Goal: Task Accomplishment & Management: Complete application form

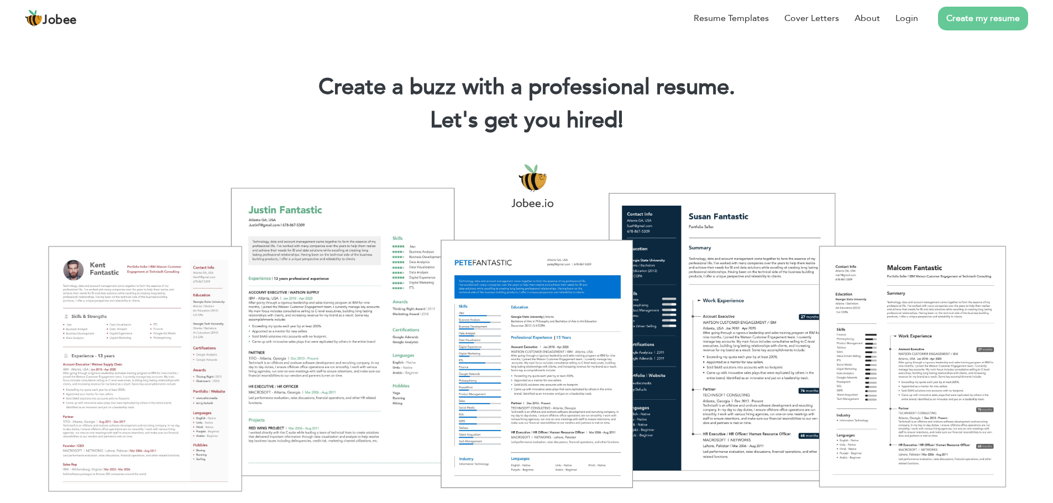
click at [190, 363] on div at bounding box center [526, 327] width 1037 height 367
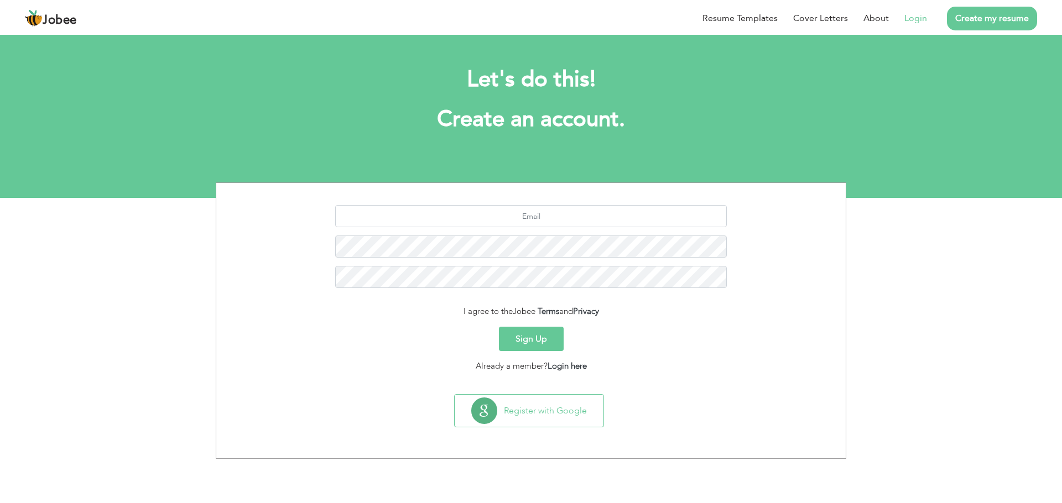
click at [913, 17] on link "Login" at bounding box center [915, 18] width 23 height 13
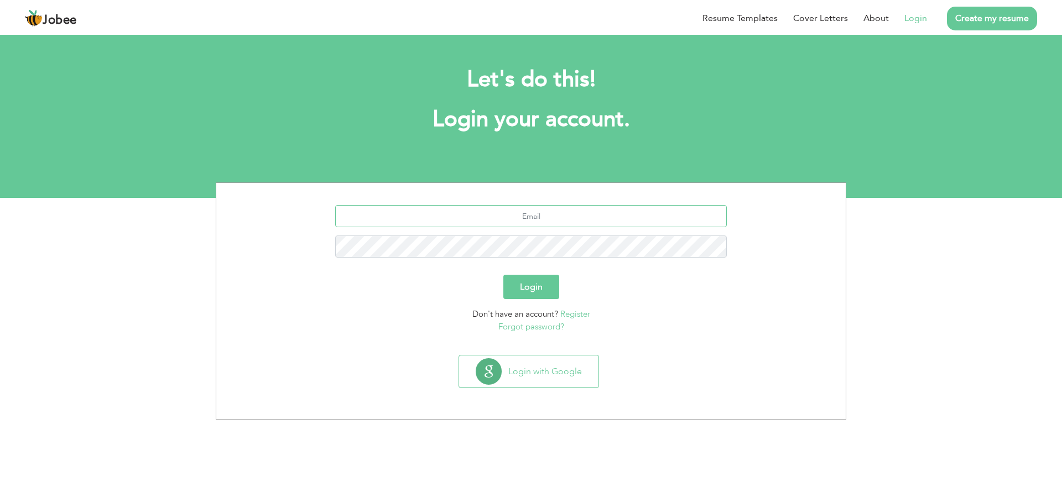
click at [541, 222] on input "text" at bounding box center [531, 216] width 392 height 22
type input "saadzahid191@gmail.com"
click at [503, 275] on button "Login" at bounding box center [531, 287] width 56 height 24
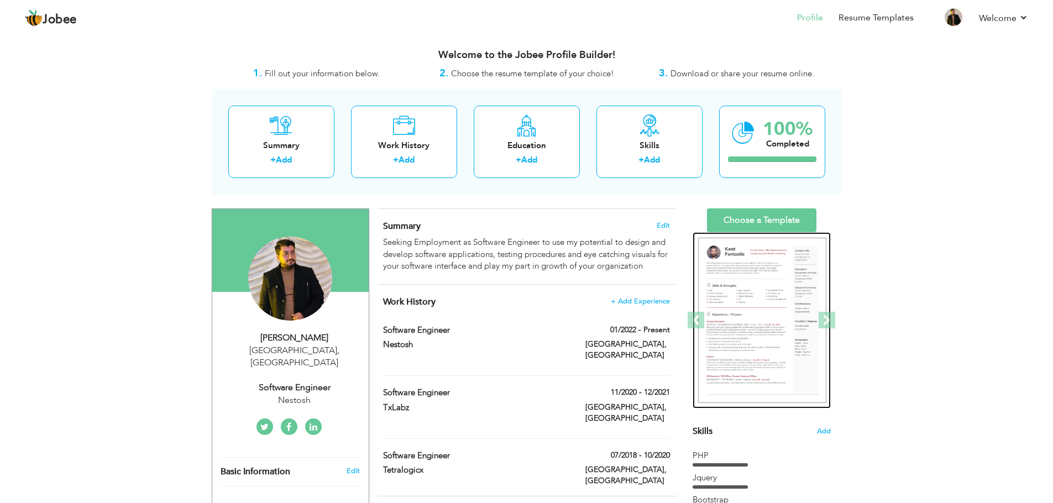
click at [778, 300] on img at bounding box center [762, 321] width 128 height 166
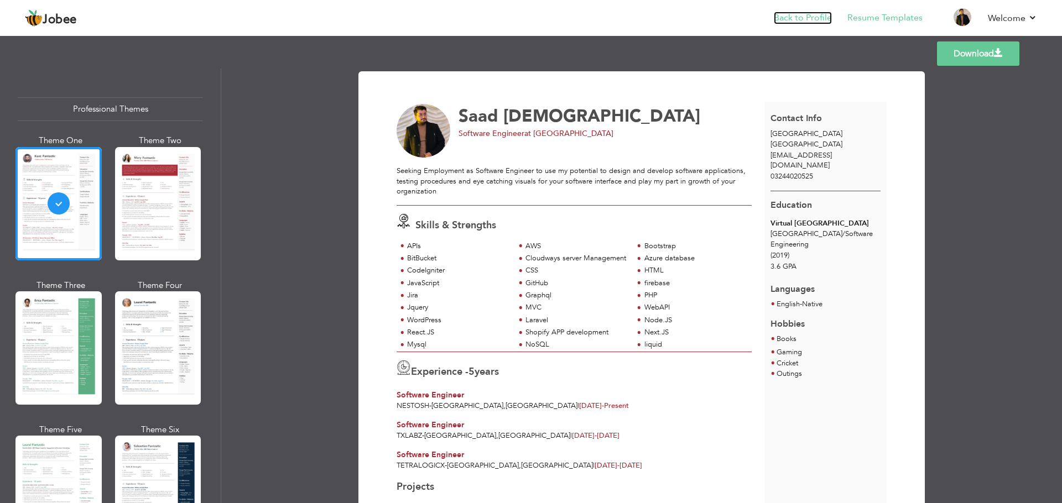
click at [818, 16] on link "Back to Profile" at bounding box center [802, 18] width 58 height 13
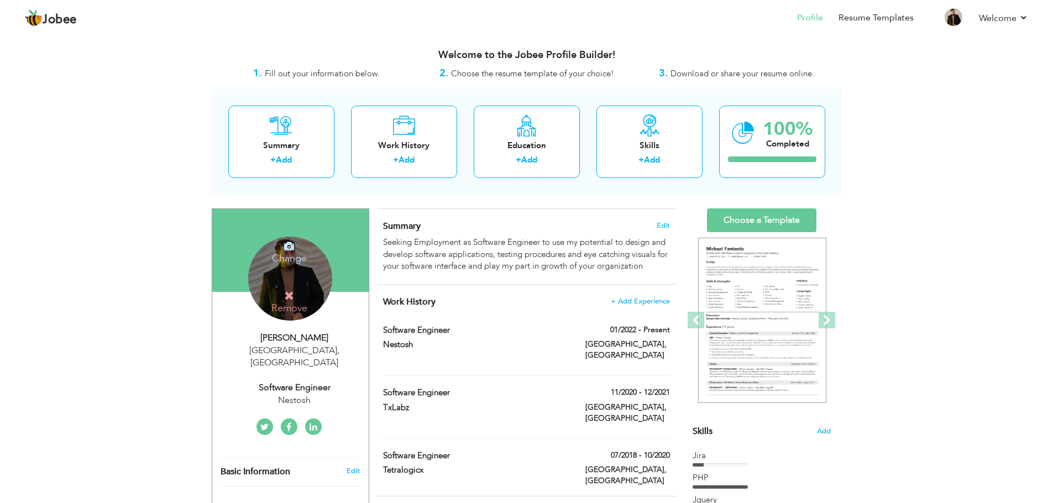
click at [286, 272] on div "Change Remove" at bounding box center [290, 279] width 84 height 84
click at [284, 249] on icon at bounding box center [289, 246] width 10 height 10
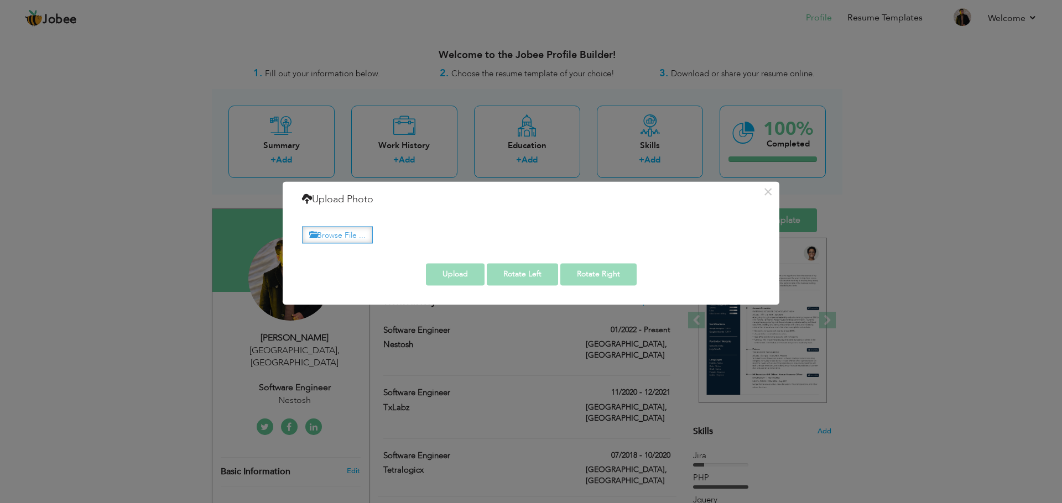
click at [336, 235] on label "Browse File ..." at bounding box center [337, 234] width 71 height 17
click at [0, 0] on input "Browse File ..." at bounding box center [0, 0] width 0 height 0
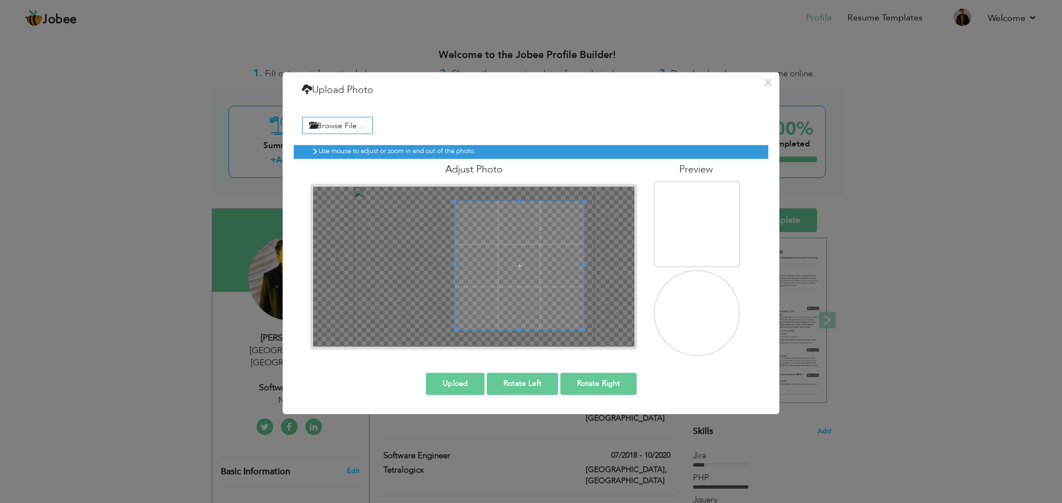
click at [514, 257] on span at bounding box center [519, 266] width 128 height 128
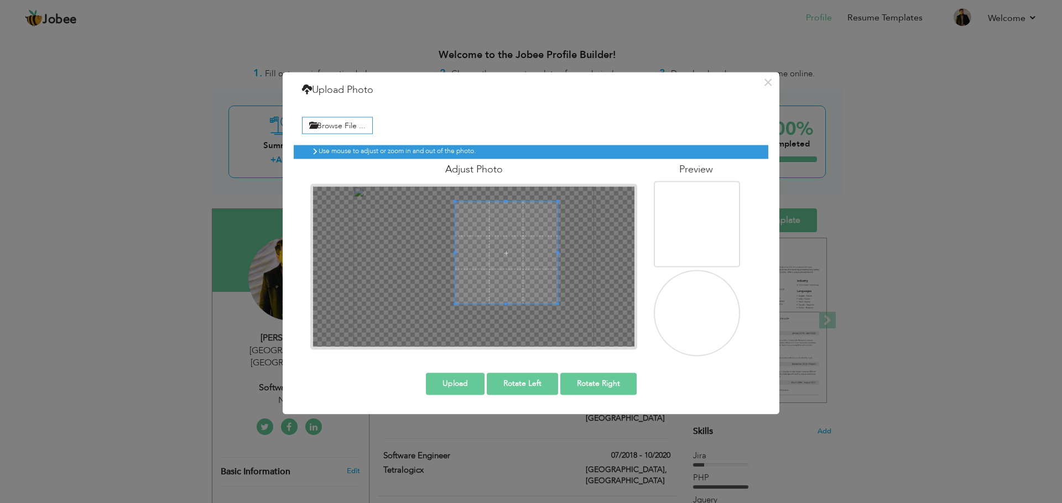
click at [556, 291] on div at bounding box center [506, 253] width 102 height 102
click at [499, 293] on span at bounding box center [512, 252] width 102 height 102
click at [471, 295] on span at bounding box center [520, 246] width 102 height 102
click at [496, 288] on span at bounding box center [518, 252] width 102 height 102
click at [461, 386] on button "Upload" at bounding box center [455, 384] width 59 height 22
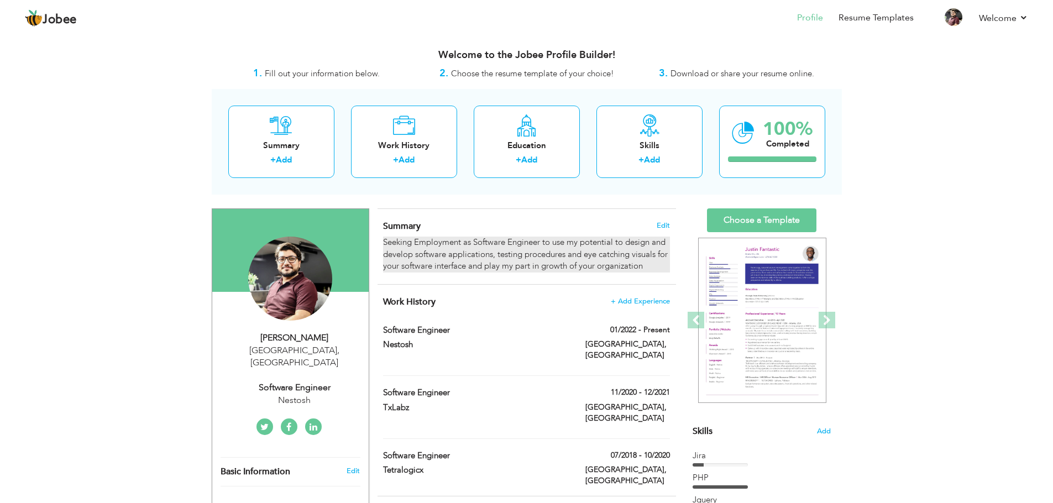
click at [551, 237] on div "Seeking Employment as Software Engineer to use my potential to design and devel…" at bounding box center [526, 254] width 286 height 35
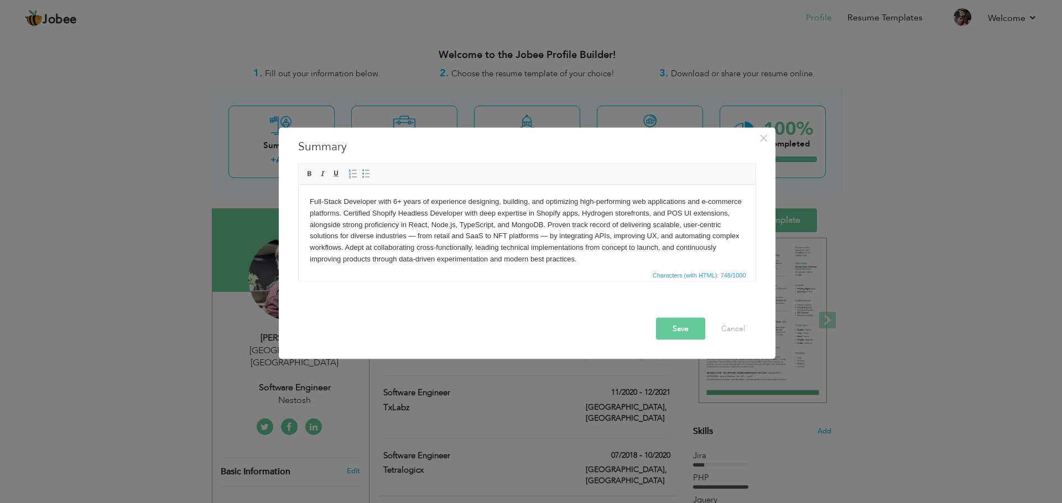
click at [398, 206] on body "Full-Stack Developer with 6+ years of experience designing, building, and optim…" at bounding box center [526, 230] width 435 height 69
click at [694, 327] on button "Save" at bounding box center [680, 329] width 49 height 22
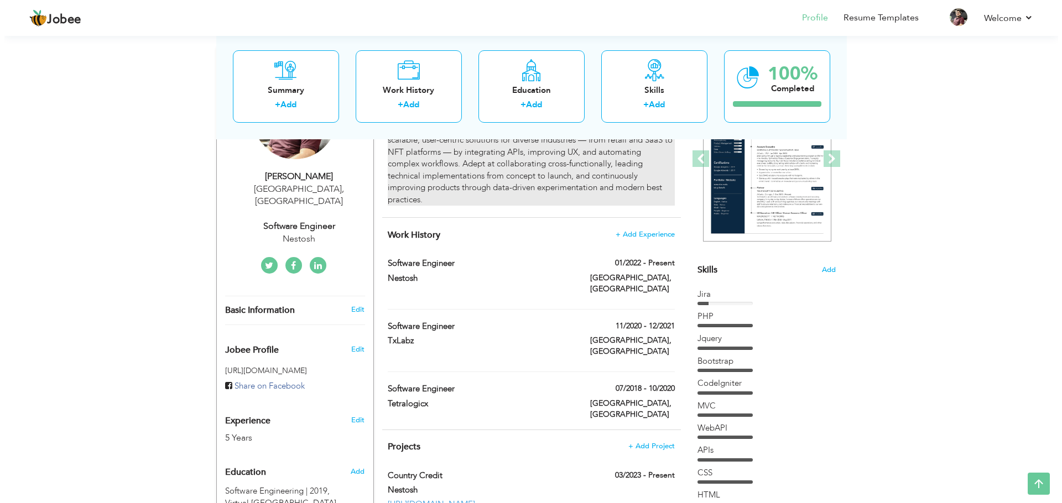
scroll to position [177, 0]
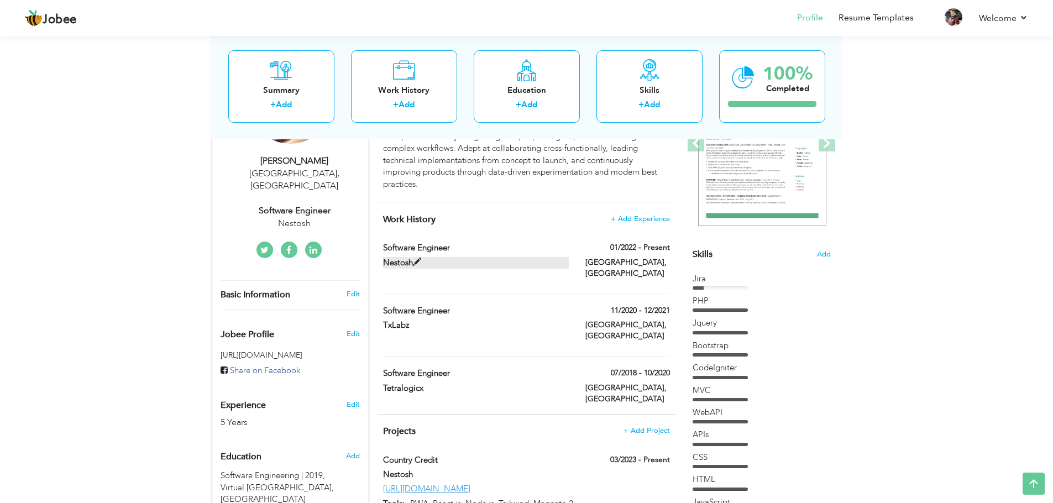
click at [454, 257] on label "Nestosh" at bounding box center [476, 263] width 186 height 12
type input "Software Engineer"
type input "Nestosh"
type input "01/2022"
type input "[GEOGRAPHIC_DATA]"
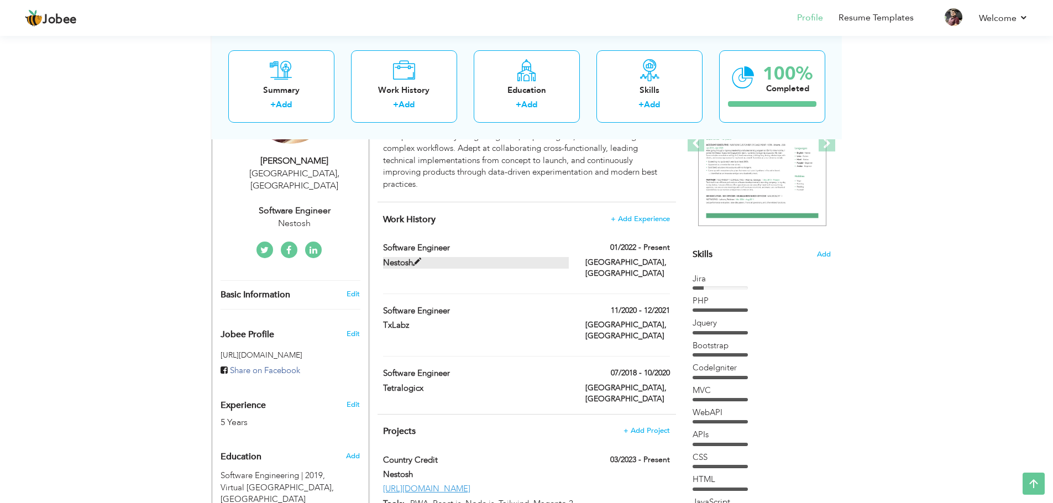
type input "[GEOGRAPHIC_DATA]"
checkbox input "true"
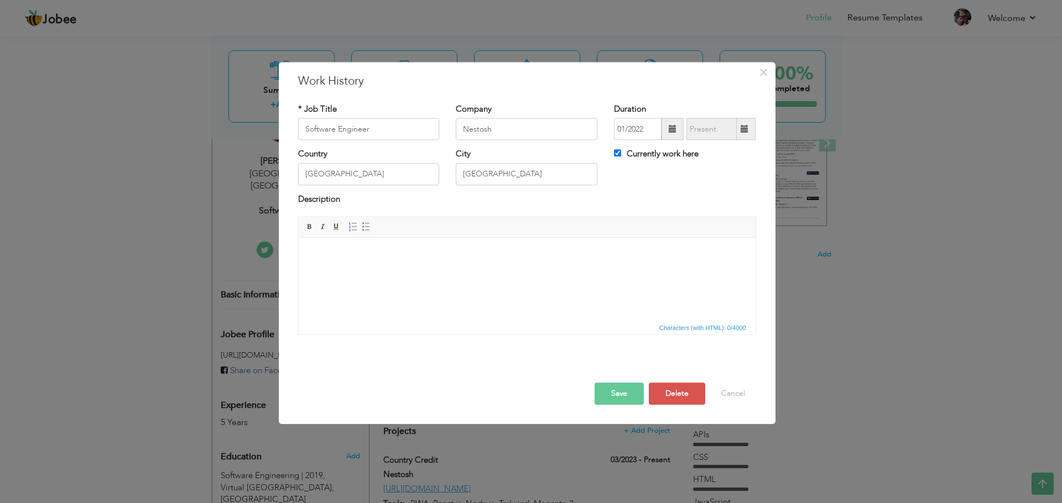
click at [460, 271] on html at bounding box center [526, 255] width 457 height 34
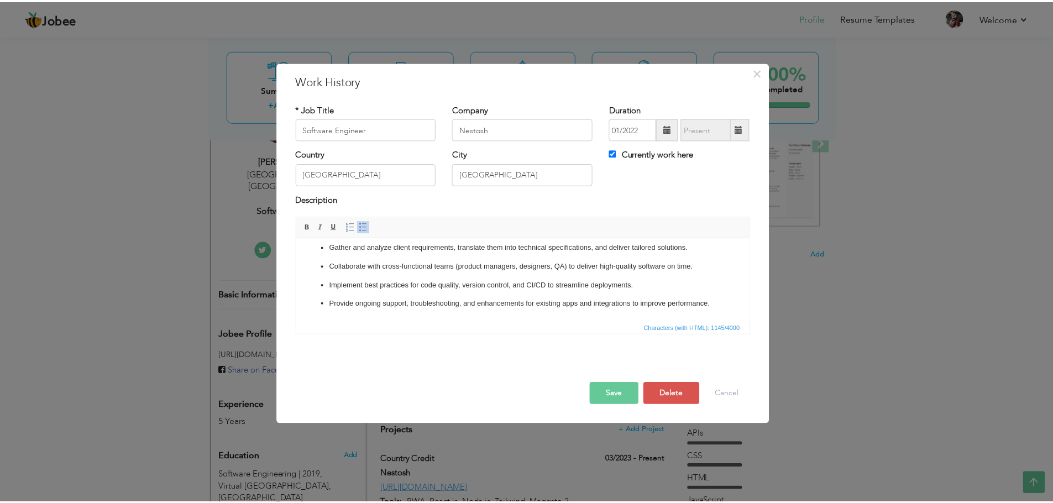
scroll to position [0, 0]
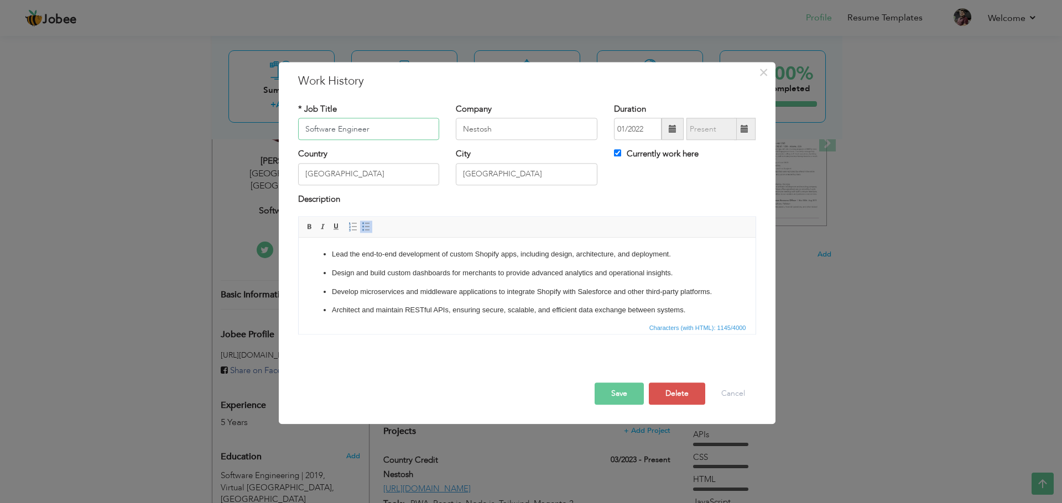
click at [396, 128] on input "Software Engineer" at bounding box center [369, 129] width 142 height 22
click at [620, 405] on div "Save Save and Continue Delete Cancel" at bounding box center [527, 383] width 474 height 62
click at [619, 391] on button "Save" at bounding box center [618, 394] width 49 height 22
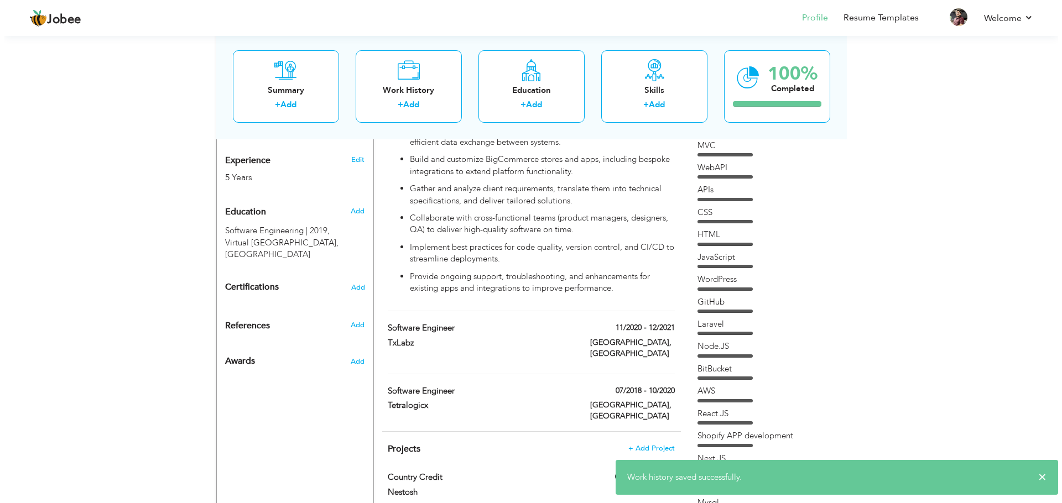
scroll to position [426, 0]
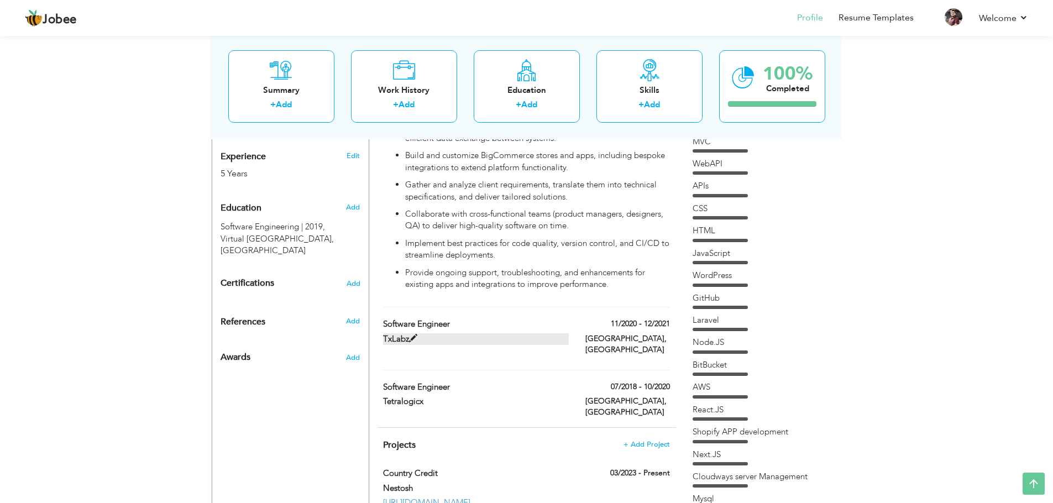
click at [539, 333] on label "TxLabz" at bounding box center [476, 339] width 186 height 12
type input "Software Engineer"
type input "TxLabz"
type input "11/2020"
type input "12/2021"
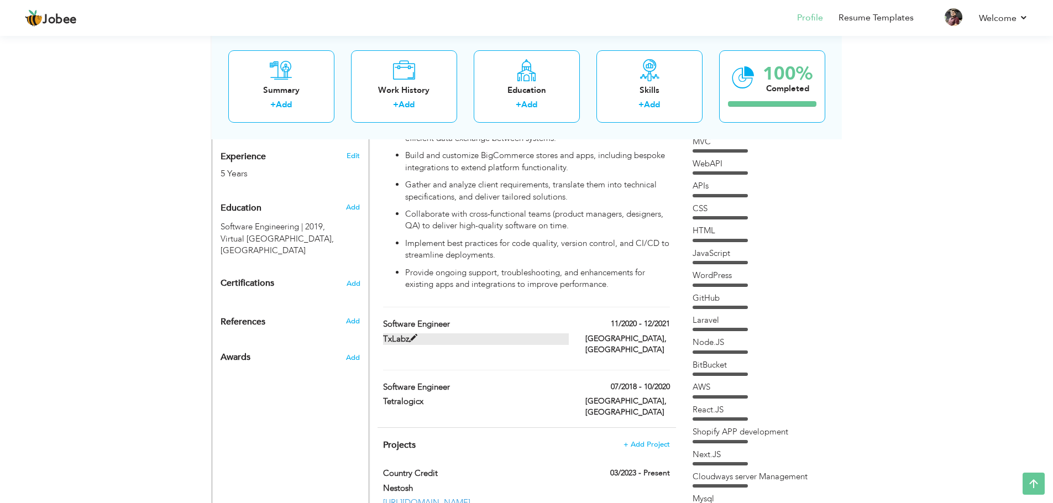
type input "[GEOGRAPHIC_DATA]"
checkbox input "false"
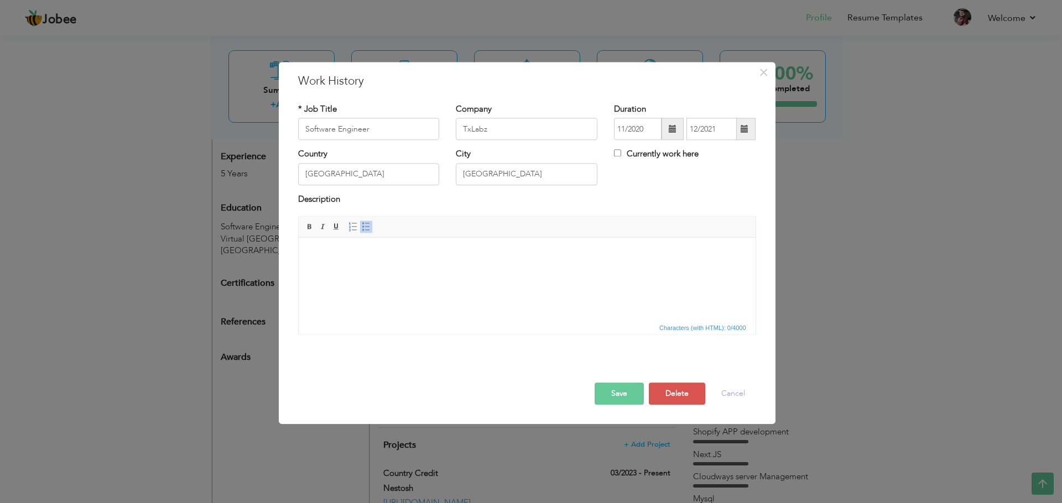
click at [478, 271] on html at bounding box center [526, 255] width 457 height 34
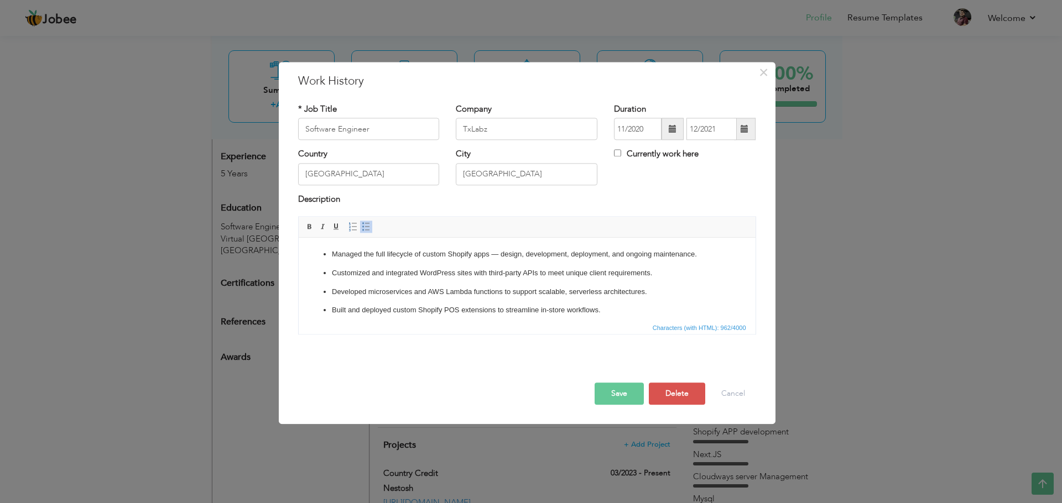
scroll to position [4, 0]
click at [626, 395] on button "Save" at bounding box center [618, 394] width 49 height 22
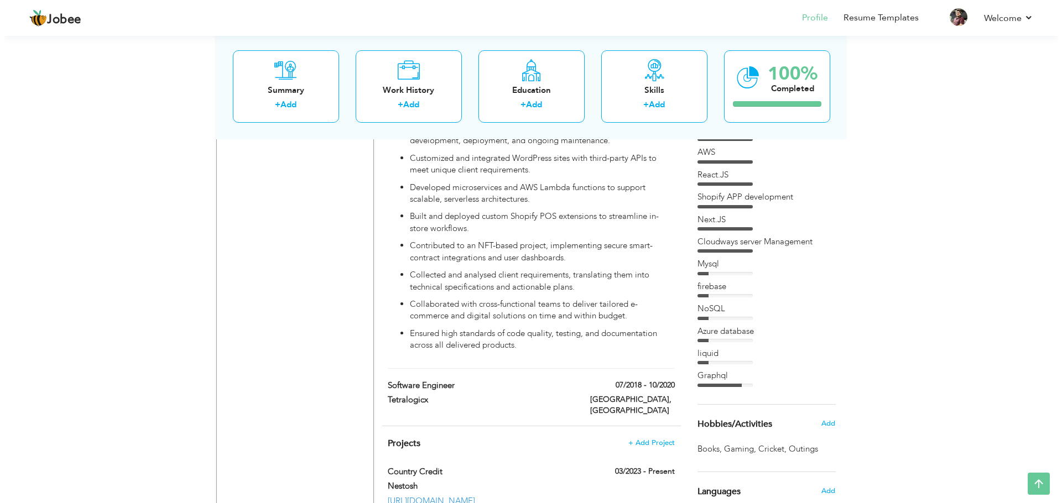
scroll to position [698, 0]
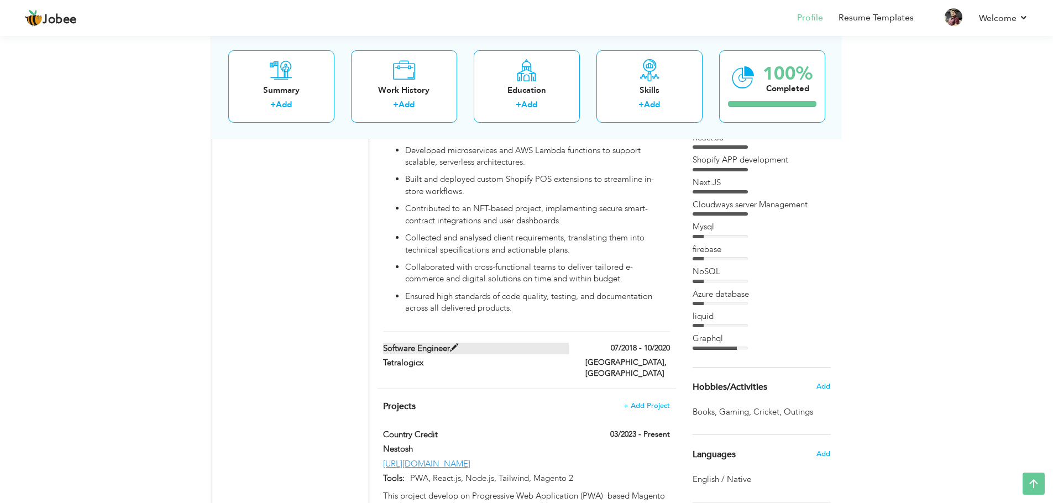
click at [501, 343] on label "Software Engineer" at bounding box center [476, 349] width 186 height 12
type input "Tetralogicx"
type input "07/2018"
type input "10/2020"
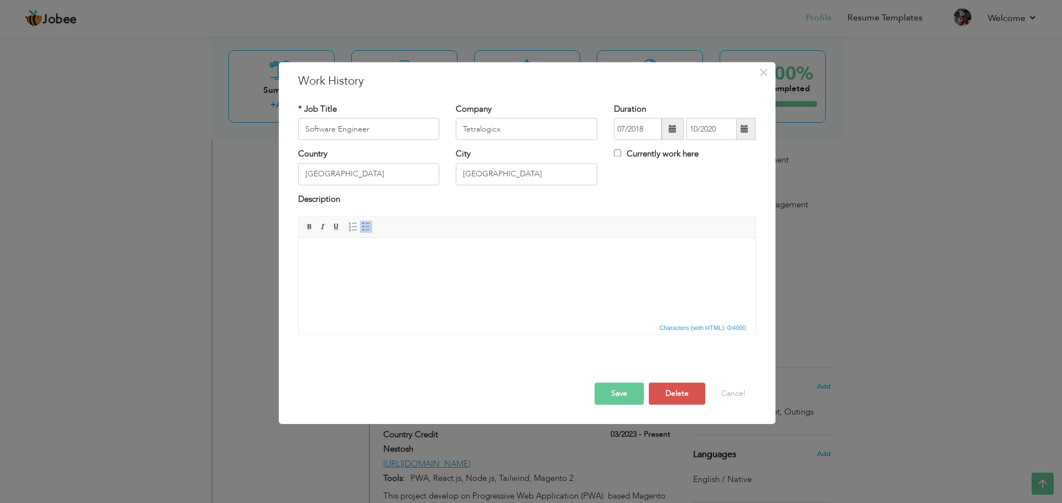
click at [590, 254] on body at bounding box center [526, 255] width 435 height 12
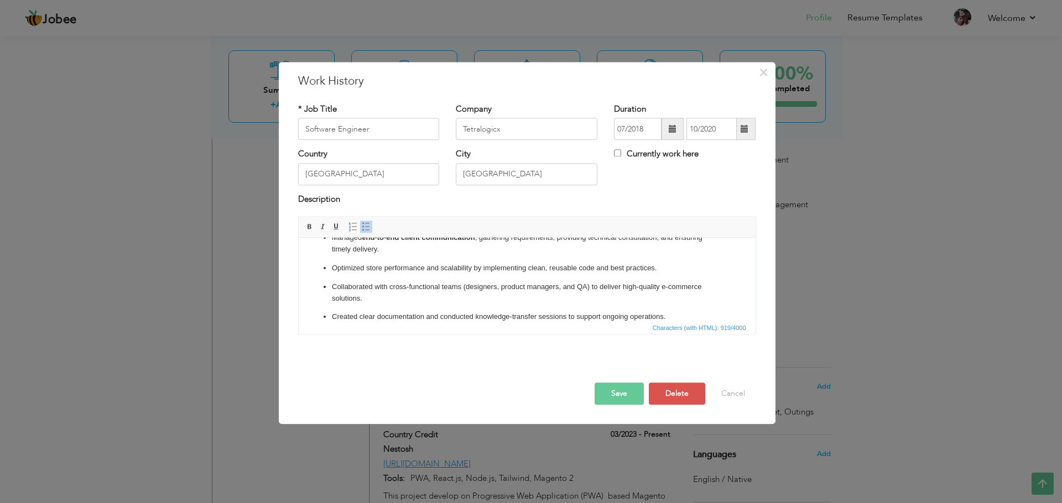
click at [626, 389] on button "Save" at bounding box center [618, 394] width 49 height 22
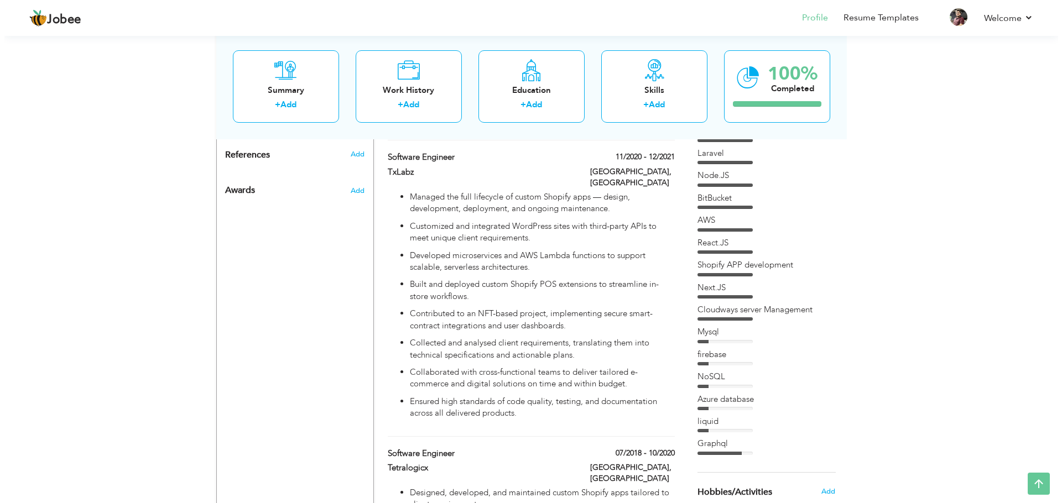
scroll to position [589, 0]
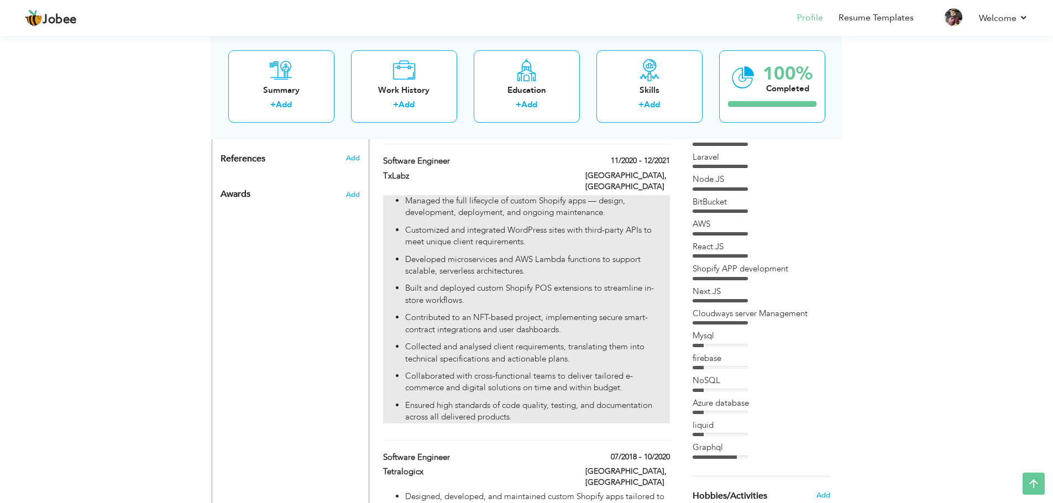
click at [588, 283] on p "Built and deployed custom Shopify POS extensions to streamline in-store workflo…" at bounding box center [537, 295] width 264 height 24
type input "TxLabz"
type input "11/2020"
type input "12/2021"
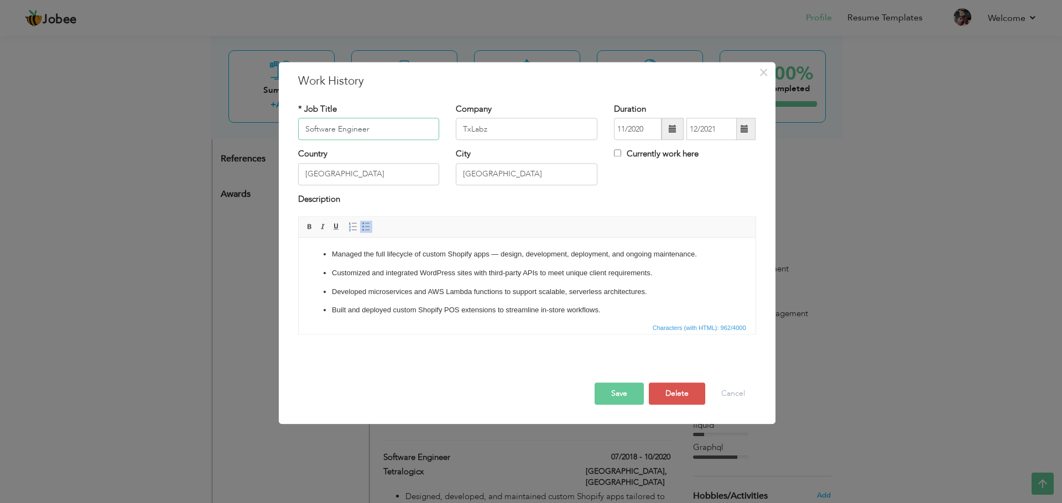
scroll to position [81, 0]
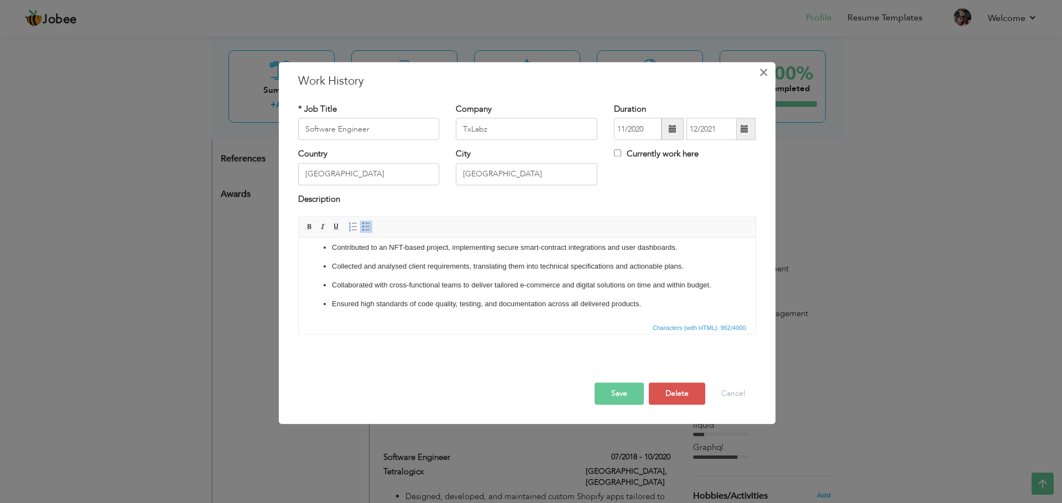
click at [769, 71] on button "×" at bounding box center [764, 73] width 18 height 18
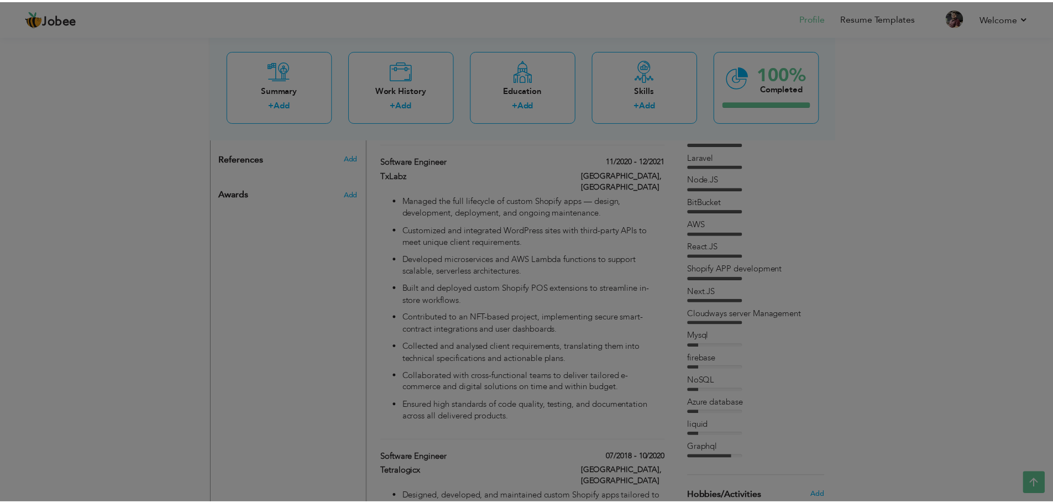
scroll to position [0, 0]
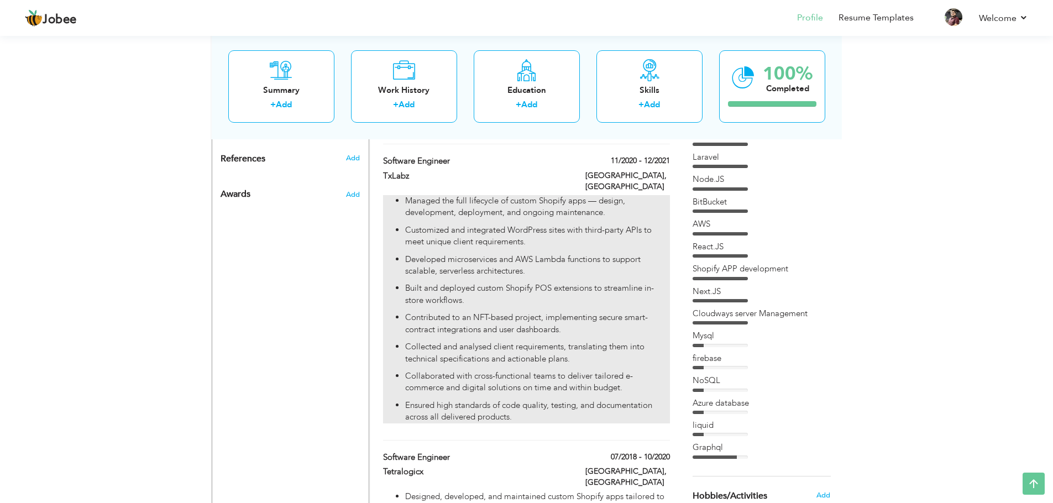
click at [604, 312] on p "Contributed to an NFT-based project, implementing secure smart-contract integra…" at bounding box center [537, 324] width 264 height 24
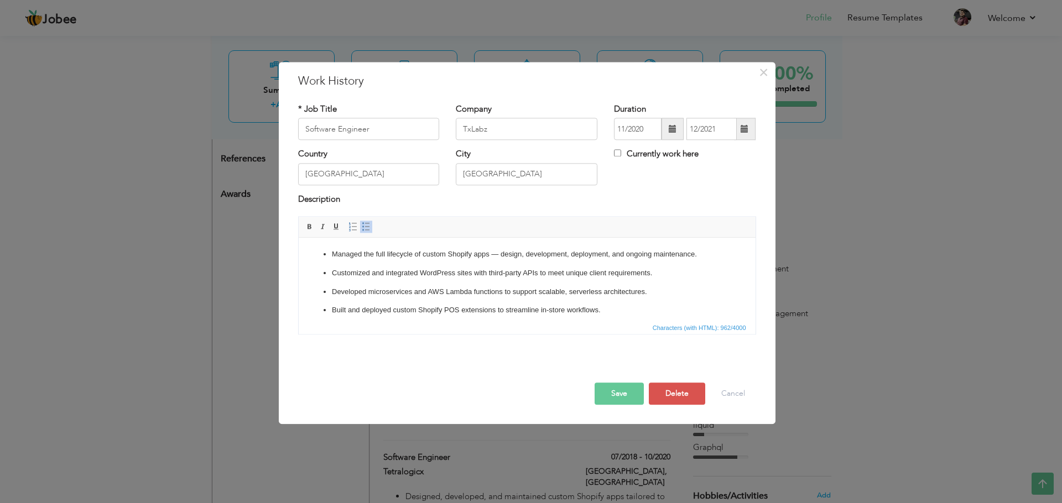
click at [433, 310] on p "Built and deployed custom Shopify POS extensions to streamline in-store workflo…" at bounding box center [526, 311] width 390 height 12
click at [457, 312] on p "Built and deployed custom POS extensions to streamline in-store workflows." at bounding box center [526, 311] width 390 height 12
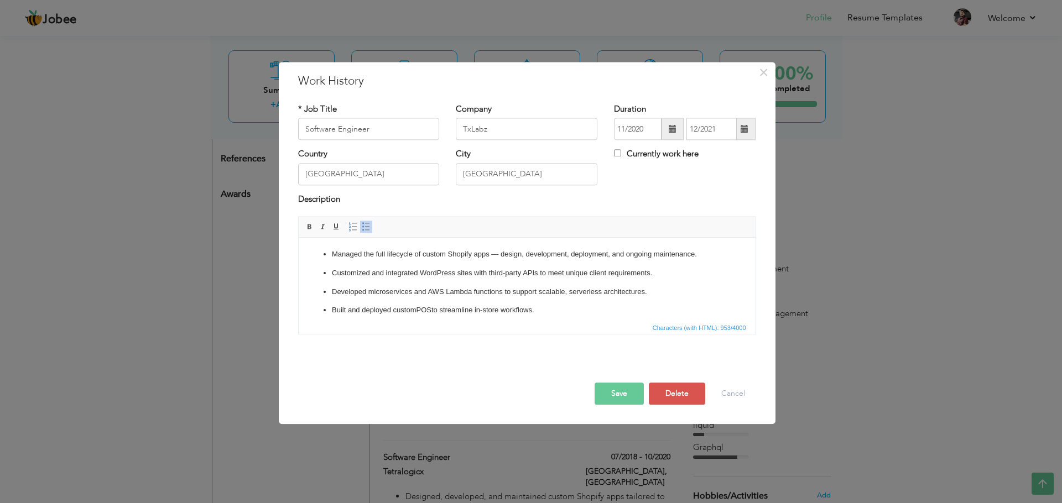
click at [618, 395] on button "Save" at bounding box center [618, 394] width 49 height 22
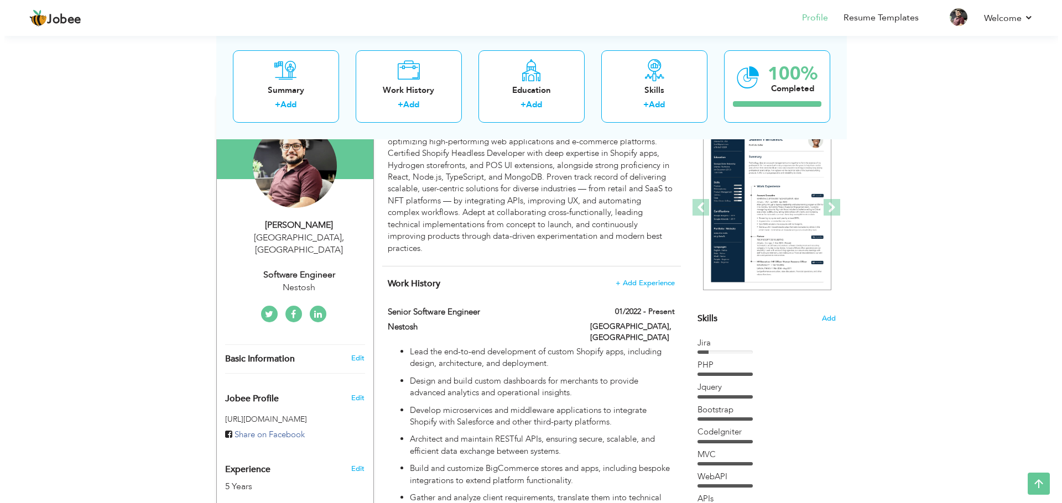
scroll to position [91, 0]
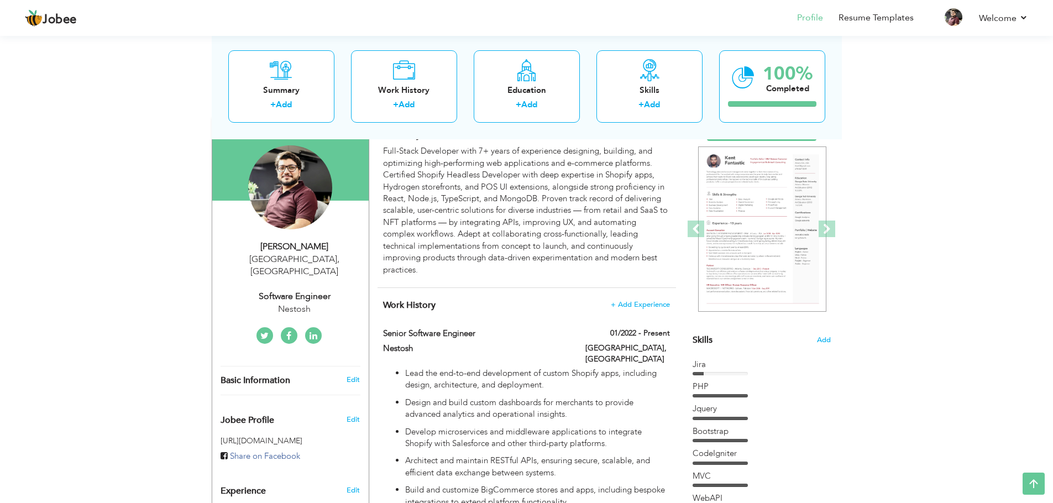
click at [315, 290] on div "Software Engineer" at bounding box center [295, 296] width 148 height 13
type input "Saad"
type input "[DEMOGRAPHIC_DATA]"
type input "03244020525"
select select "number:166"
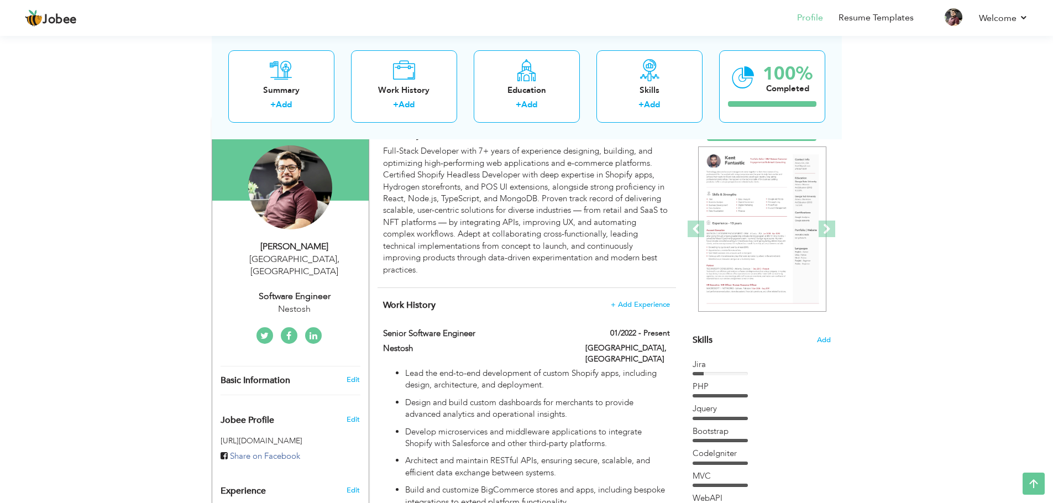
type input "[GEOGRAPHIC_DATA]"
select select "number:7"
type input "Nestosh"
type input "Software Engineer"
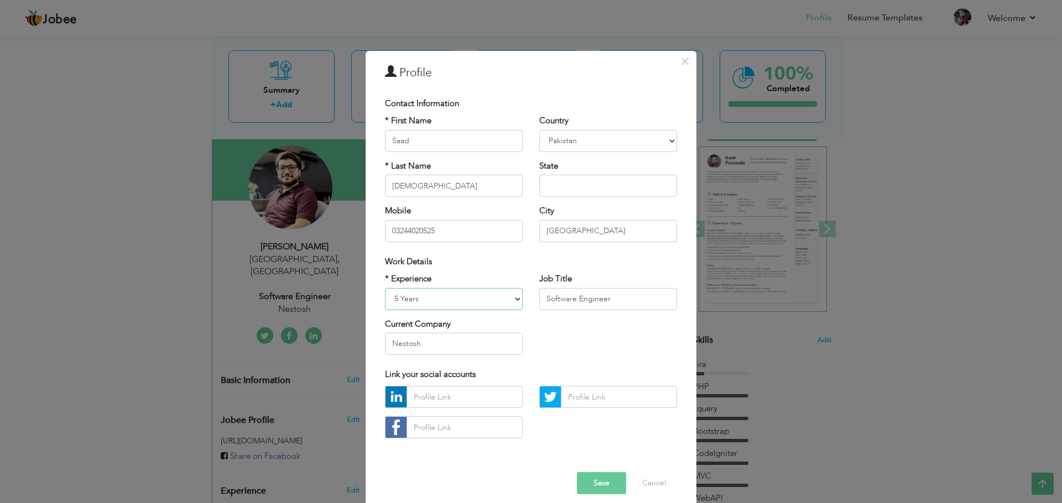
click at [428, 309] on select "Entry Level Less than 1 Year 1 Year 2 Years 3 Years 4 Years 5 Years 6 Years 7 Y…" at bounding box center [454, 299] width 138 height 22
select select "number:9"
click at [385, 288] on select "Entry Level Less than 1 Year 1 Year 2 Years 3 Years 4 Years 5 Years 6 Years 7 Y…" at bounding box center [454, 299] width 138 height 22
click at [547, 295] on input "Software Engineer" at bounding box center [608, 299] width 138 height 22
type input "Senior Software Engineer"
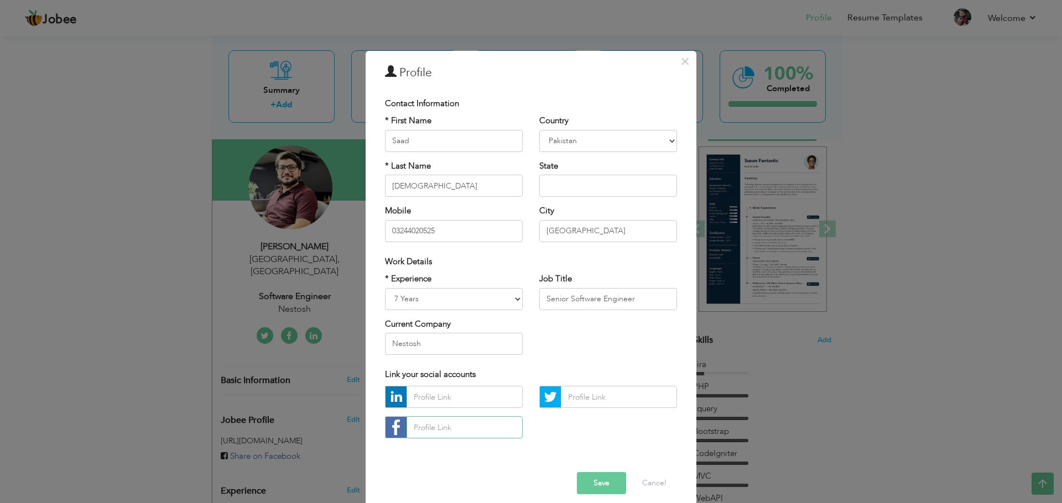
click at [453, 435] on input "text" at bounding box center [464, 427] width 116 height 22
click at [428, 402] on input "text" at bounding box center [464, 397] width 116 height 22
paste input "https://www.linkedin.com/in/saad-zahid-4354b6187/?lipi=urn%3Ali%3Apage%3Ad_flag…"
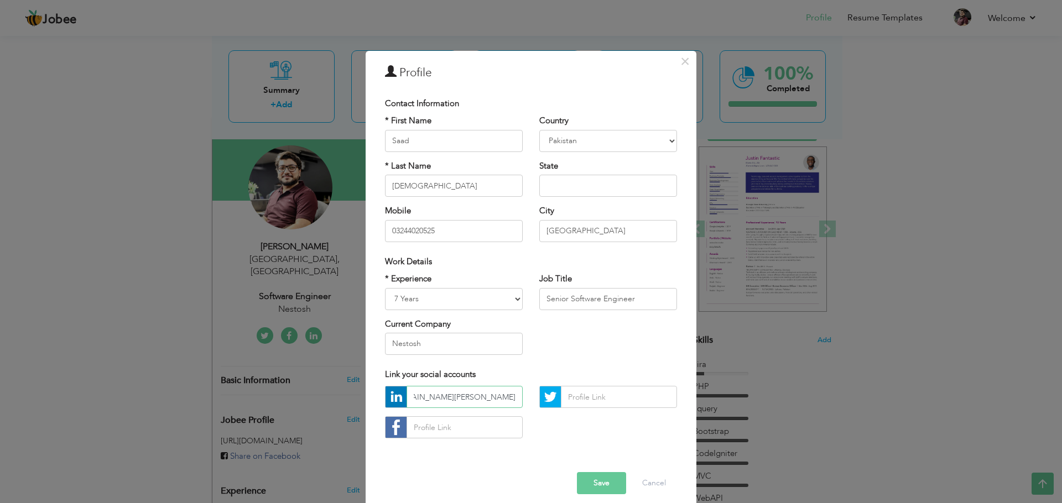
scroll to position [0, 76]
type input "https://www.linkedin.com/in/saad-zahid-4354b6187/"
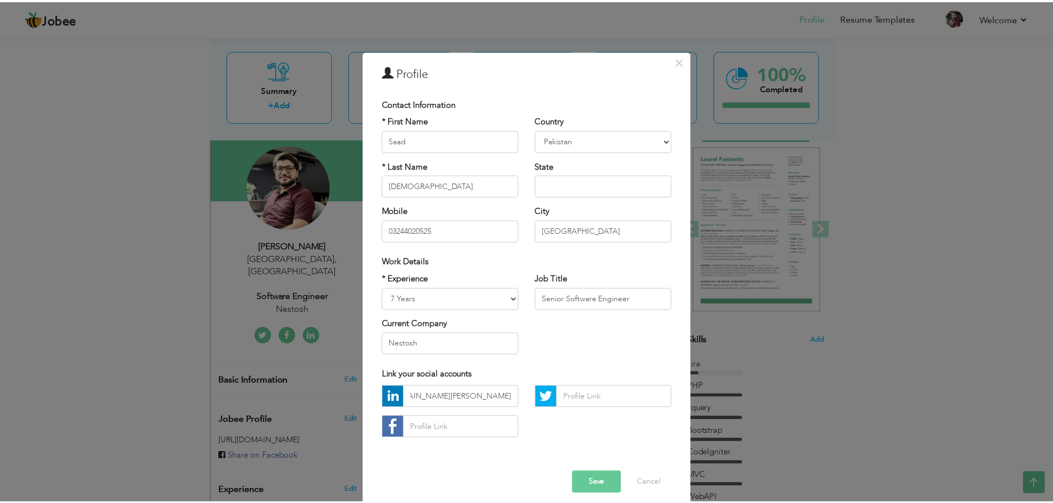
scroll to position [0, 0]
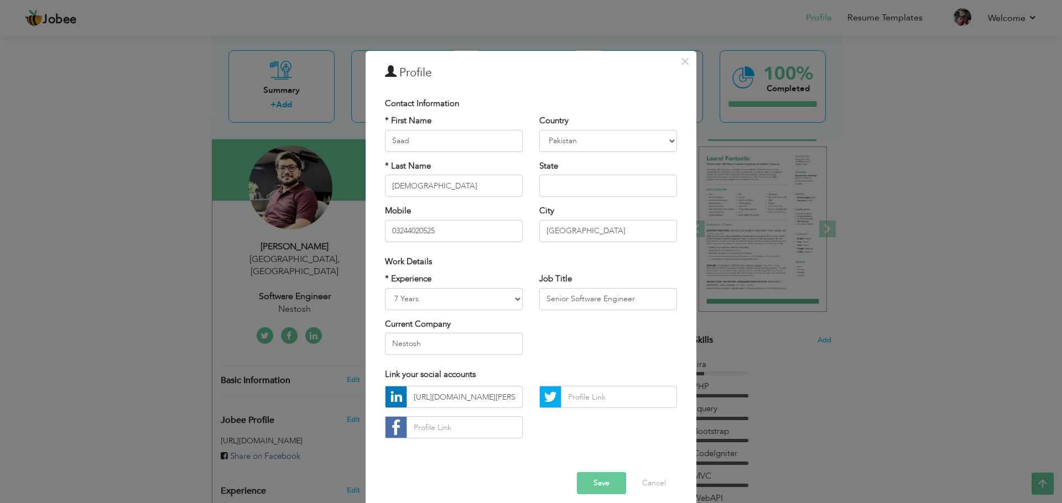
click at [588, 483] on button "Save" at bounding box center [601, 483] width 49 height 22
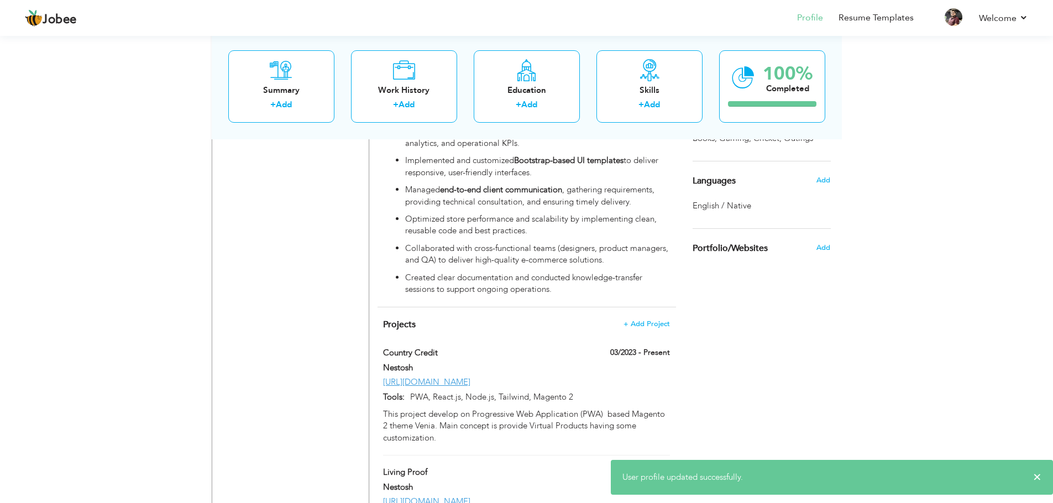
scroll to position [974, 0]
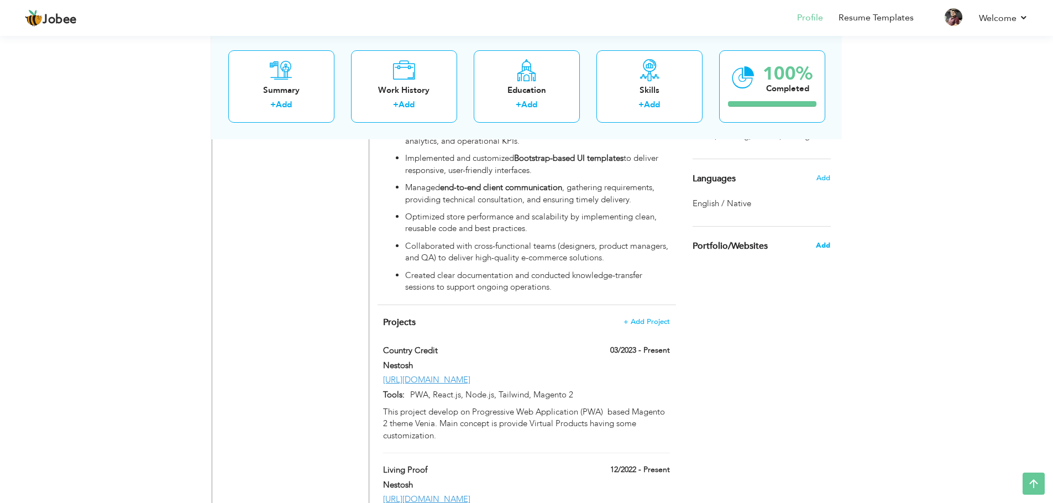
click at [822, 242] on span "Add" at bounding box center [823, 246] width 14 height 10
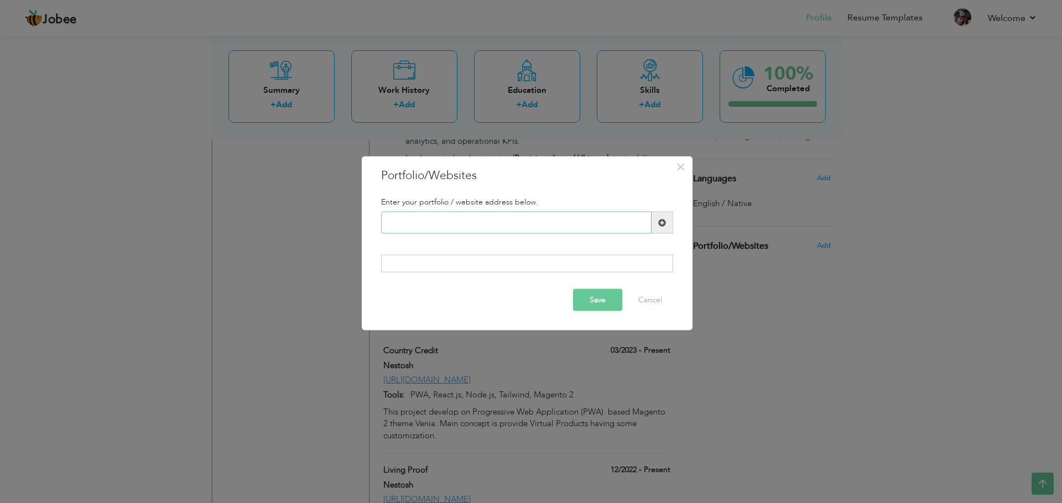
paste input "[URL][PERSON_NAME][DOMAIN_NAME]"
type input "[URL][PERSON_NAME][DOMAIN_NAME]"
click at [531, 260] on div at bounding box center [527, 263] width 292 height 18
click at [596, 296] on button "Save" at bounding box center [597, 300] width 49 height 22
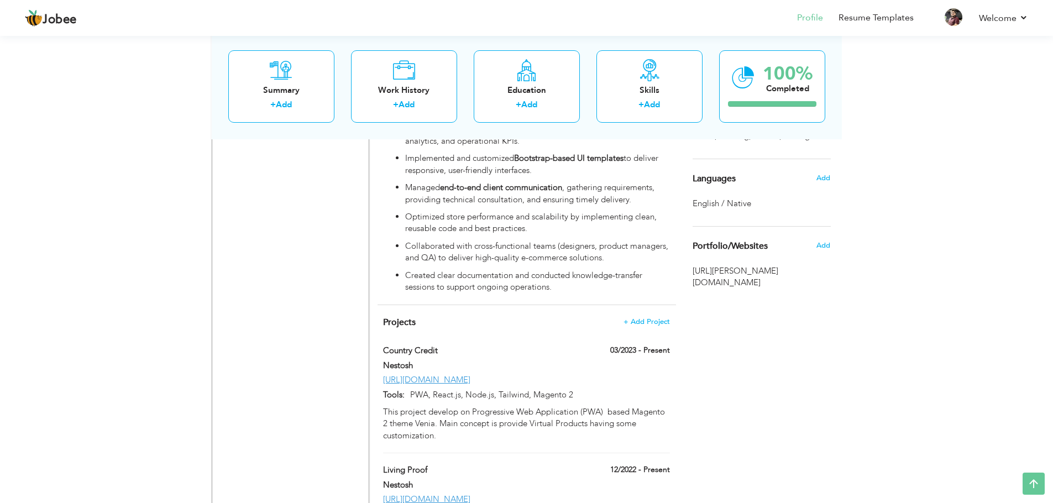
click at [770, 266] on span "[URL][PERSON_NAME][DOMAIN_NAME]" at bounding box center [762, 277] width 138 height 24
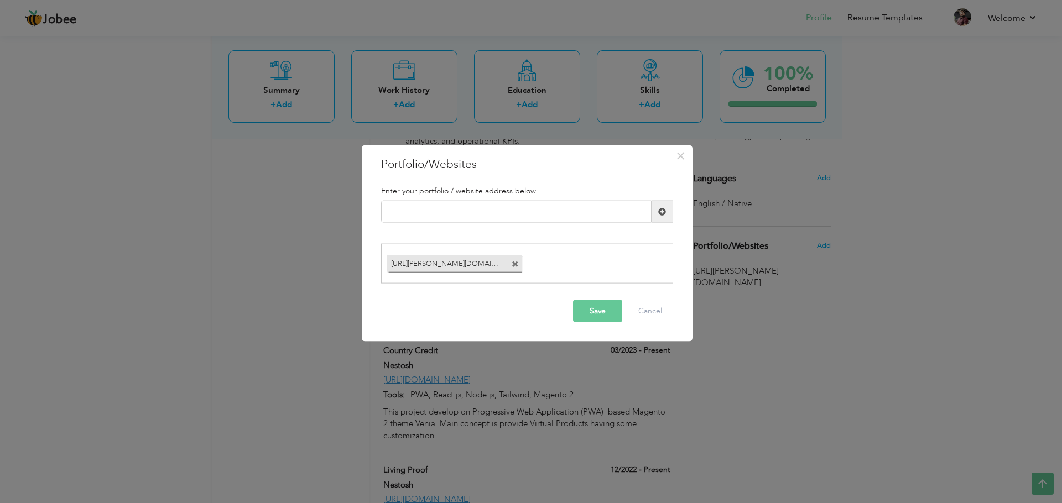
click at [516, 264] on span at bounding box center [514, 263] width 7 height 7
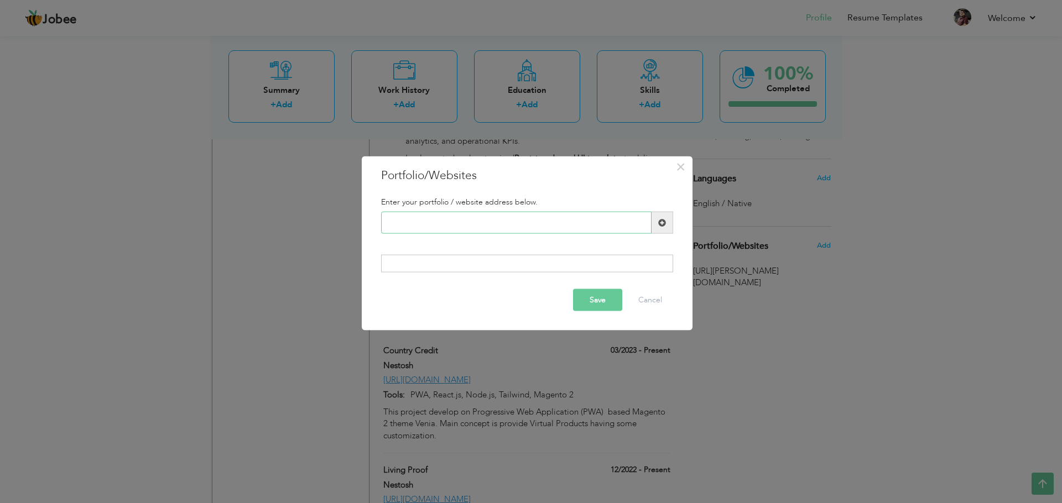
click at [496, 227] on input "text" at bounding box center [516, 223] width 270 height 22
paste input "[URL][PERSON_NAME][DOMAIN_NAME]"
type input "[URL][PERSON_NAME][DOMAIN_NAME]"
click at [451, 259] on div at bounding box center [527, 263] width 292 height 18
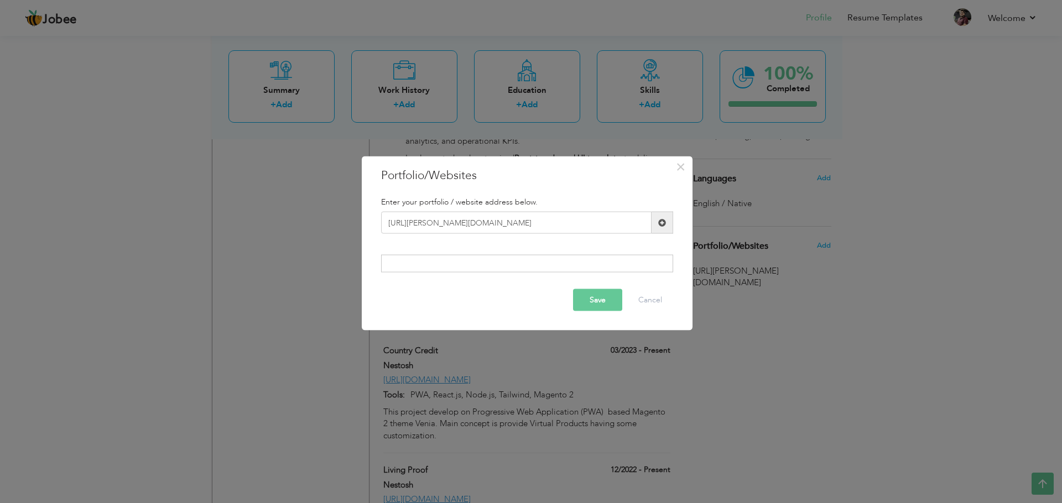
click at [451, 259] on div at bounding box center [527, 263] width 292 height 18
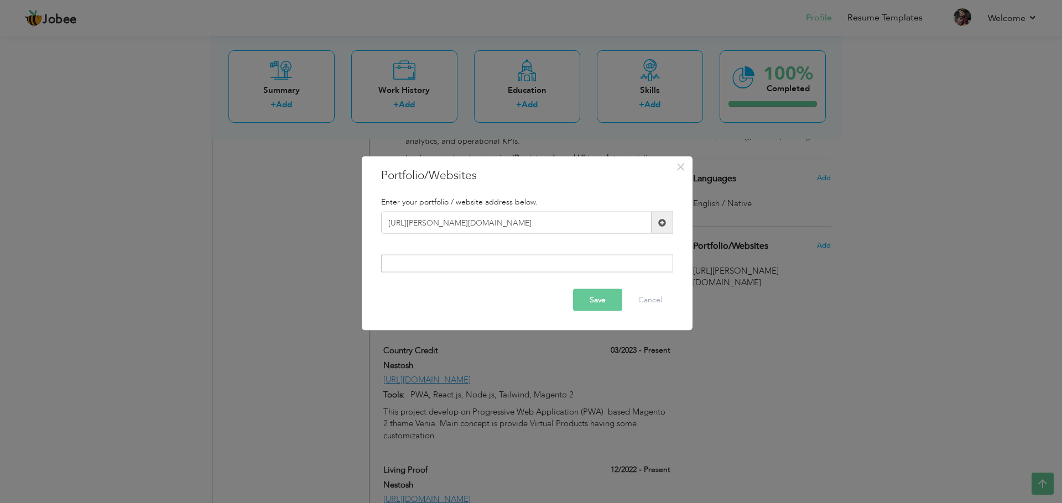
click at [598, 304] on button "Save" at bounding box center [597, 300] width 49 height 22
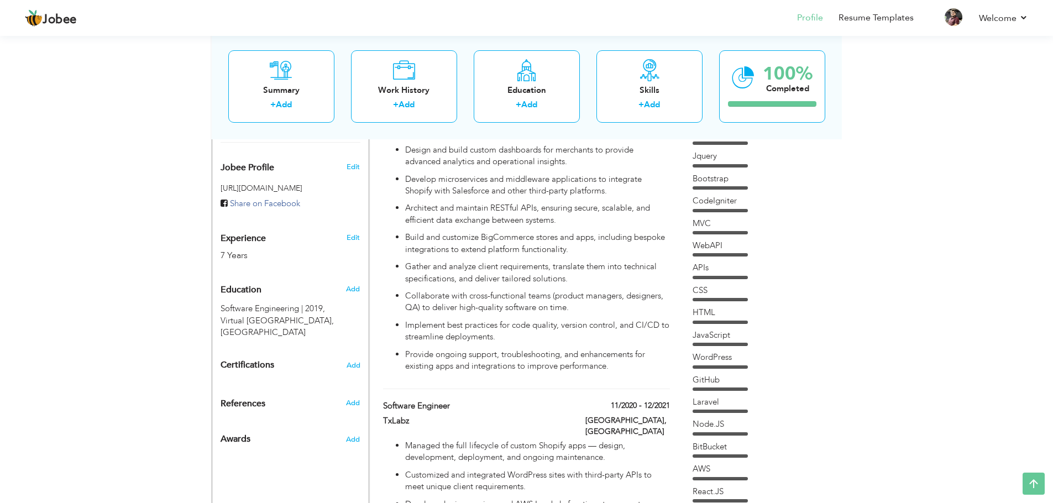
scroll to position [346, 0]
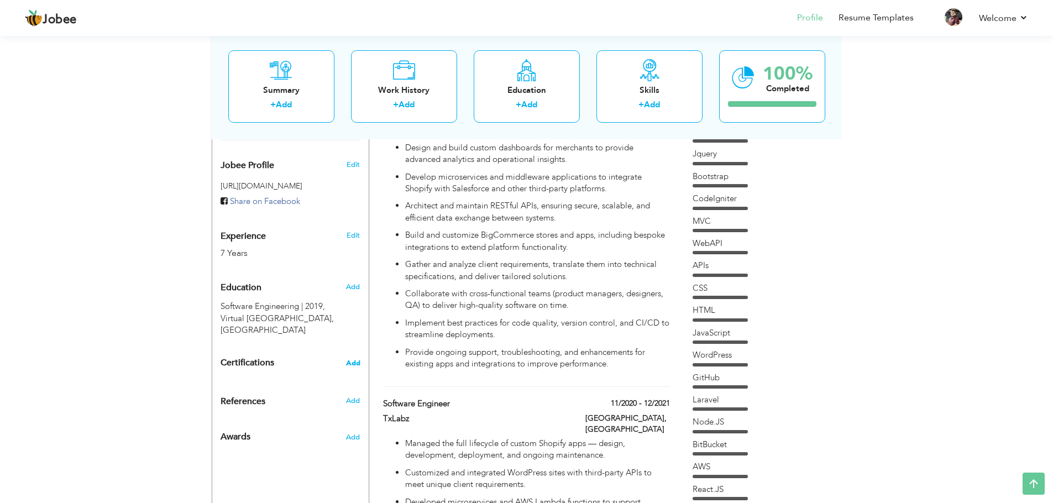
click at [358, 359] on span "Add" at bounding box center [353, 363] width 14 height 8
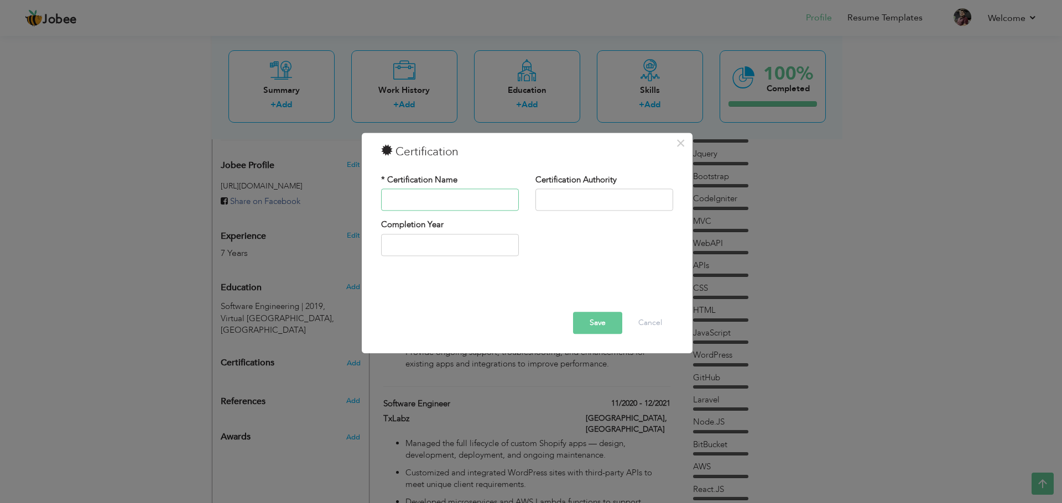
paste input "Headless at Shopify for Developers"
type input "Headless at Shopify for Developers"
click at [562, 197] on input "text" at bounding box center [604, 200] width 138 height 22
type input "Credly"
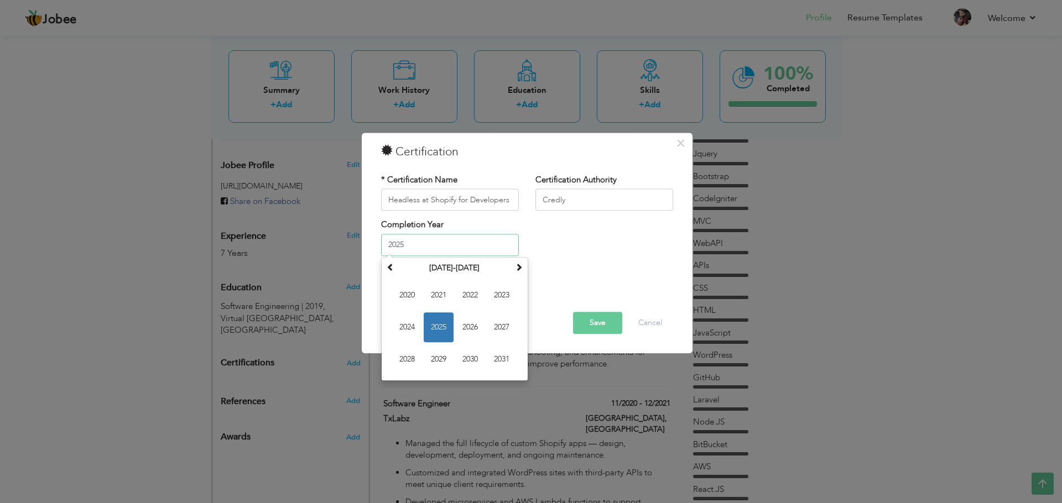
click at [453, 254] on input "2025" at bounding box center [450, 245] width 138 height 22
click at [461, 250] on input "2025" at bounding box center [450, 245] width 138 height 22
click at [412, 326] on span "2024" at bounding box center [407, 327] width 30 height 30
type input "2024"
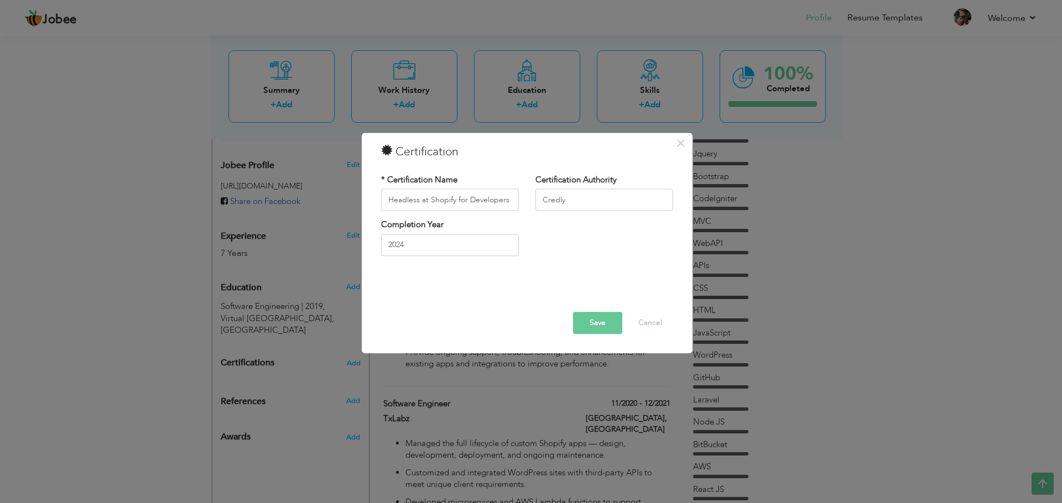
click at [580, 327] on button "Save" at bounding box center [597, 323] width 49 height 22
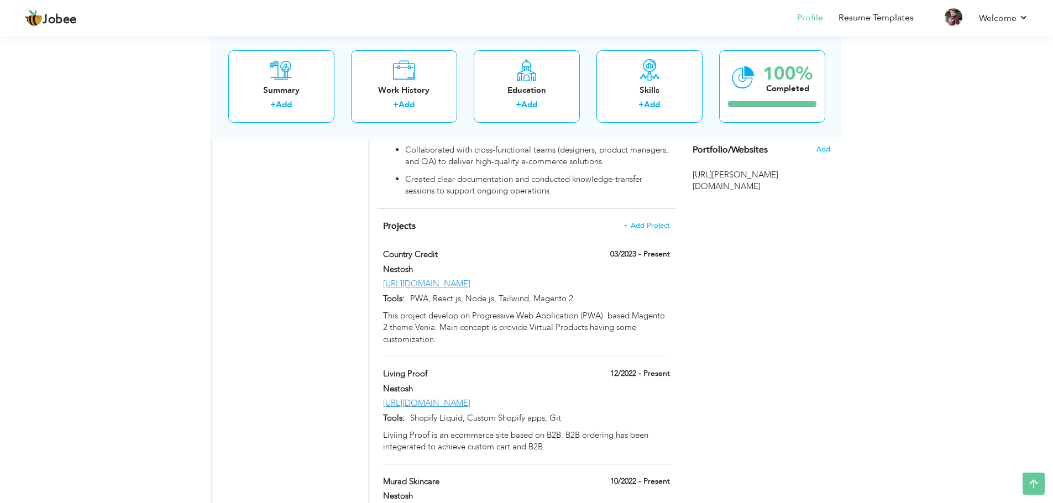
scroll to position [1058, 0]
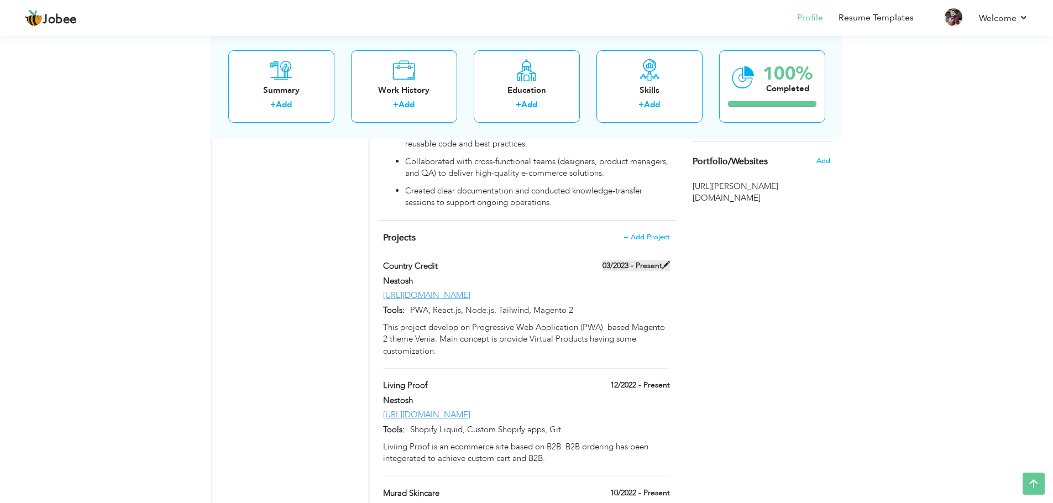
click at [664, 261] on span at bounding box center [666, 265] width 8 height 8
type input "Country Credit"
type input "Nestosh"
type input "03/2023"
type input "[URL][DOMAIN_NAME]"
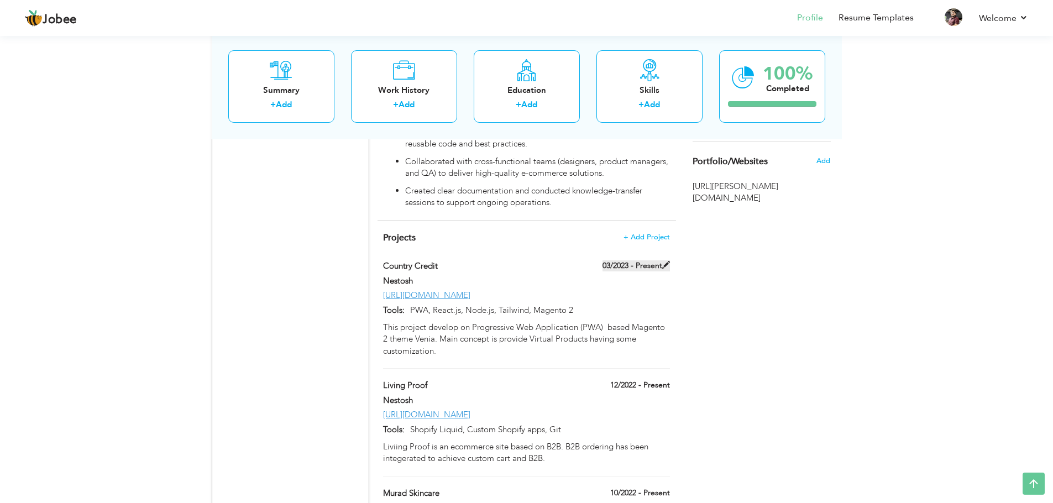
type input "PWA, React.js, Node.js, Tailwind, Magento 2"
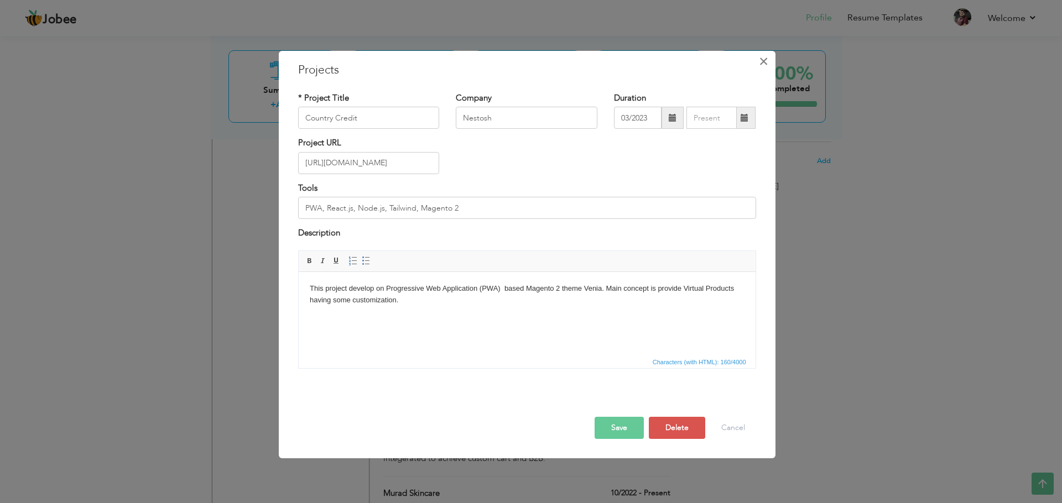
click at [765, 57] on span "×" at bounding box center [763, 61] width 9 height 20
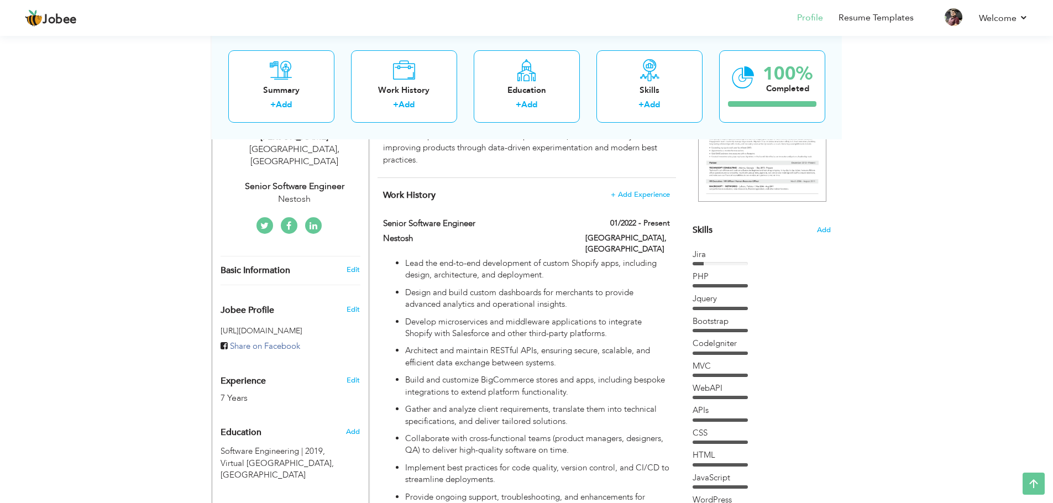
scroll to position [0, 0]
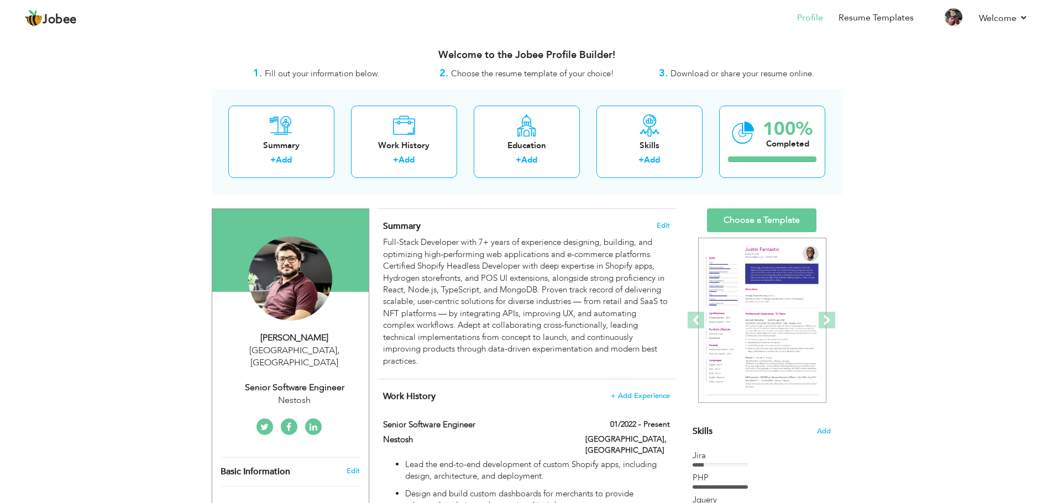
click at [292, 381] on div "Senior Software Engineer" at bounding box center [295, 387] width 148 height 13
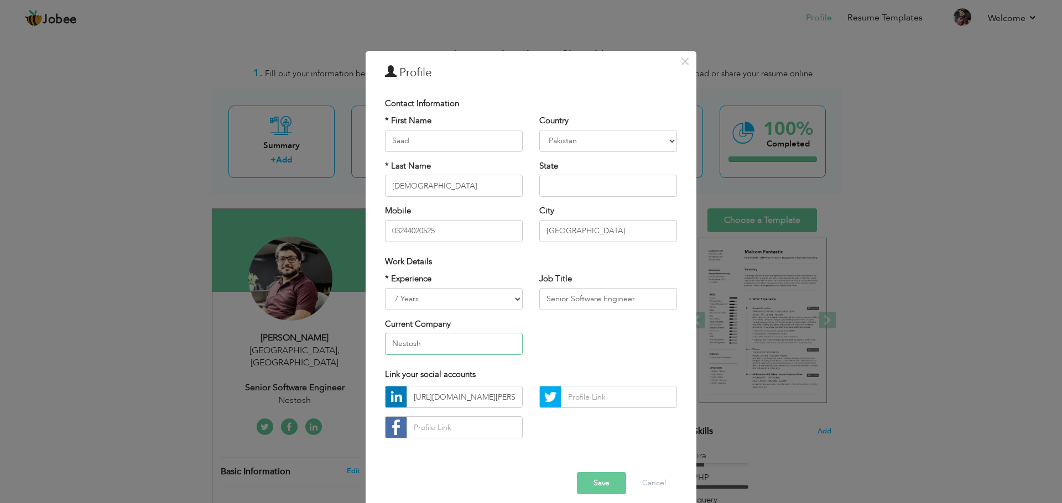
click at [462, 348] on input "Nestosh" at bounding box center [454, 344] width 138 height 22
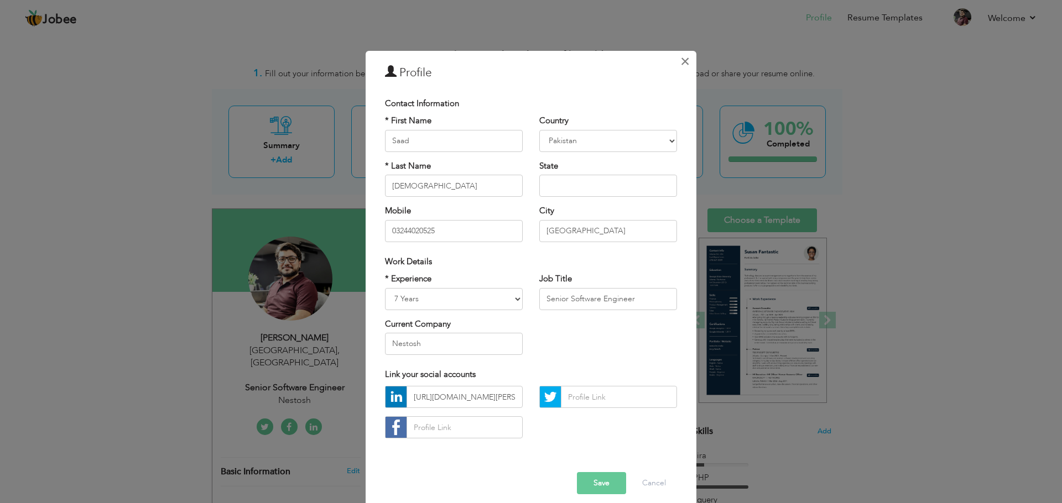
click at [684, 60] on span "×" at bounding box center [684, 61] width 9 height 20
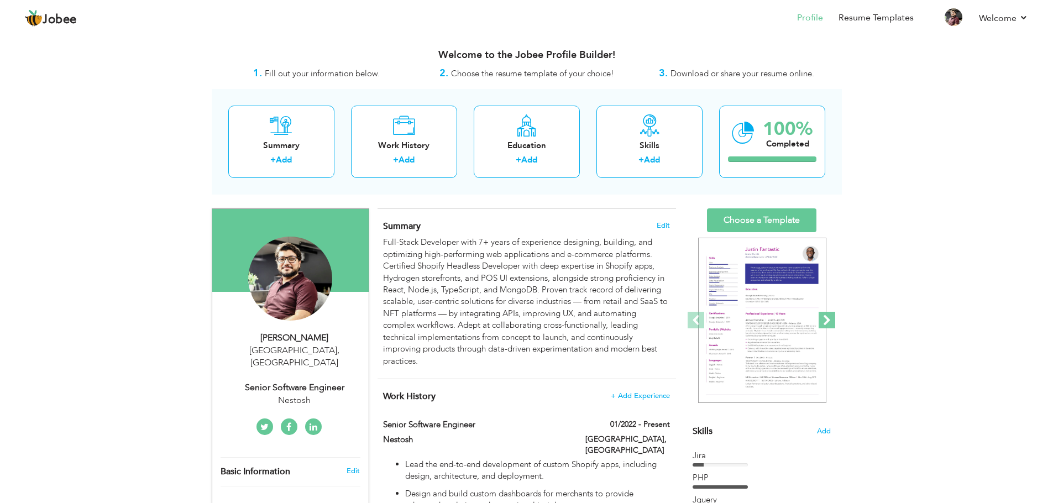
click at [831, 325] on span at bounding box center [827, 320] width 17 height 17
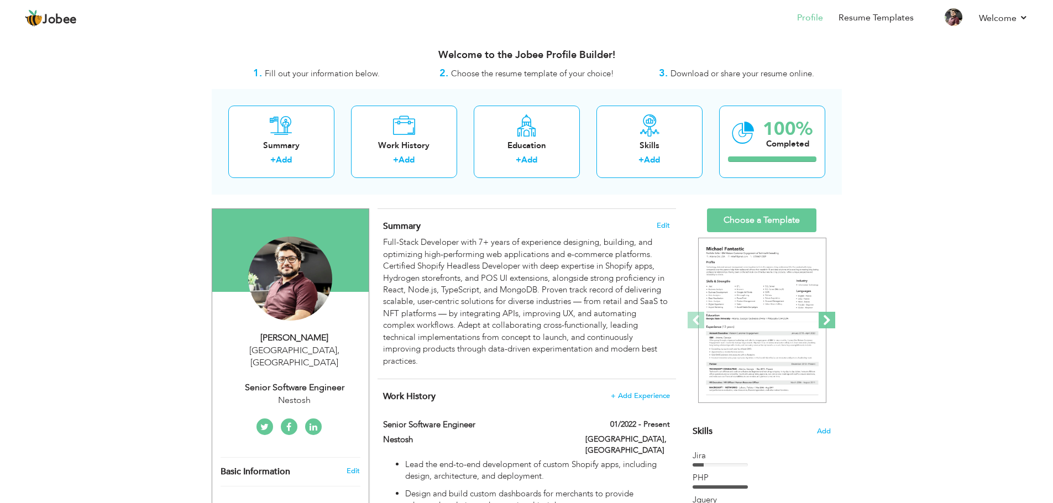
click at [831, 325] on span at bounding box center [827, 320] width 17 height 17
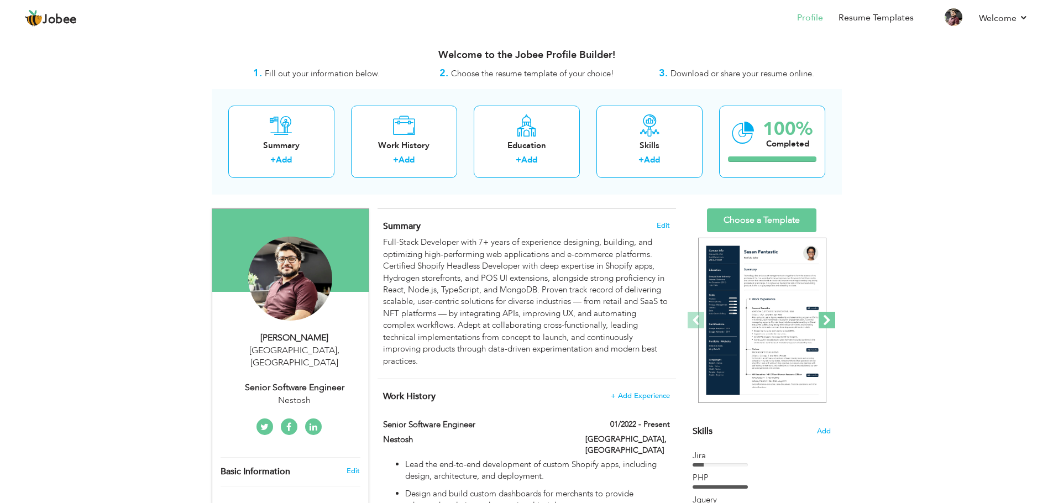
click at [831, 325] on span at bounding box center [827, 320] width 17 height 17
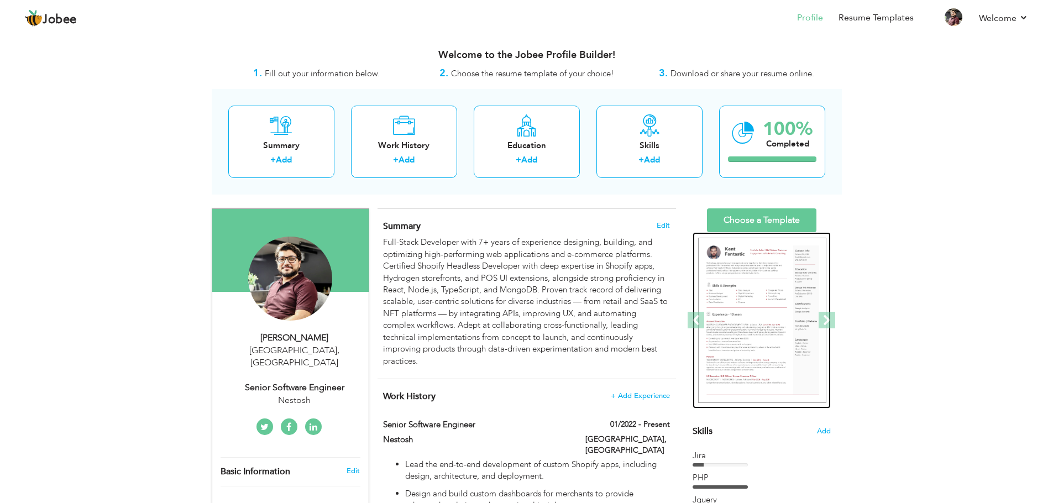
click at [775, 322] on img at bounding box center [762, 321] width 128 height 166
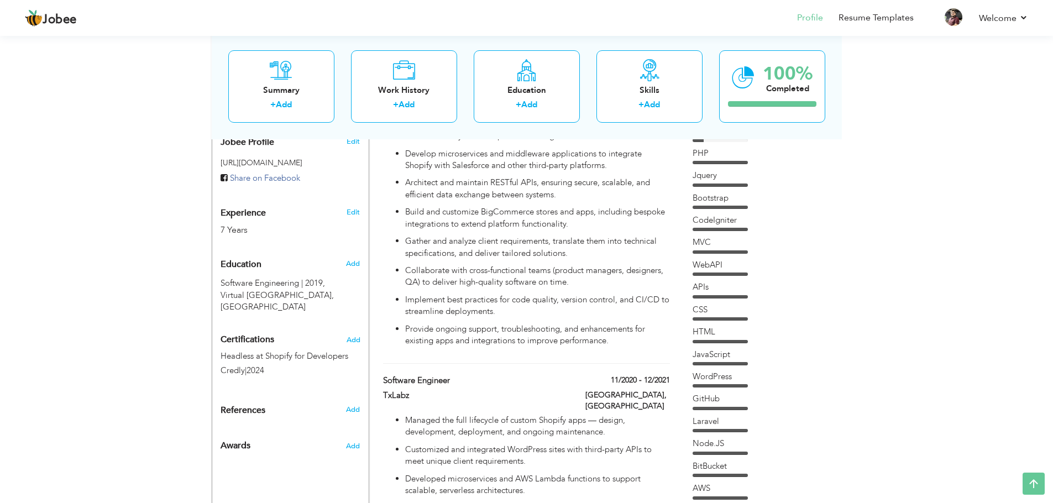
scroll to position [373, 0]
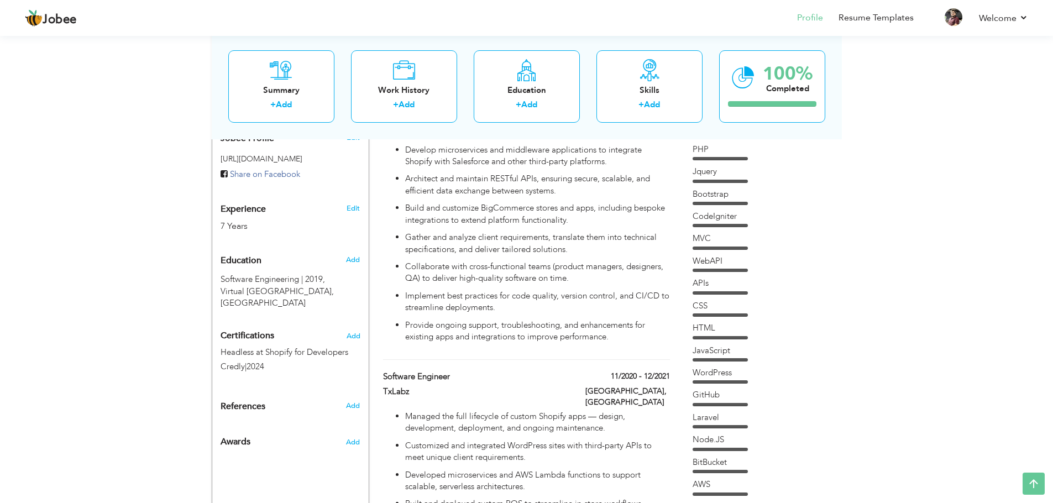
drag, startPoint x: 734, startPoint y: 339, endPoint x: 722, endPoint y: 351, distance: 16.4
click at [722, 351] on div "Jira Graphql liquid PHP Jquery MVC" at bounding box center [762, 376] width 138 height 598
click at [722, 351] on div "JavaScript" at bounding box center [762, 351] width 138 height 12
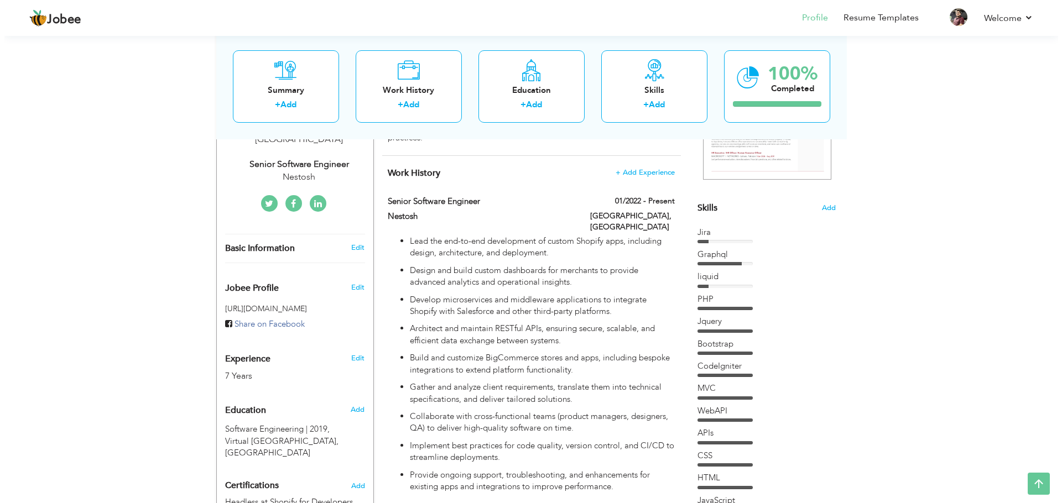
scroll to position [218, 0]
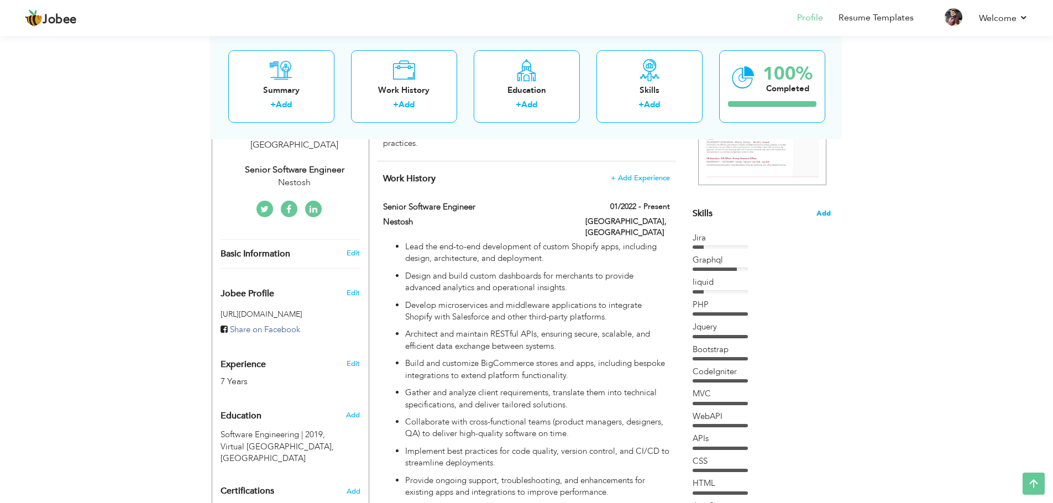
click at [817, 216] on span "Add" at bounding box center [824, 213] width 14 height 11
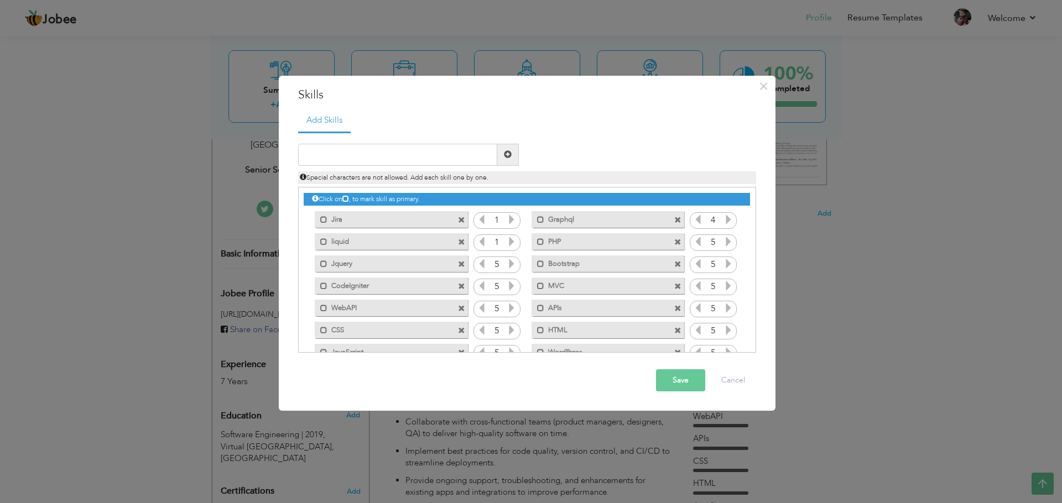
click at [674, 288] on span at bounding box center [677, 286] width 7 height 7
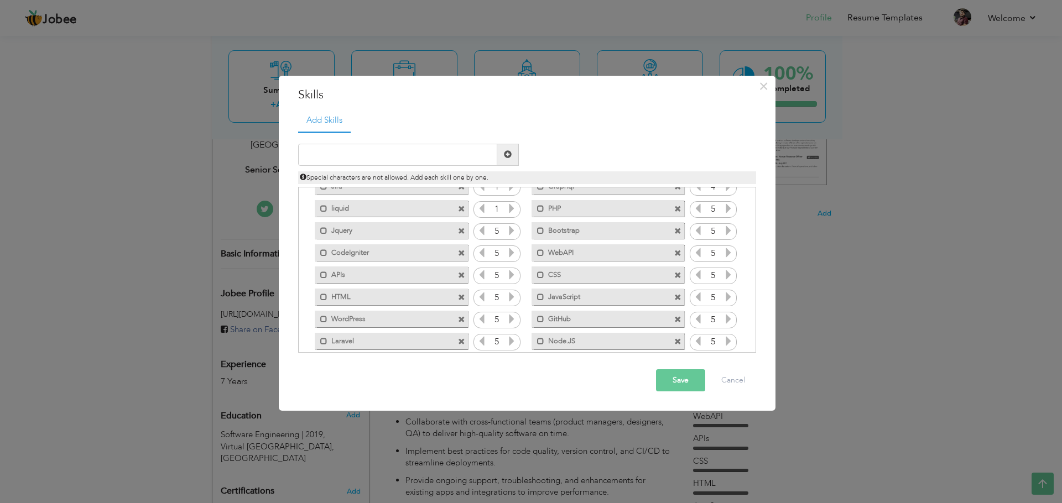
scroll to position [41, 0]
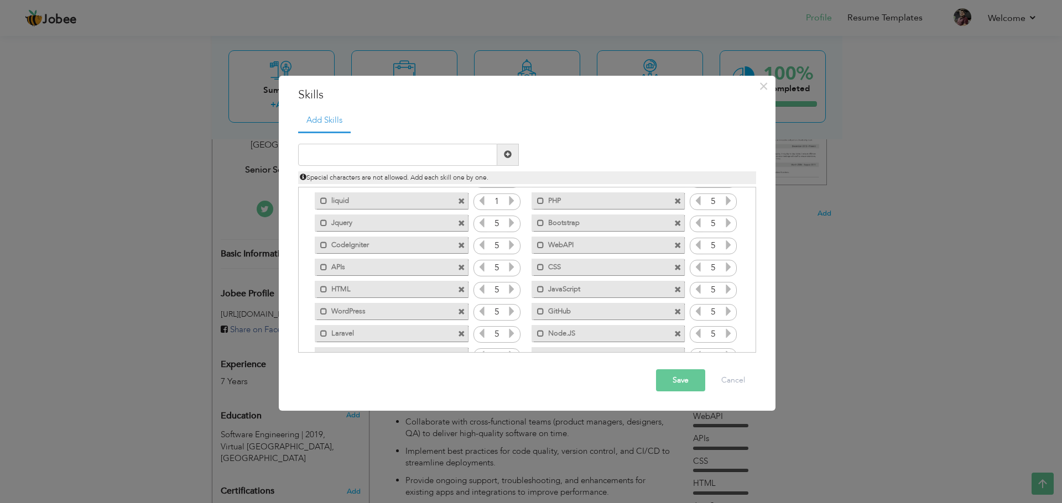
click at [462, 291] on span at bounding box center [461, 289] width 7 height 7
click at [674, 245] on span at bounding box center [677, 245] width 7 height 7
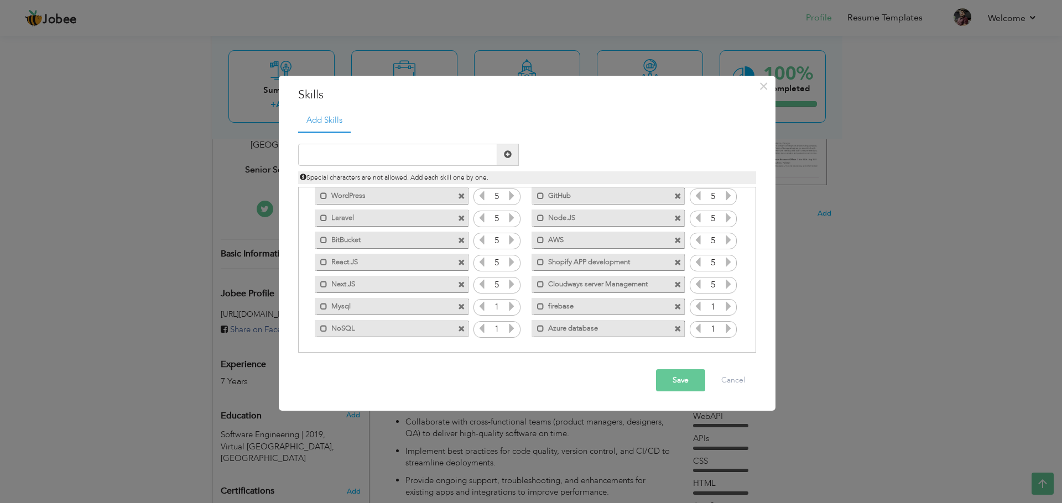
click at [458, 327] on span at bounding box center [461, 329] width 7 height 7
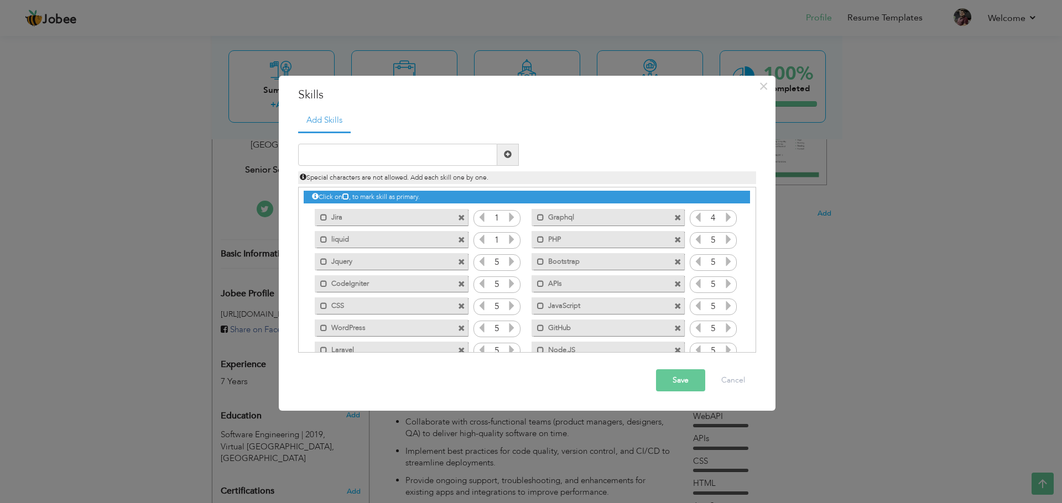
scroll to position [0, 0]
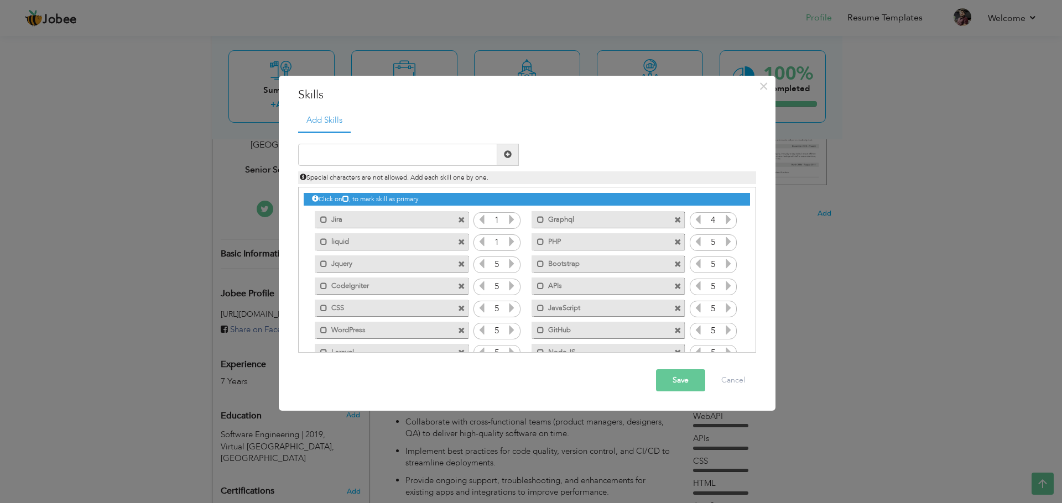
click at [460, 217] on span at bounding box center [461, 220] width 7 height 7
click at [459, 264] on span at bounding box center [461, 264] width 7 height 7
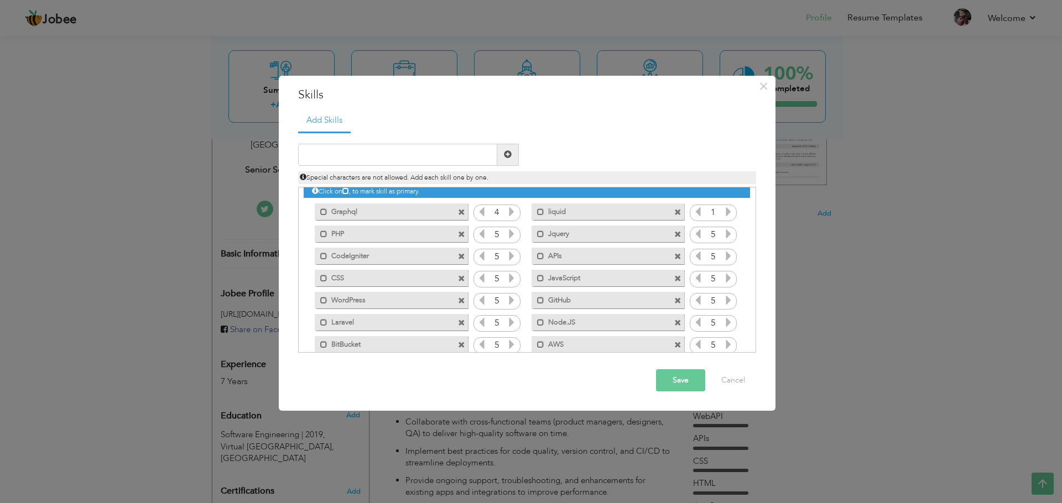
scroll to position [10, 0]
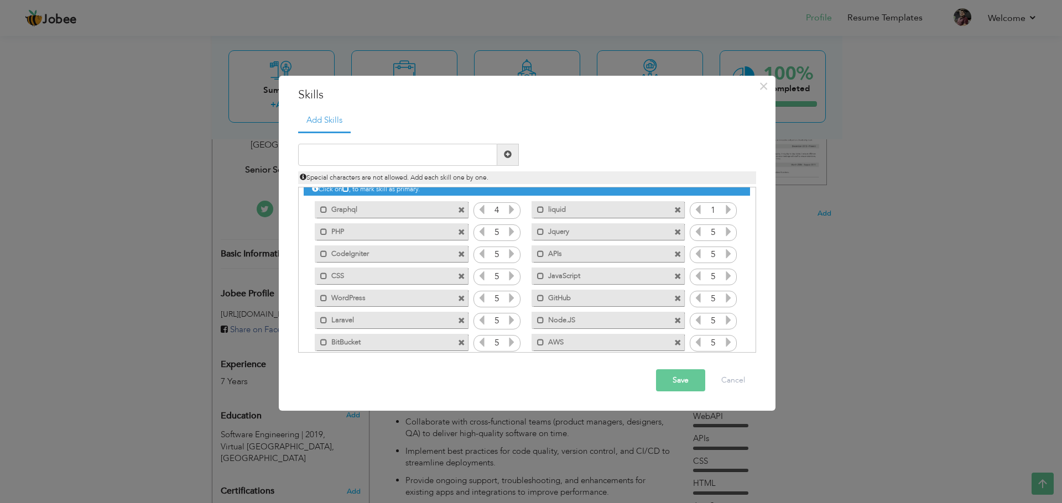
click at [621, 346] on label "AWS" at bounding box center [600, 341] width 112 height 14
click at [542, 339] on span at bounding box center [542, 342] width 7 height 7
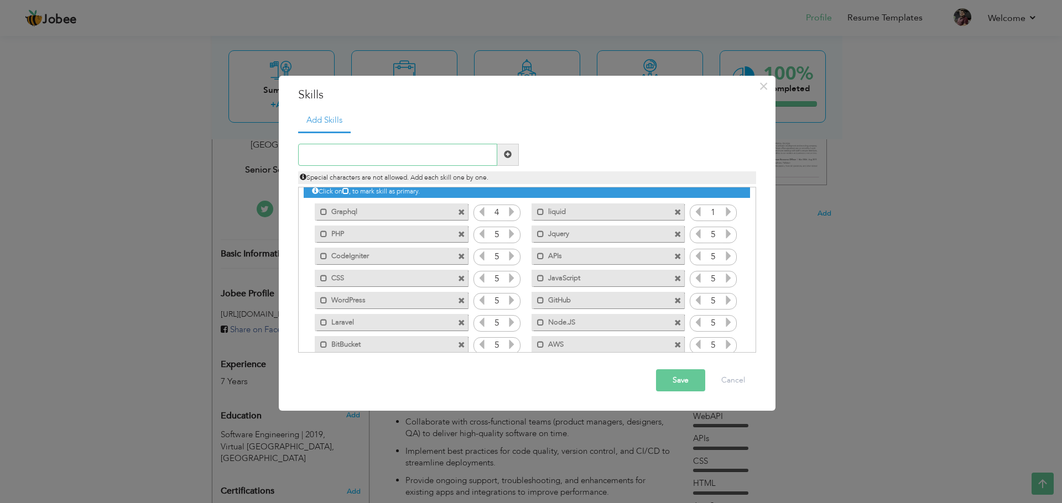
click at [380, 155] on input "text" at bounding box center [397, 155] width 199 height 22
type input "Remix.js"
click at [514, 154] on span at bounding box center [508, 155] width 22 height 22
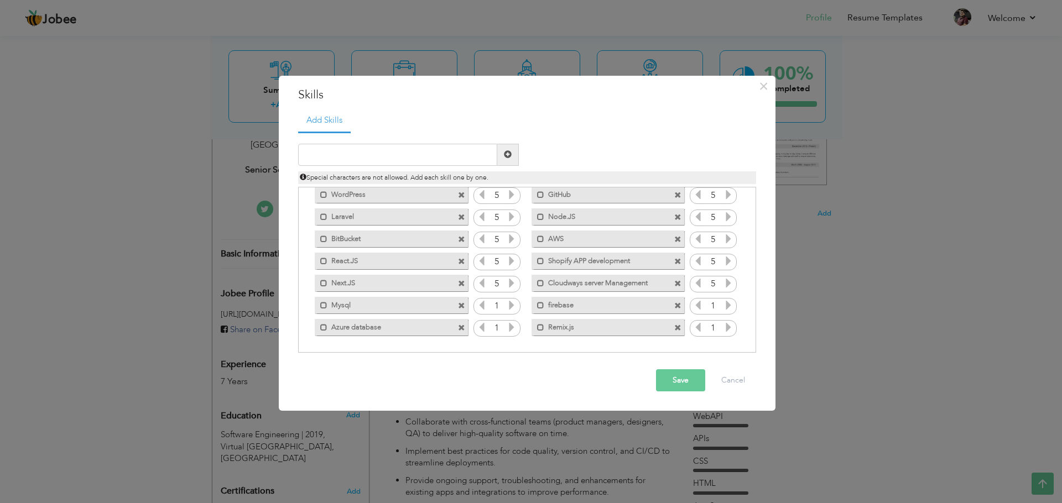
drag, startPoint x: 561, startPoint y: 327, endPoint x: 565, endPoint y: 297, distance: 29.6
click at [565, 297] on div "Click on , to mark skill as primary. Mark as primary skill. Jira 1 Graphql 4 li…" at bounding box center [527, 206] width 446 height 264
click at [537, 327] on span at bounding box center [540, 327] width 7 height 7
click at [324, 280] on span at bounding box center [323, 283] width 7 height 7
click at [323, 262] on span at bounding box center [323, 261] width 7 height 7
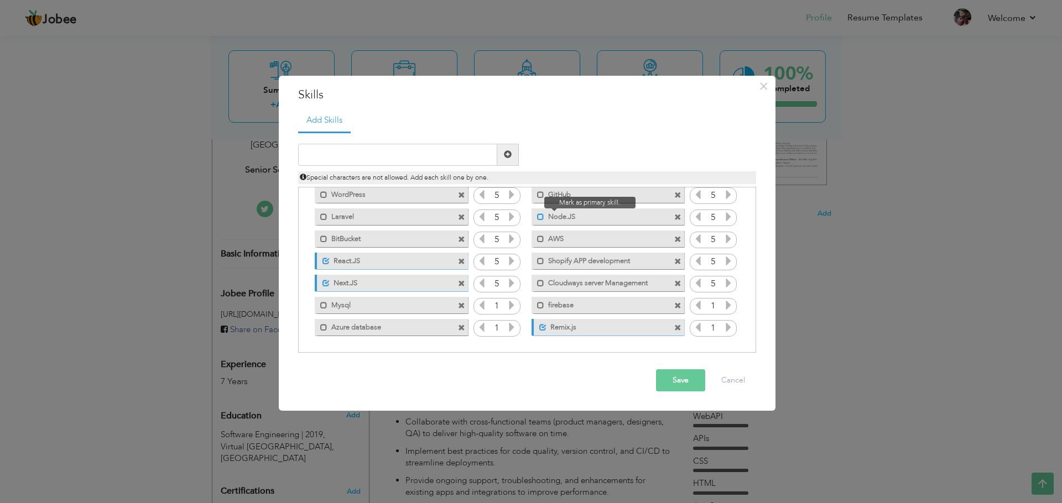
click at [539, 217] on span at bounding box center [540, 216] width 7 height 7
click at [537, 259] on span at bounding box center [540, 261] width 7 height 7
click at [537, 302] on span at bounding box center [540, 305] width 7 height 7
click at [322, 306] on span at bounding box center [323, 305] width 7 height 7
click at [322, 321] on span at bounding box center [321, 324] width 13 height 11
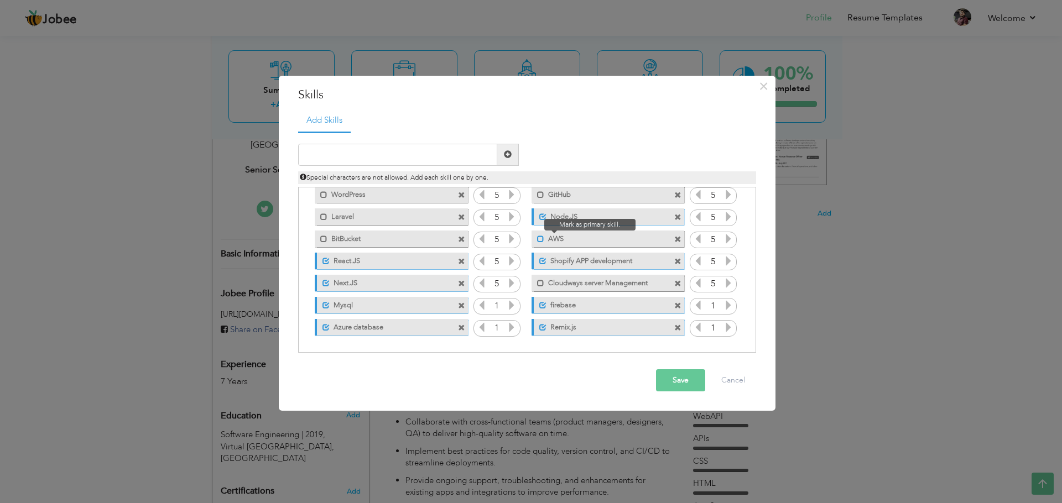
click at [542, 237] on span at bounding box center [540, 239] width 7 height 7
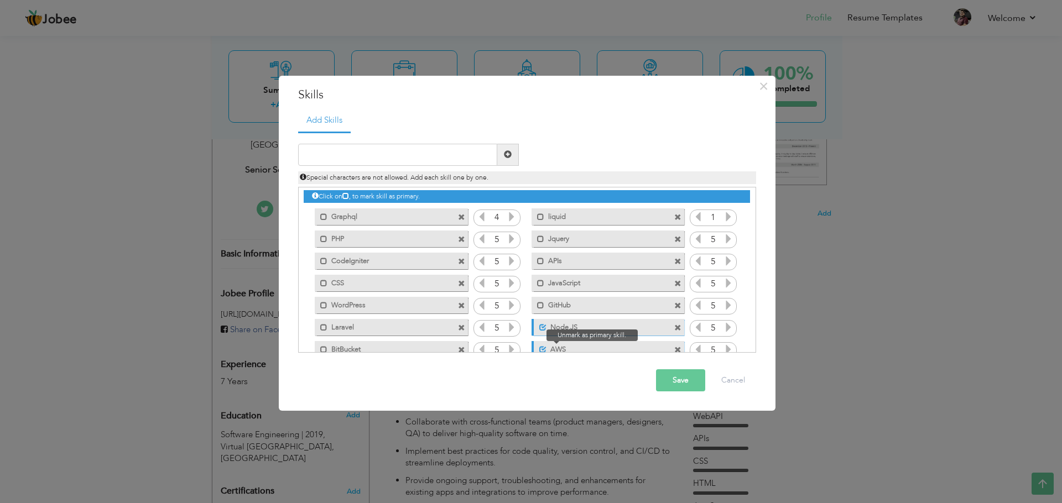
scroll to position [0, 0]
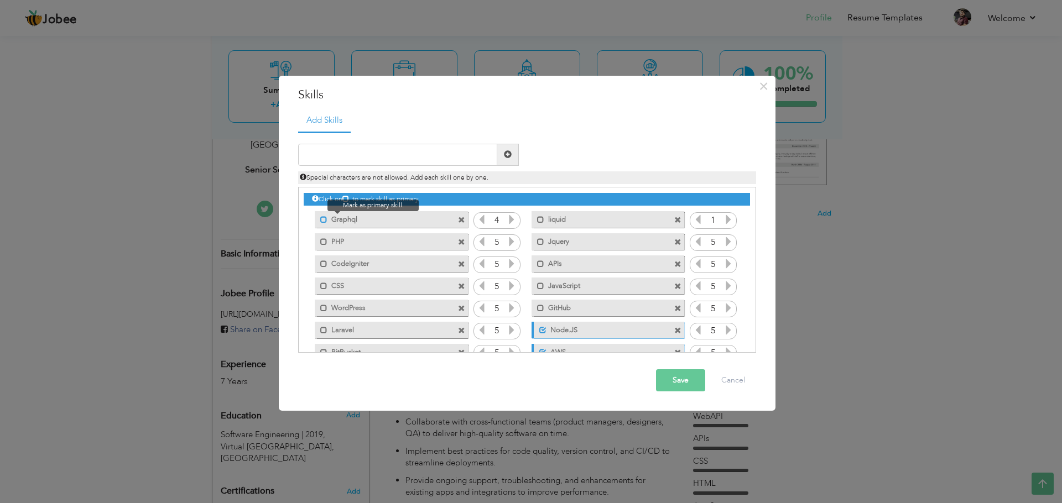
click at [323, 216] on span at bounding box center [323, 219] width 7 height 7
click at [357, 154] on input "text" at bounding box center [397, 155] width 199 height 22
type input "MongoDB"
click at [501, 153] on span at bounding box center [508, 155] width 22 height 22
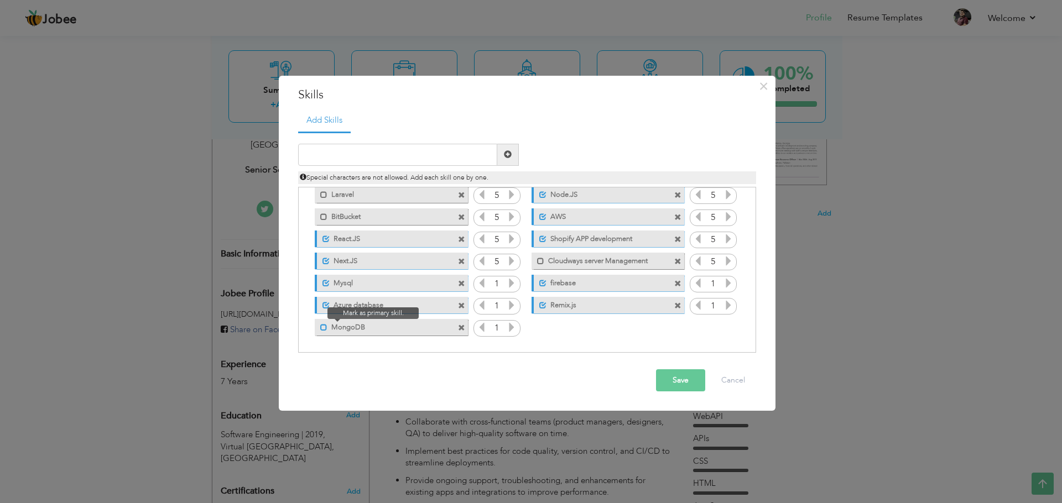
click at [325, 325] on span at bounding box center [323, 327] width 7 height 7
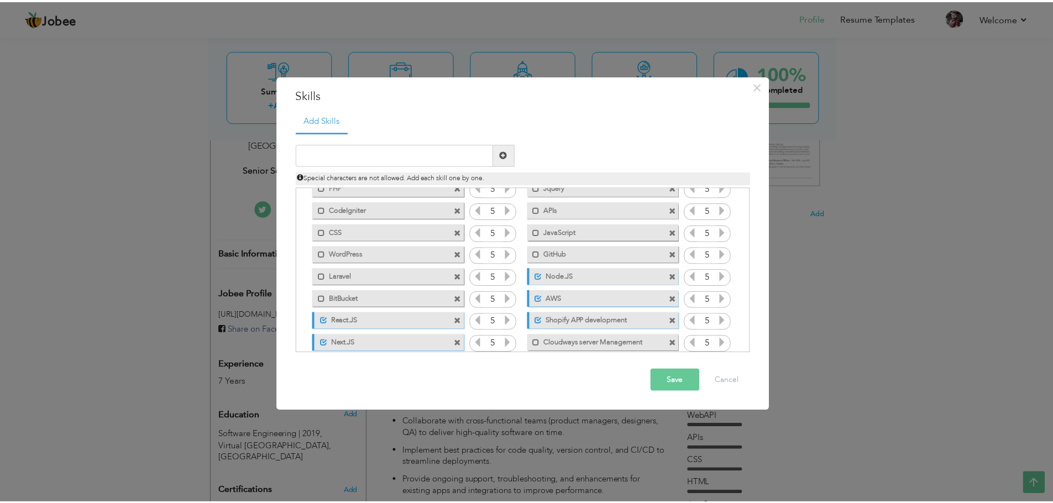
scroll to position [0, 0]
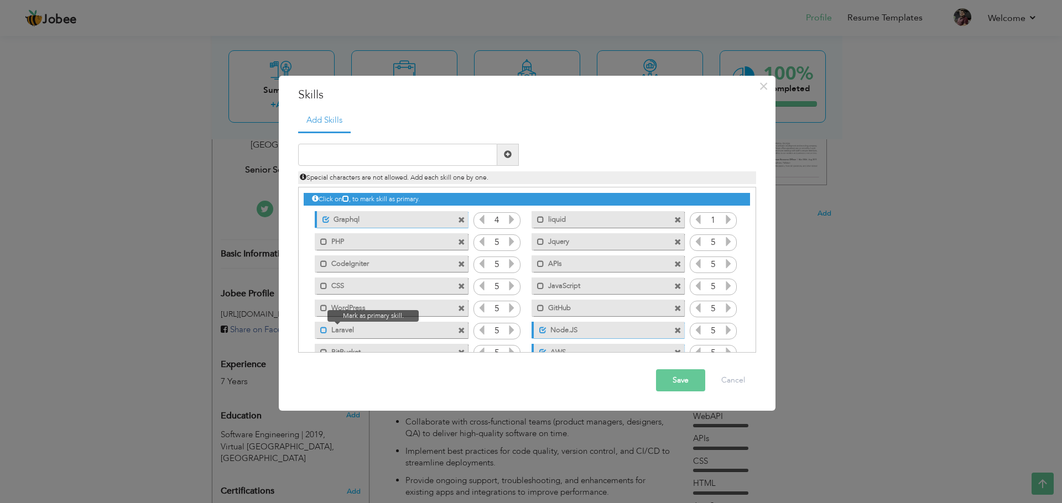
click at [322, 332] on span at bounding box center [323, 330] width 7 height 7
click at [537, 261] on span at bounding box center [540, 263] width 7 height 7
click at [676, 240] on span at bounding box center [677, 242] width 7 height 7
click at [677, 378] on button "Save" at bounding box center [680, 380] width 49 height 22
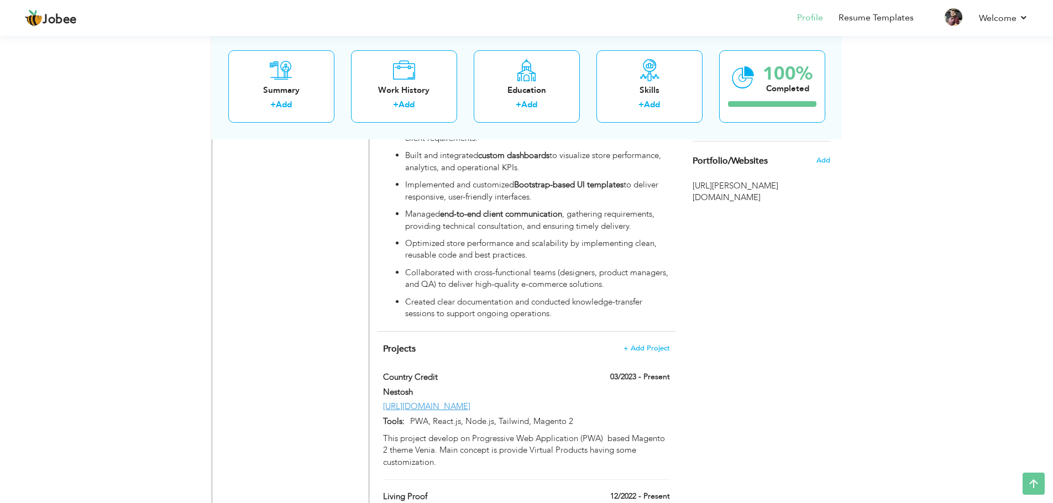
scroll to position [941, 0]
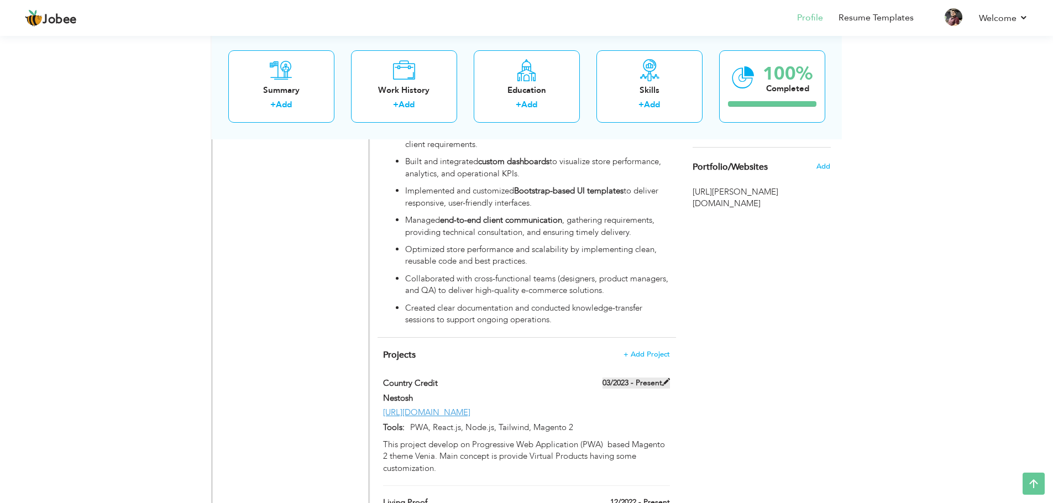
click at [647, 378] on label "03/2023 - Present" at bounding box center [636, 383] width 67 height 11
type input "Country Credit"
type input "Nestosh"
type input "03/2023"
type input "[URL][DOMAIN_NAME]"
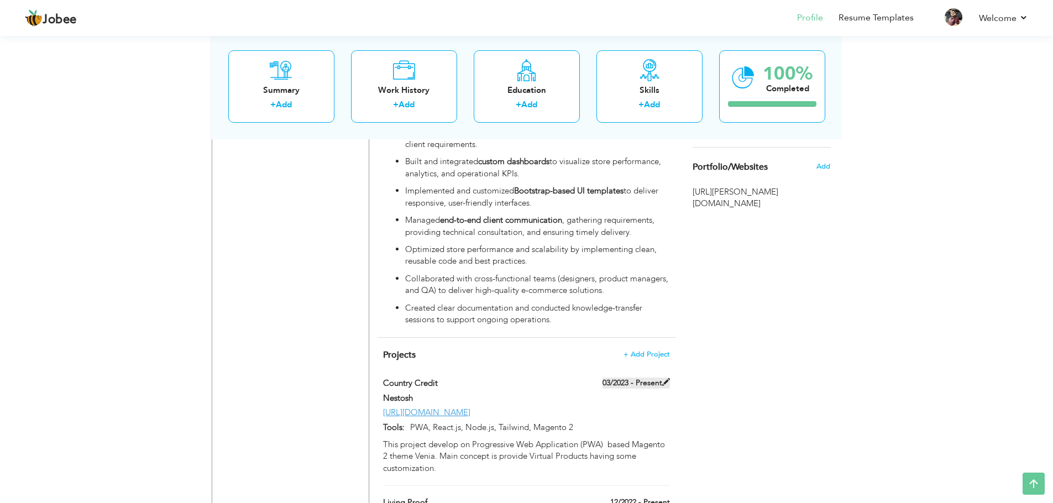
type input "PWA, React.js, Node.js, Tailwind, Magento 2"
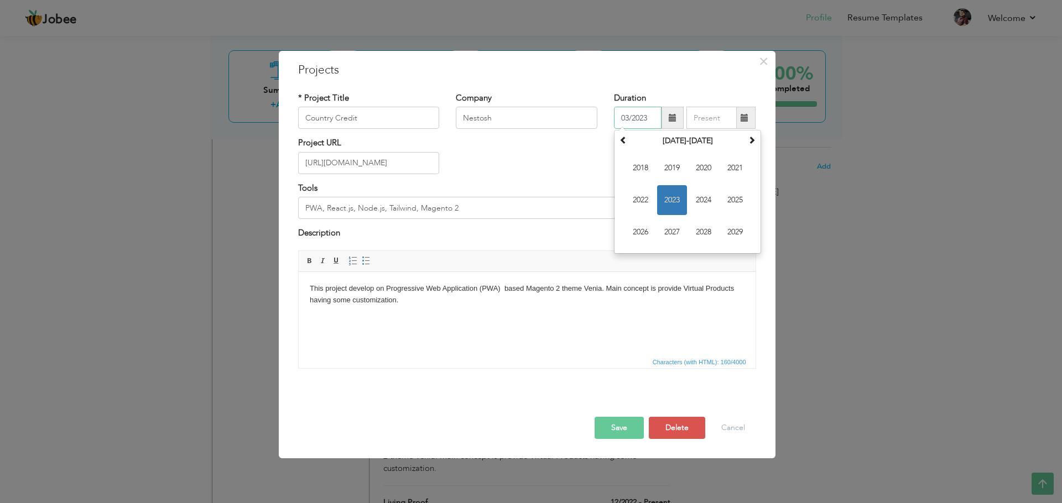
click at [656, 116] on input "03/2023" at bounding box center [638, 118] width 48 height 22
type input "0"
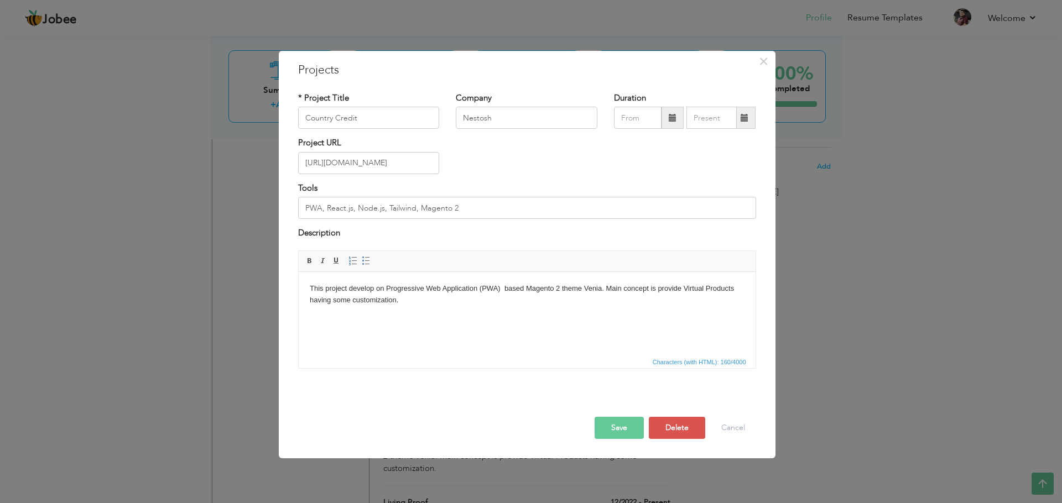
click at [618, 426] on button "Save" at bounding box center [618, 428] width 49 height 22
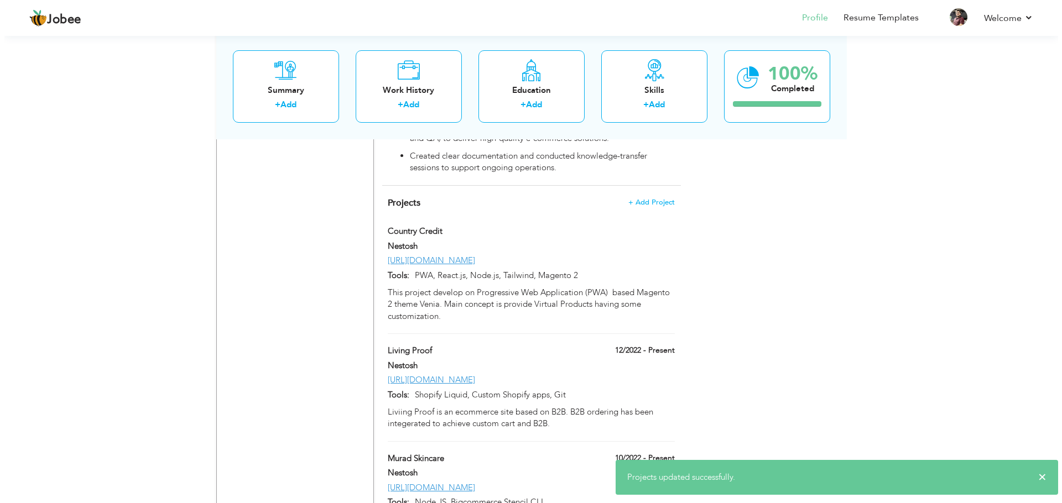
scroll to position [1095, 0]
click at [642, 343] on label "12/2022 - Present" at bounding box center [636, 348] width 67 height 11
type input "Living Proof"
type input "12/2022"
type input "[URL][DOMAIN_NAME]"
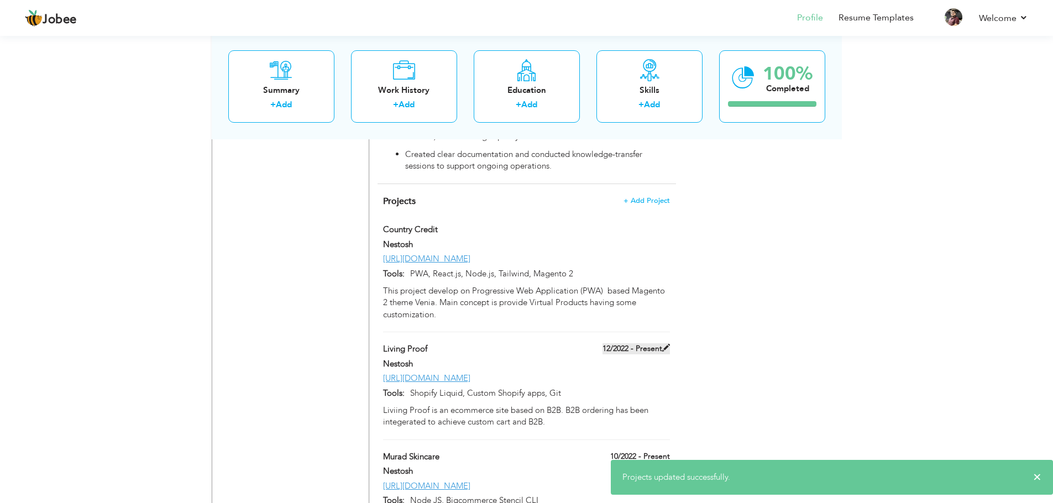
type input "Shopify Liquid, Custom Shopify apps, Git"
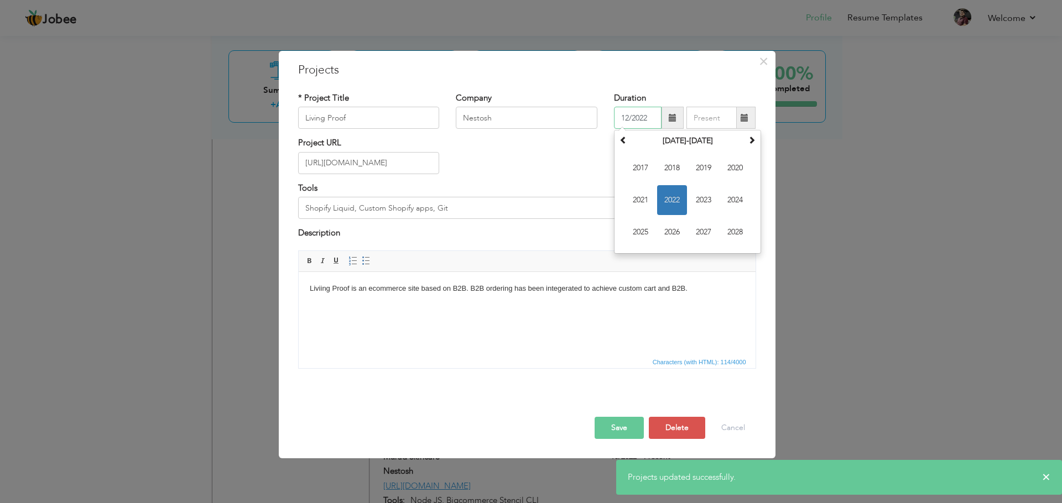
click at [649, 118] on input "12/2022" at bounding box center [638, 118] width 48 height 22
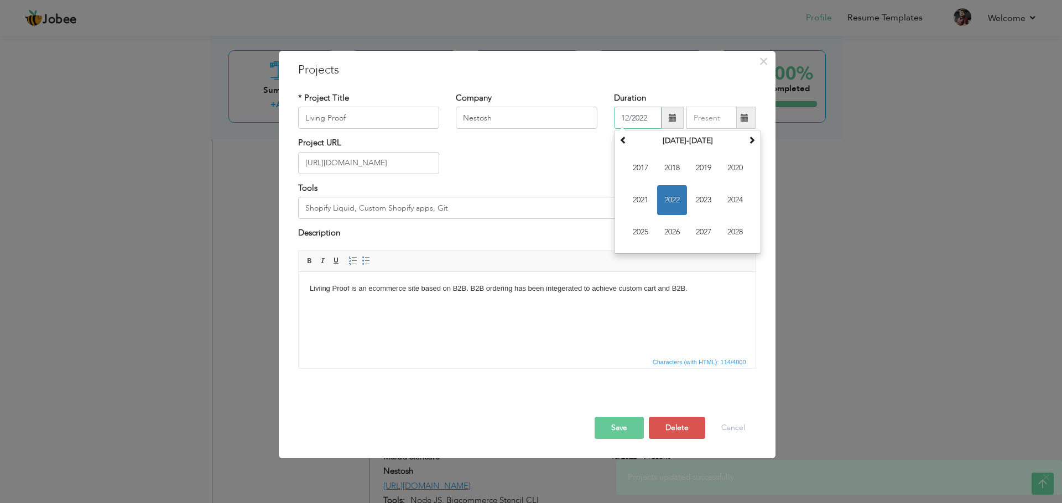
click at [649, 118] on input "12/2022" at bounding box center [638, 118] width 48 height 22
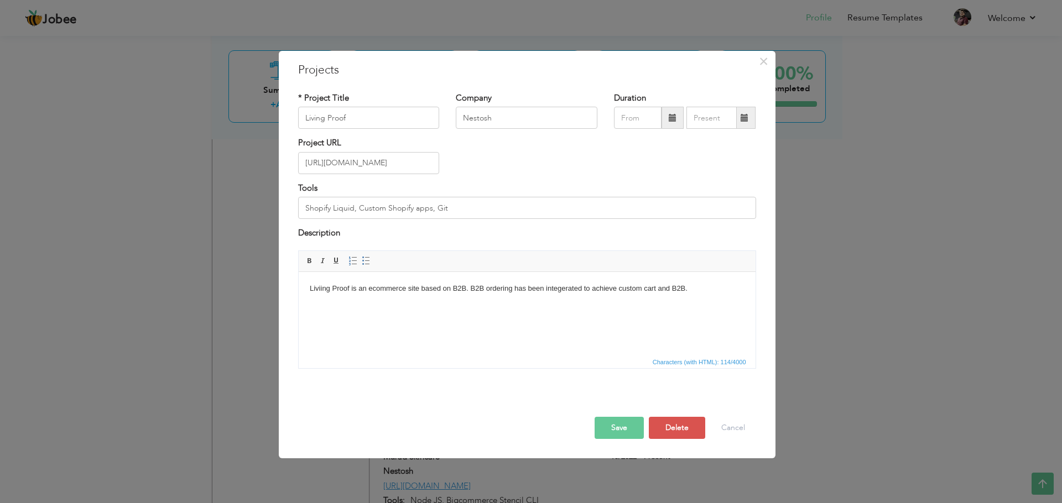
click at [619, 427] on button "Save" at bounding box center [618, 428] width 49 height 22
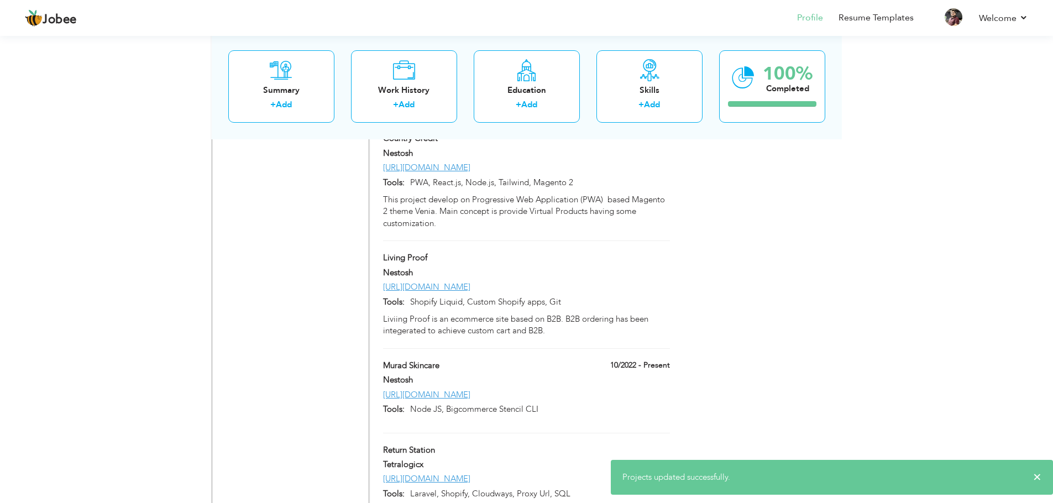
scroll to position [1225, 0]
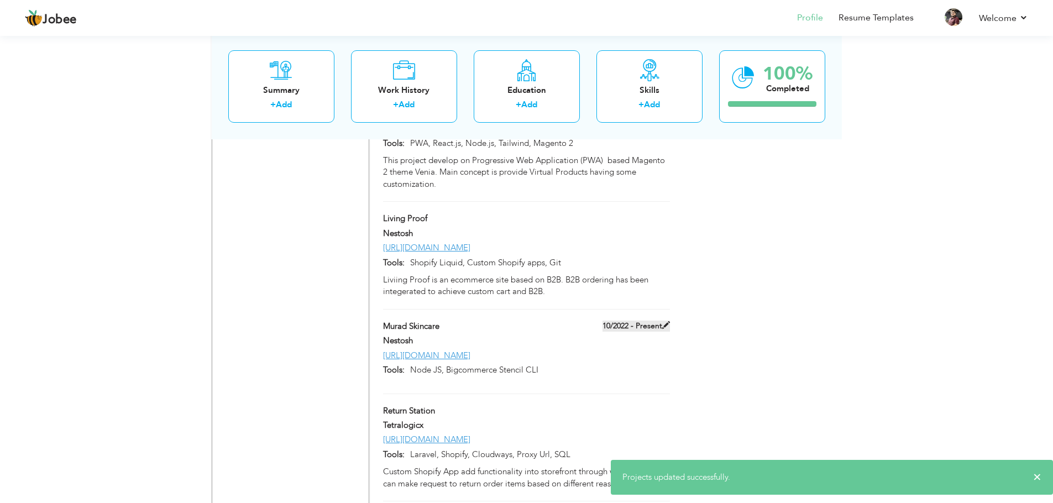
click at [637, 321] on label "10/2022 - Present" at bounding box center [636, 326] width 67 height 11
type input "Murad Skincare"
type input "10/2022"
type input "[URL][DOMAIN_NAME]"
type input "Node JS, Bigcommerce Stencil CLI"
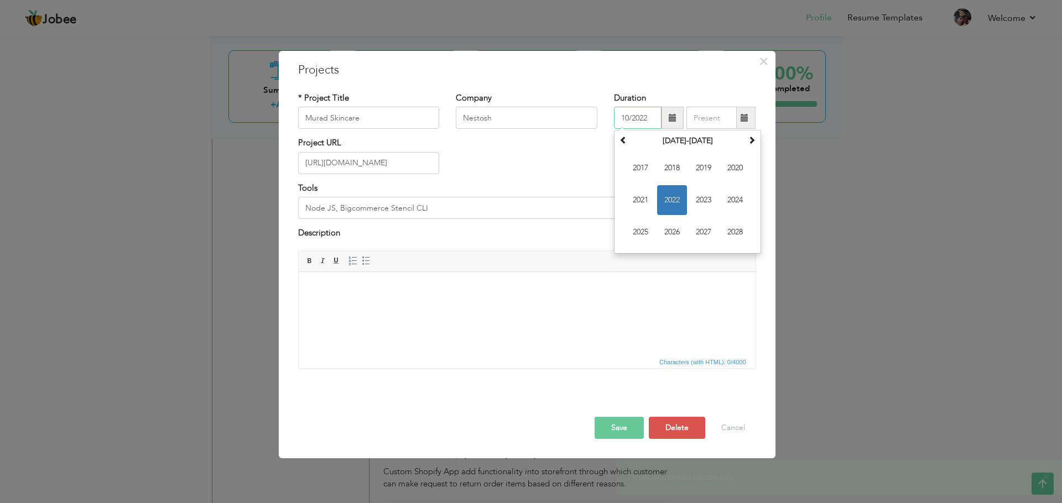
click at [652, 114] on input "10/2022" at bounding box center [638, 118] width 48 height 22
type input "1"
click at [614, 424] on button "Save" at bounding box center [618, 428] width 49 height 22
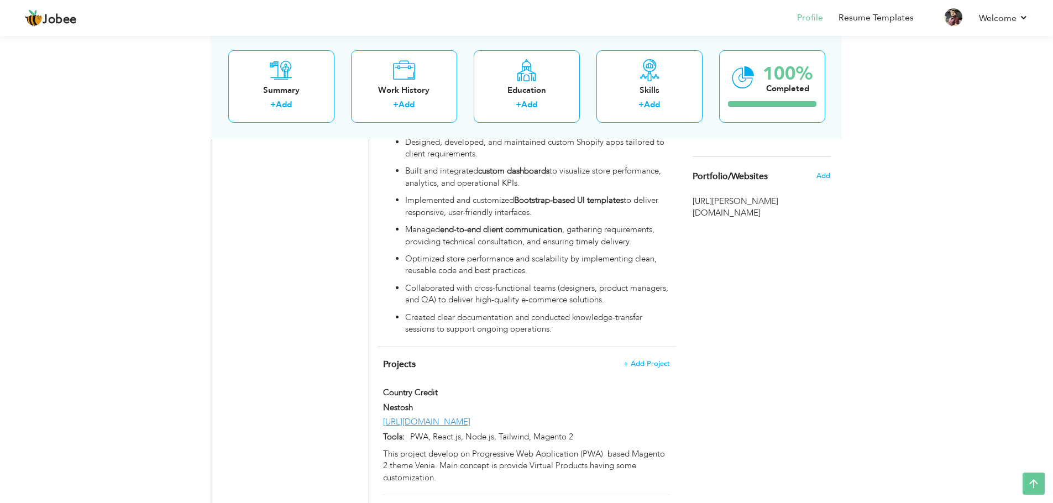
scroll to position [933, 0]
click at [640, 358] on span "+ Add Project" at bounding box center [646, 362] width 47 height 8
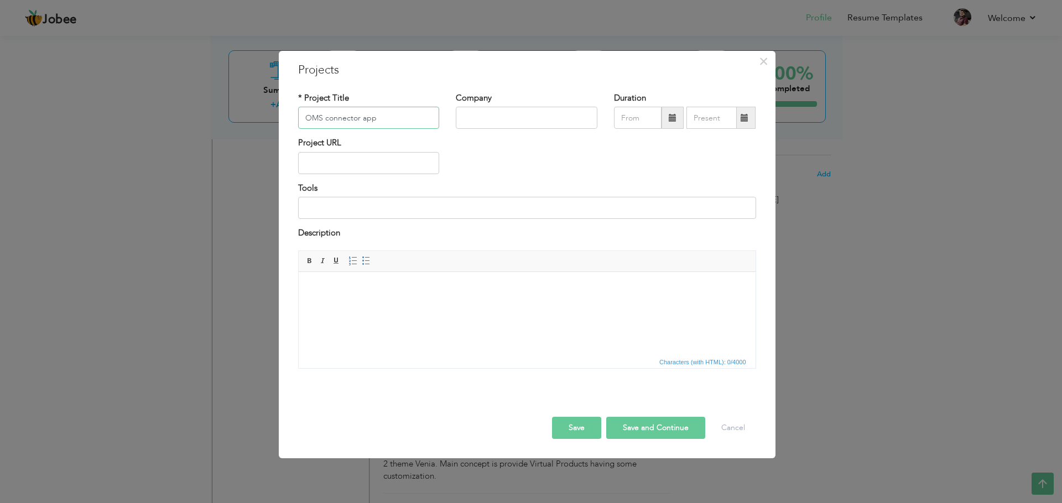
type input "OMS connector app"
click at [496, 120] on input "text" at bounding box center [527, 118] width 142 height 22
type input "Nestosh"
click at [365, 211] on input at bounding box center [527, 208] width 458 height 22
type input "Shopify app, Next.js, Salesforce OMS, Firebase"
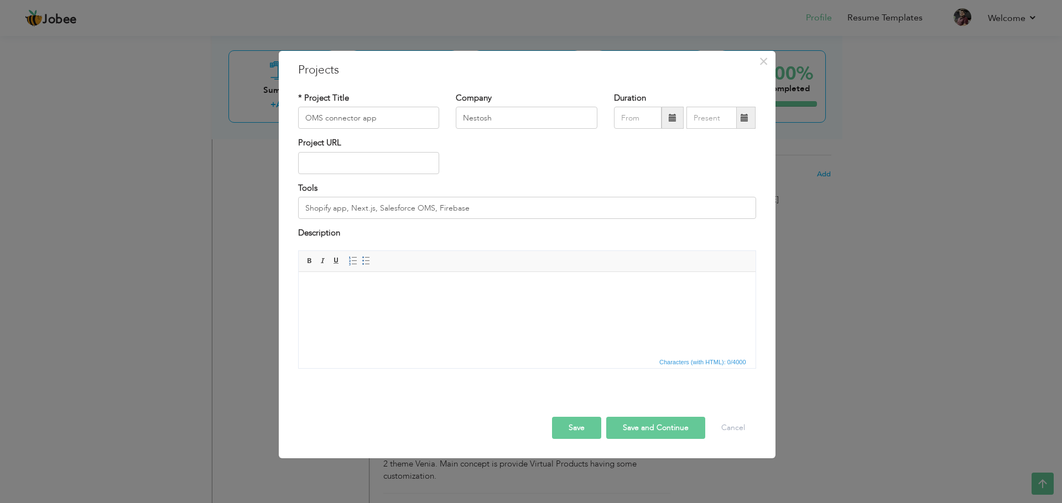
click at [572, 428] on button "Save" at bounding box center [576, 428] width 49 height 22
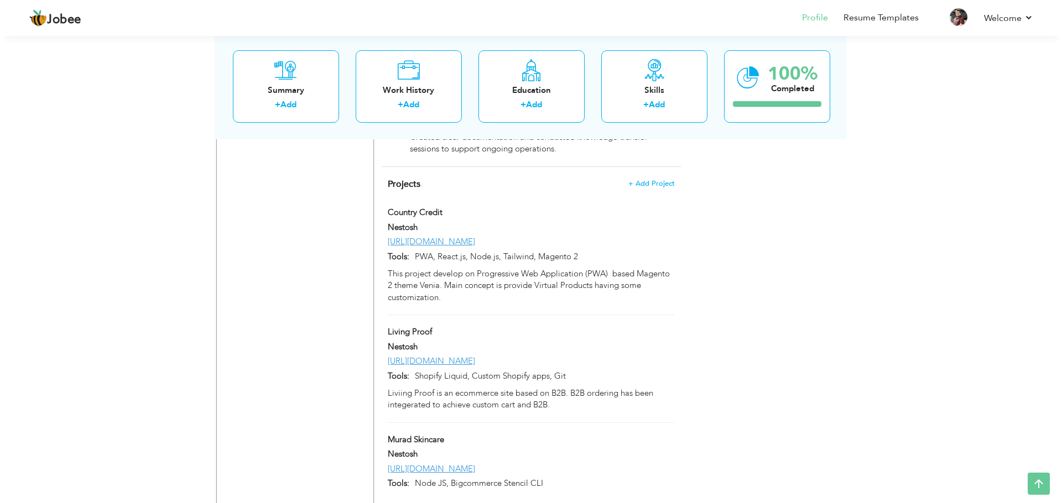
scroll to position [908, 0]
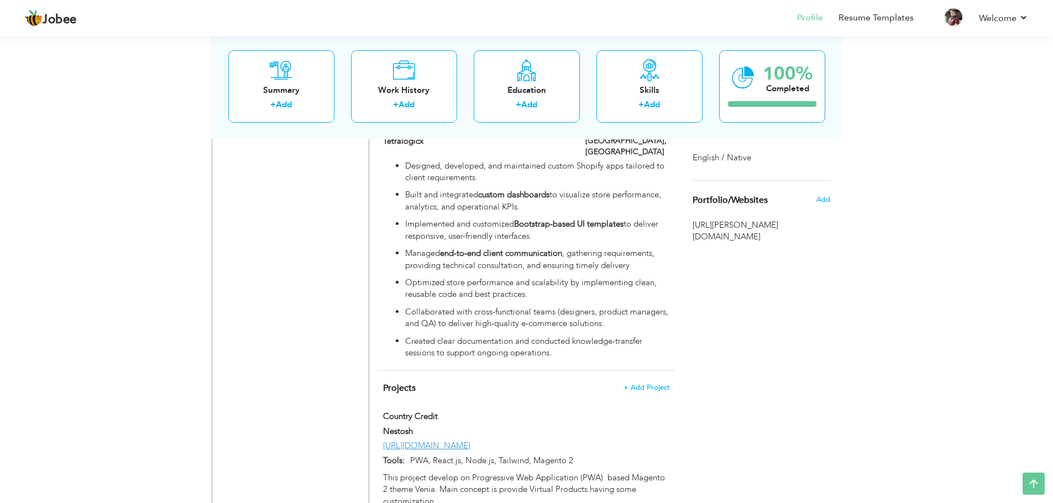
click at [650, 384] on span "+ Add Project" at bounding box center [646, 388] width 47 height 8
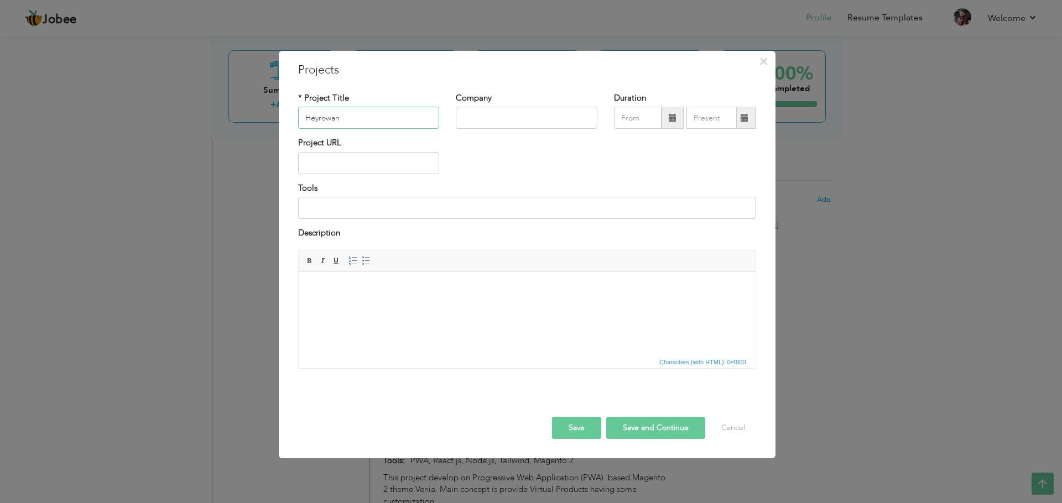
type input "Heyrowan"
click at [495, 130] on div "Company" at bounding box center [526, 114] width 158 height 45
click at [479, 115] on input "text" at bounding box center [527, 118] width 142 height 22
type input "Nestosh"
click at [375, 164] on input "text" at bounding box center [369, 163] width 142 height 22
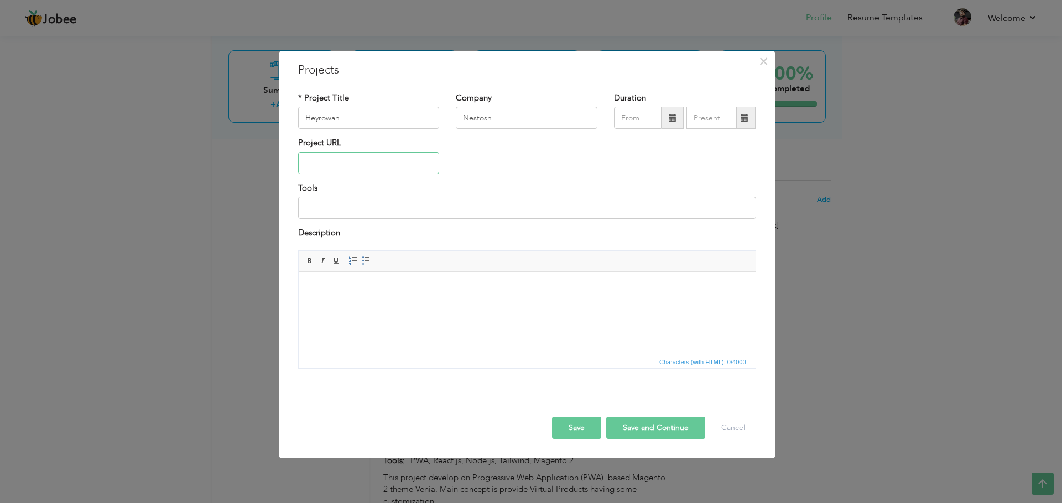
paste input "[URL][DOMAIN_NAME]"
type input "[URL][DOMAIN_NAME]"
click at [561, 216] on input at bounding box center [527, 208] width 458 height 22
type input "Shopify liquid /app, Remix.js, Mongo DB, Acuity, APIs, Proxy URLs"
click at [577, 429] on button "Save" at bounding box center [576, 428] width 49 height 22
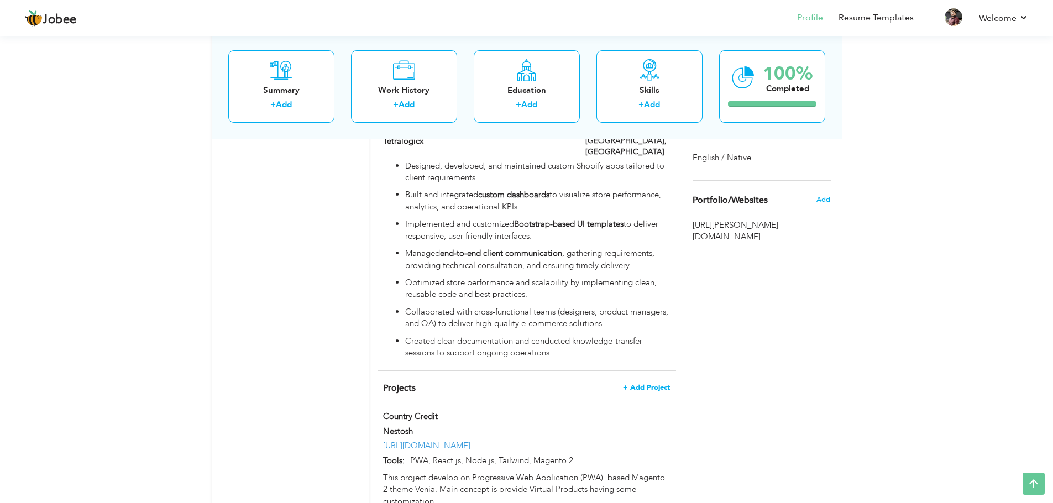
click at [647, 384] on span "+ Add Project" at bounding box center [646, 388] width 47 height 8
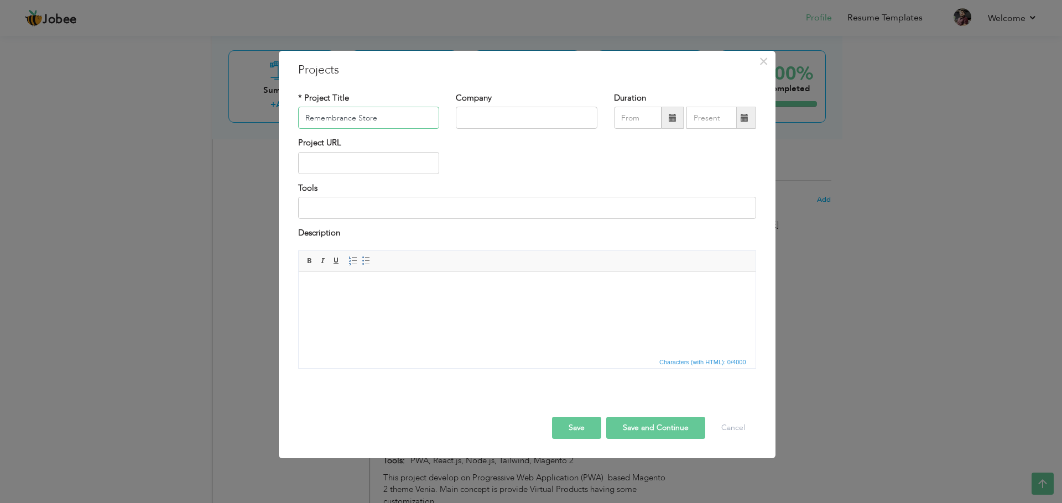
type input "Remembrance Store"
click at [482, 109] on input "text" at bounding box center [527, 118] width 142 height 22
type input "Nestosh"
click at [388, 163] on input "text" at bounding box center [369, 163] width 142 height 22
paste input "[URL][DOMAIN_NAME]"
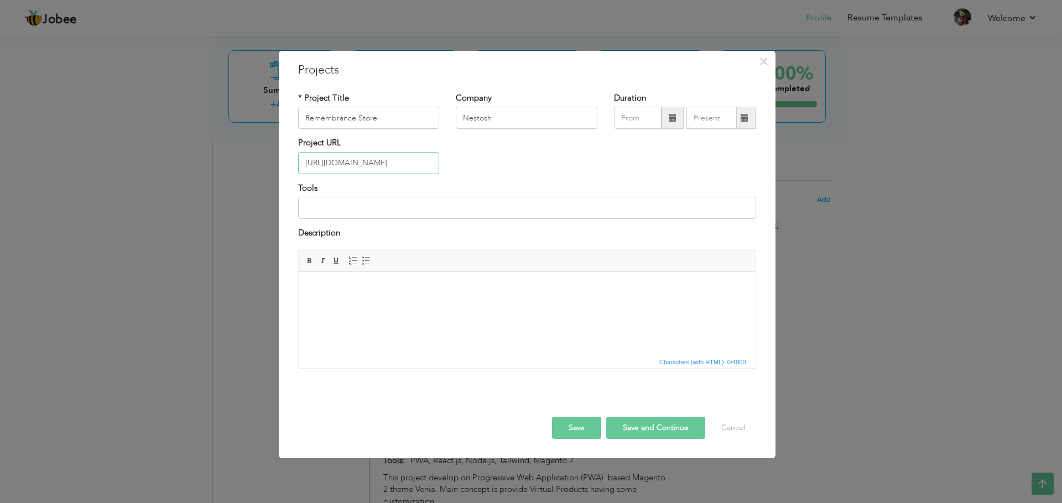
scroll to position [0, 52]
type input "[URL][DOMAIN_NAME]"
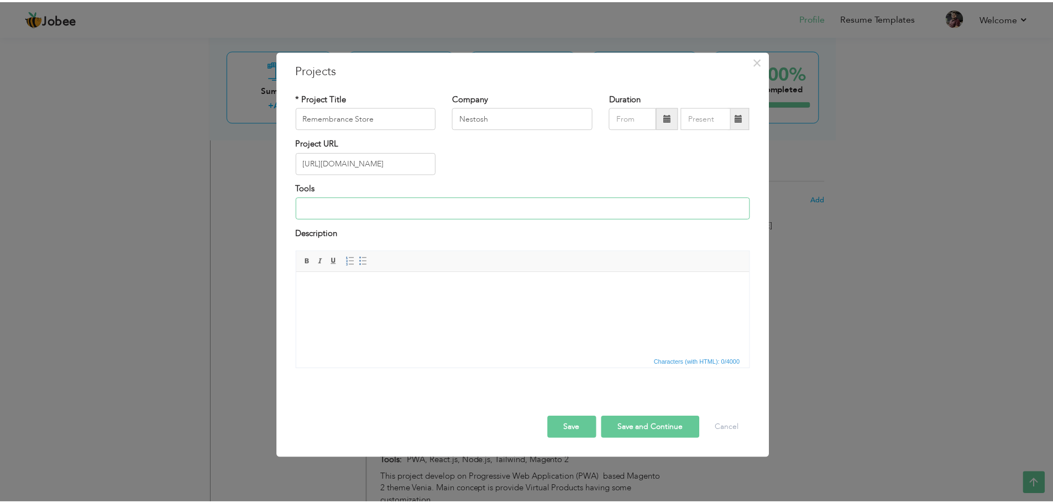
scroll to position [0, 0]
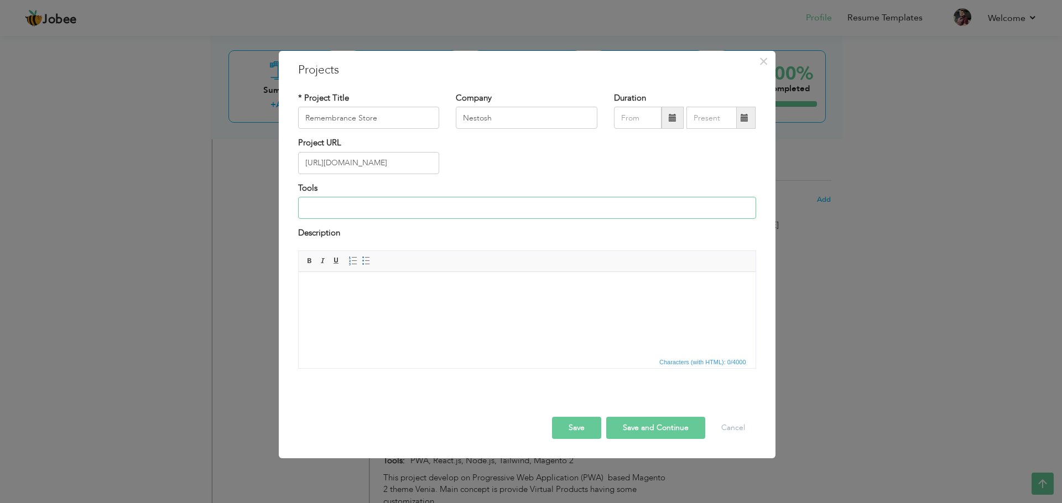
click at [381, 217] on input at bounding box center [527, 208] width 458 height 22
type input "Shopify liquid /app,Threekit, Remix.js, Azure DB, Solr DB, APIs"
click at [566, 426] on button "Save" at bounding box center [576, 428] width 49 height 22
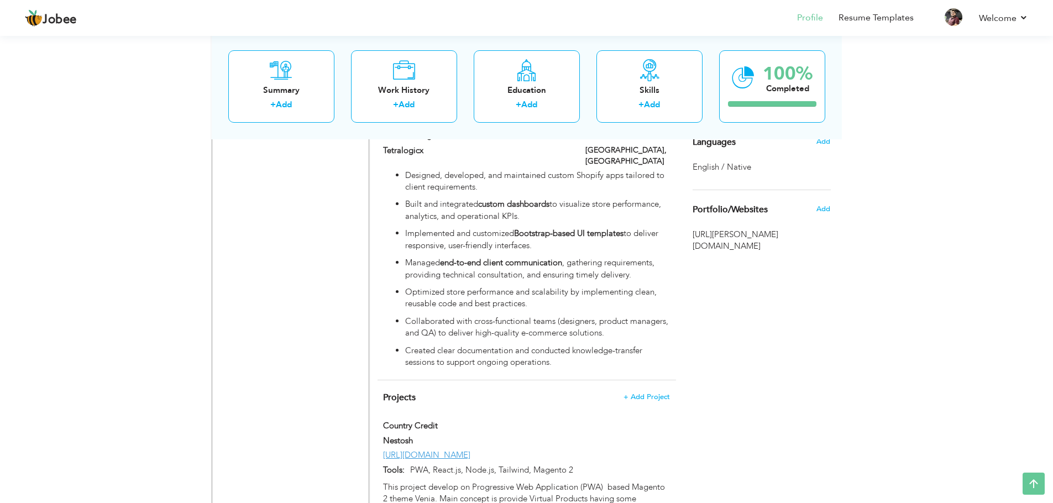
scroll to position [904, 0]
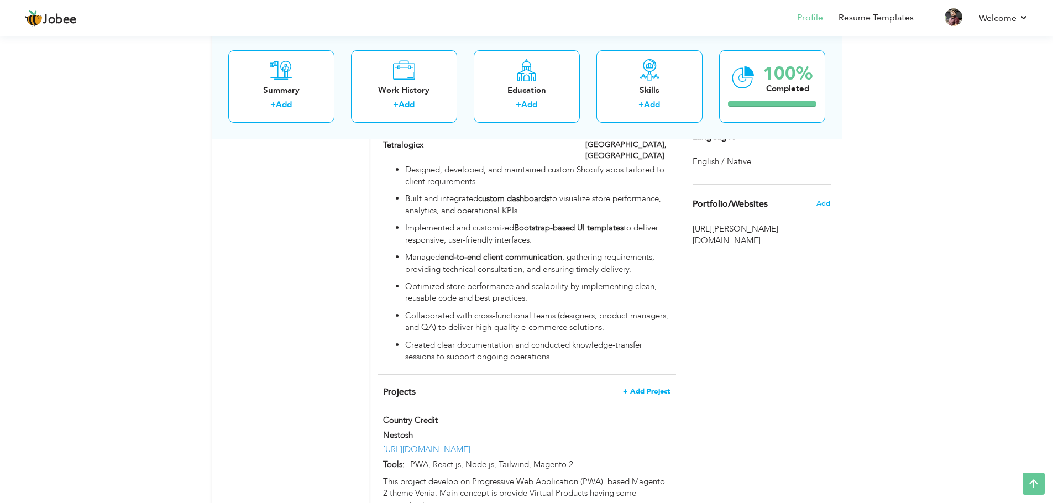
click at [655, 388] on span "+ Add Project" at bounding box center [646, 392] width 47 height 8
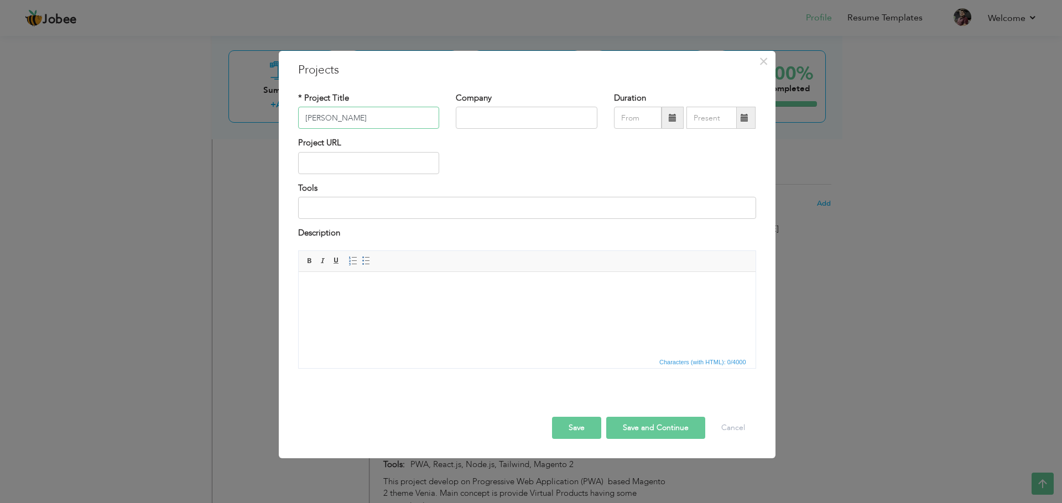
type input "[PERSON_NAME]"
click at [557, 119] on input "text" at bounding box center [527, 118] width 142 height 22
type input "A"
type input "Nestosh"
click at [403, 160] on input "text" at bounding box center [369, 163] width 142 height 22
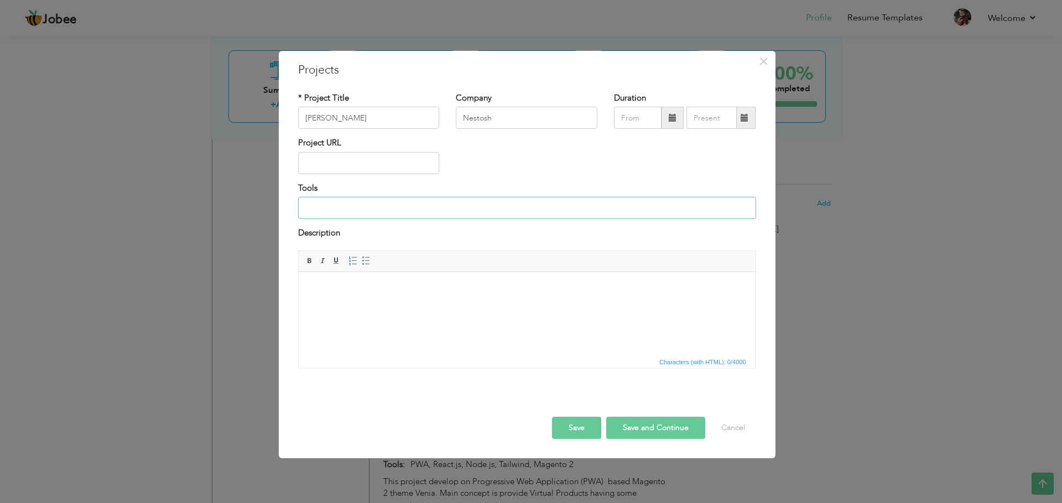
click at [384, 217] on input at bounding box center [527, 208] width 458 height 22
click at [365, 208] on input "Shopify app, Next.js, Salesforce OMS, Firebase" at bounding box center [527, 208] width 458 height 22
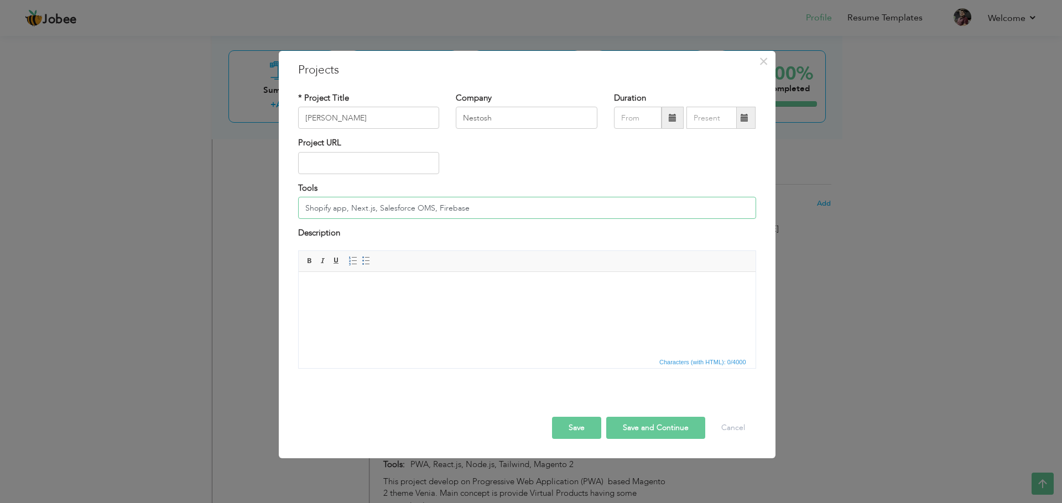
click at [365, 208] on input "Shopify app, Next.js, Salesforce OMS, Firebase" at bounding box center [527, 208] width 458 height 22
click at [385, 209] on input "Shopify liquid /app, Remix.js, Mongo DB, Acuity, APIs, Proxy URLs" at bounding box center [527, 208] width 458 height 22
type input "Shopify liquid /app, POS, Laravel, , MySQL, React.js, Rust"
click at [569, 429] on button "Save" at bounding box center [576, 428] width 49 height 22
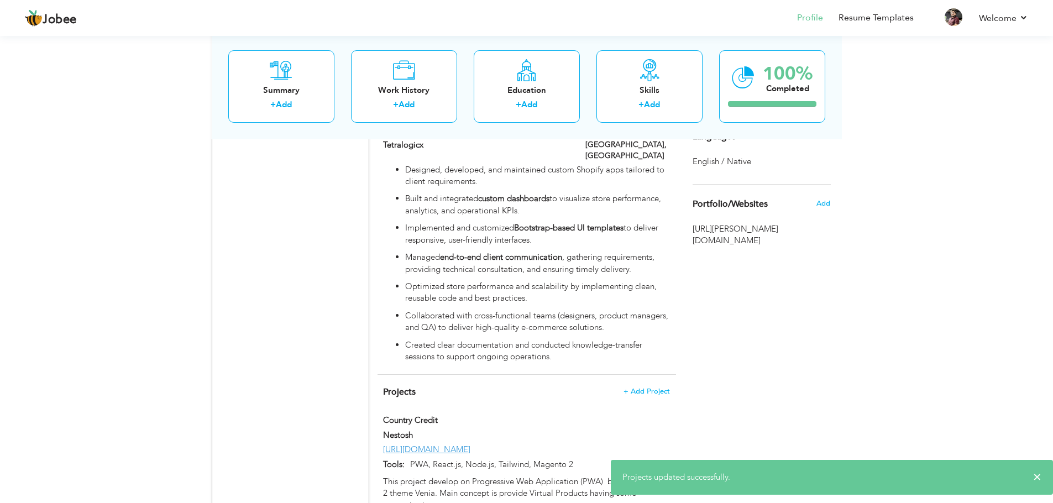
scroll to position [0, 0]
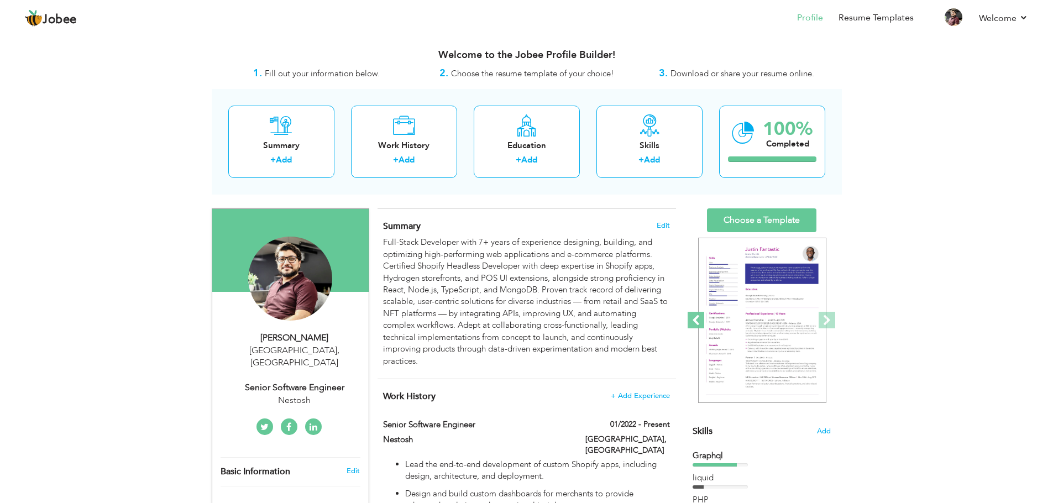
click at [697, 320] on span at bounding box center [696, 320] width 17 height 17
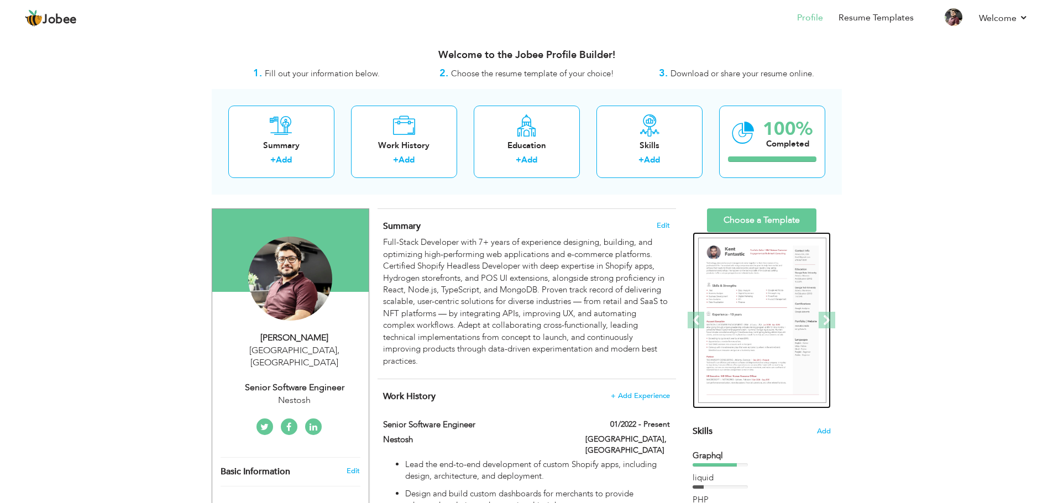
click at [750, 312] on img at bounding box center [762, 321] width 128 height 166
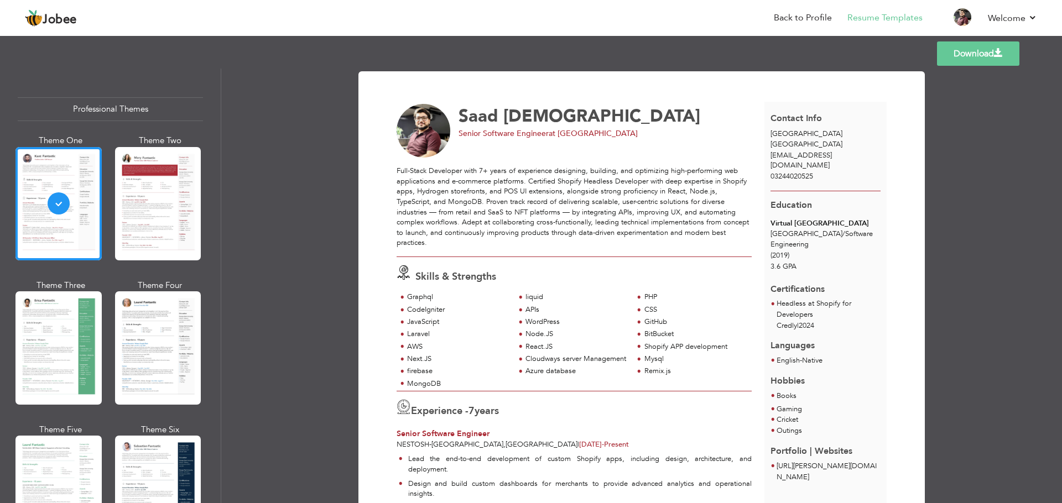
click at [982, 54] on link "Download" at bounding box center [978, 53] width 82 height 24
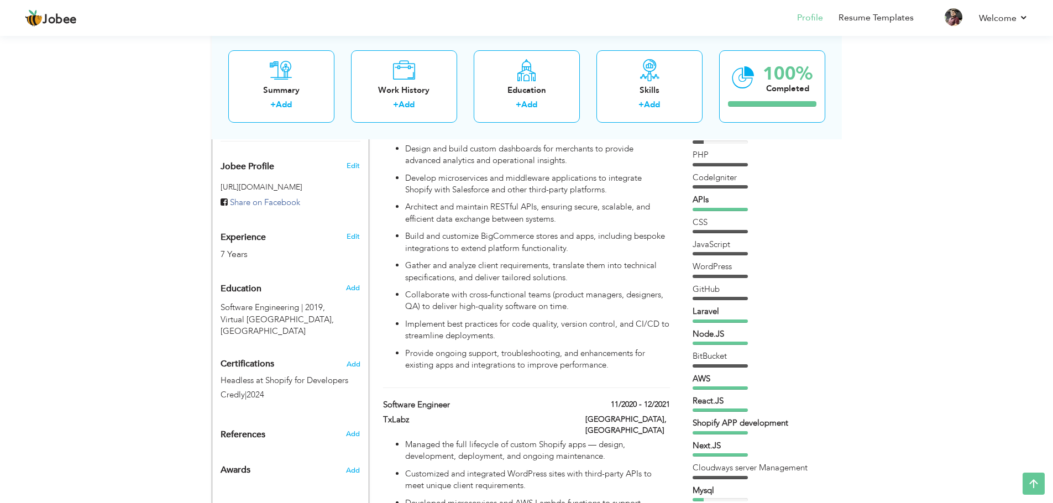
scroll to position [814, 0]
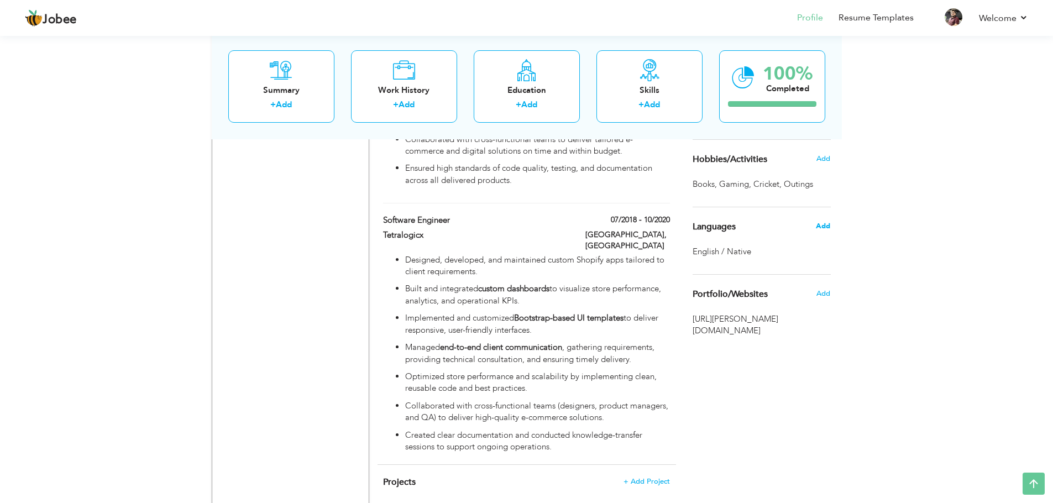
click at [826, 221] on span "Add" at bounding box center [823, 226] width 14 height 10
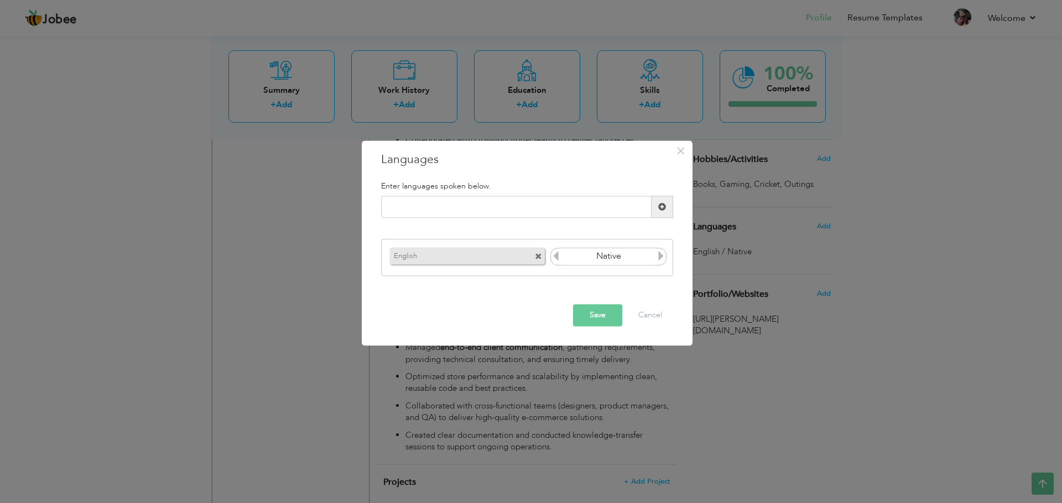
click at [556, 255] on icon at bounding box center [556, 256] width 10 height 10
click at [658, 258] on icon at bounding box center [661, 256] width 10 height 10
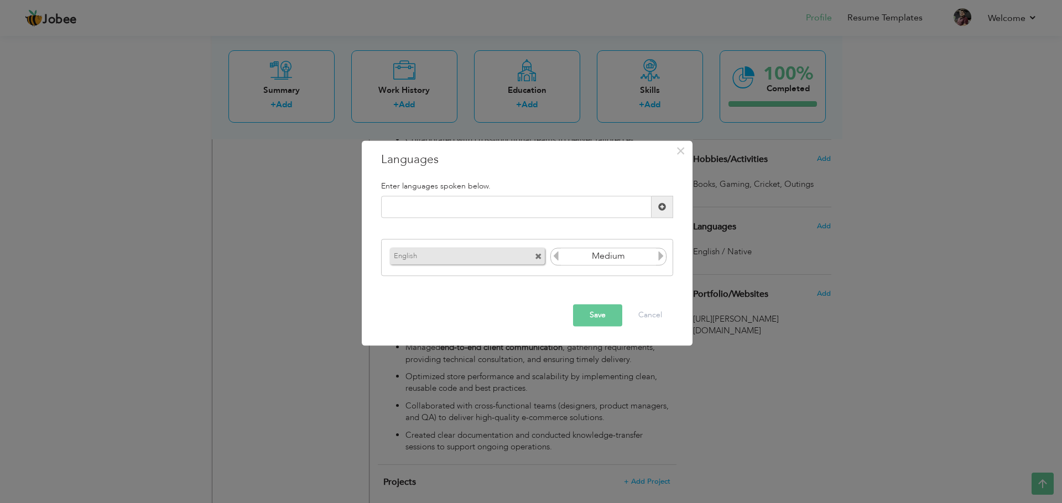
click at [658, 258] on icon at bounding box center [661, 256] width 10 height 10
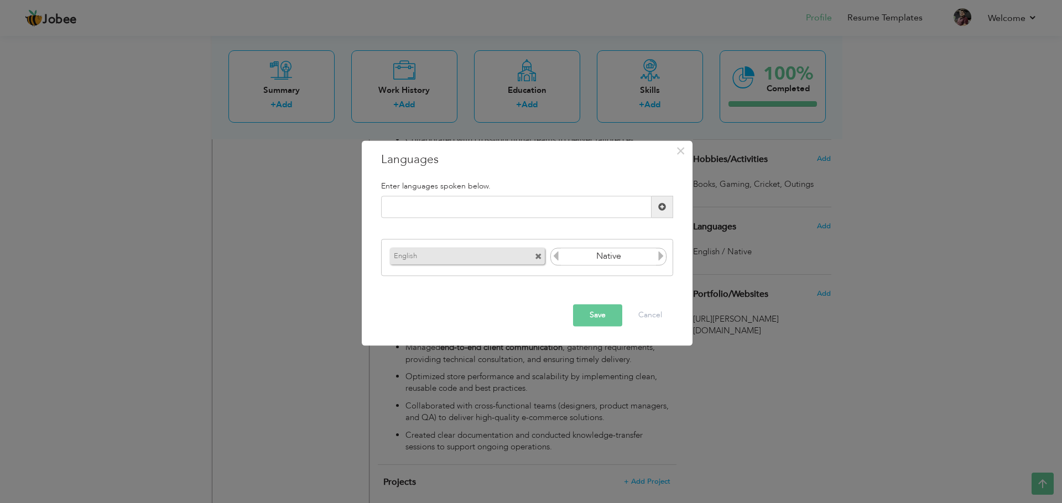
click at [658, 258] on icon at bounding box center [661, 256] width 10 height 10
click at [558, 257] on icon at bounding box center [556, 256] width 10 height 10
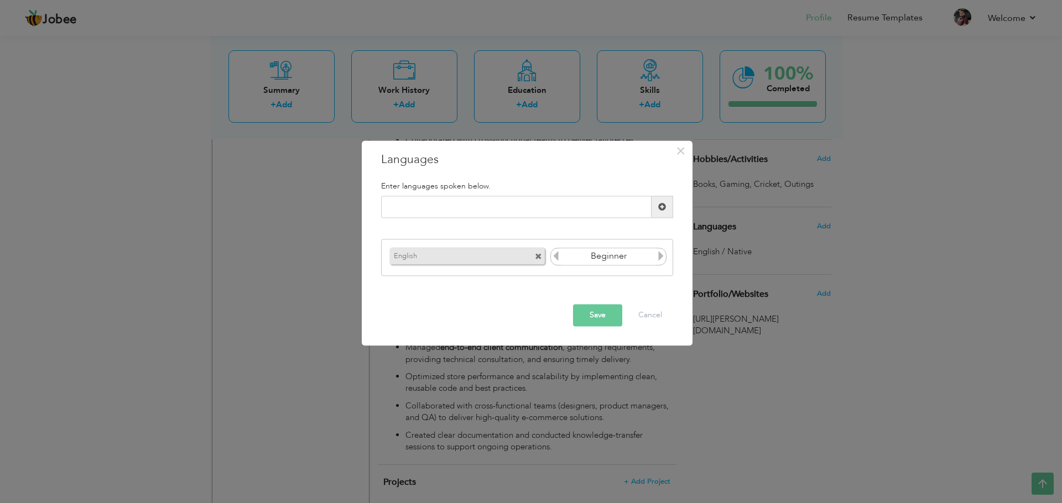
click at [558, 257] on icon at bounding box center [556, 256] width 10 height 10
click at [657, 255] on icon at bounding box center [661, 256] width 10 height 10
click at [569, 204] on input "text" at bounding box center [516, 207] width 270 height 22
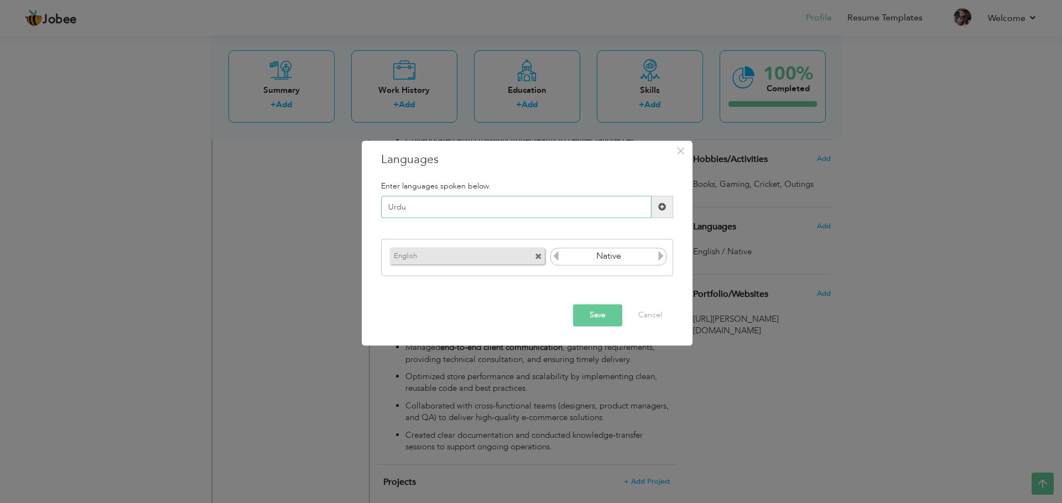
type input "Urdu"
click at [656, 213] on span at bounding box center [662, 207] width 22 height 22
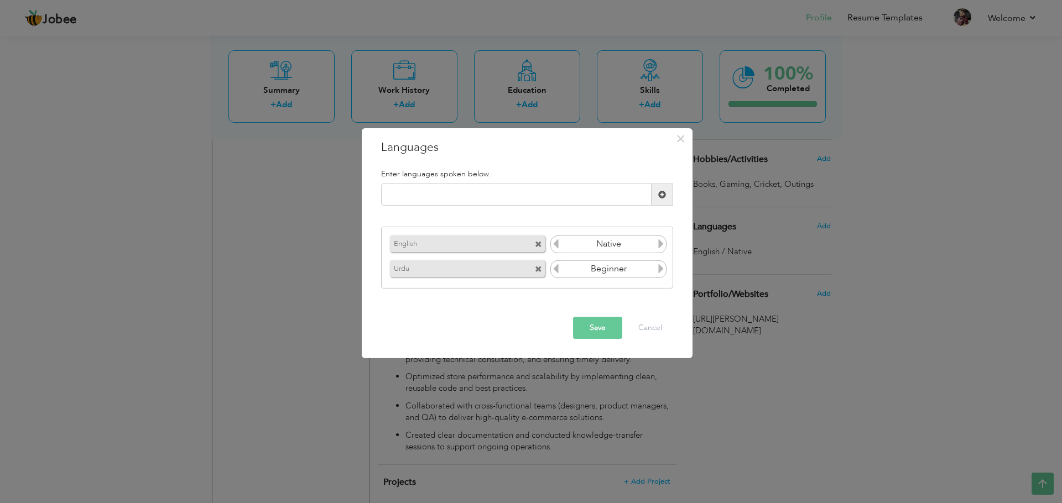
click at [664, 269] on icon at bounding box center [661, 269] width 10 height 10
click at [600, 336] on button "Save" at bounding box center [597, 328] width 49 height 22
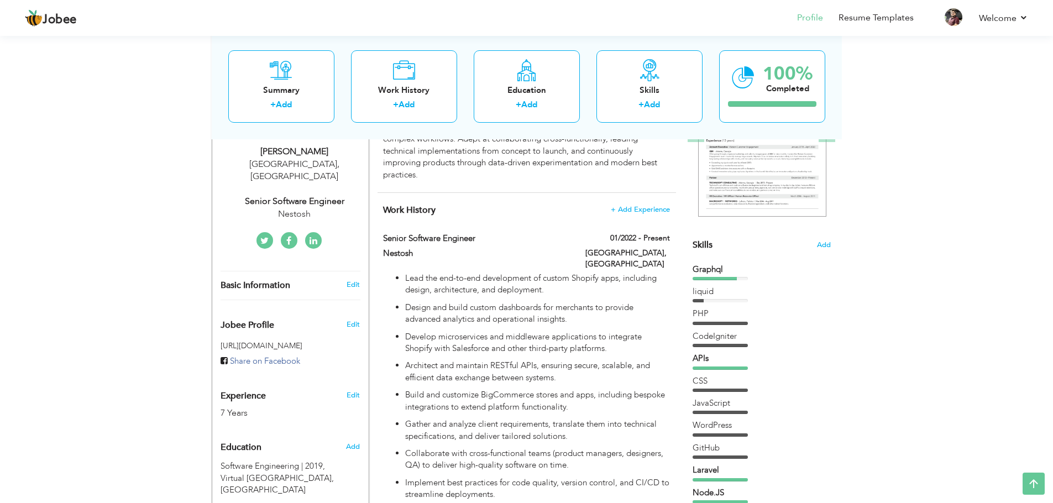
scroll to position [0, 0]
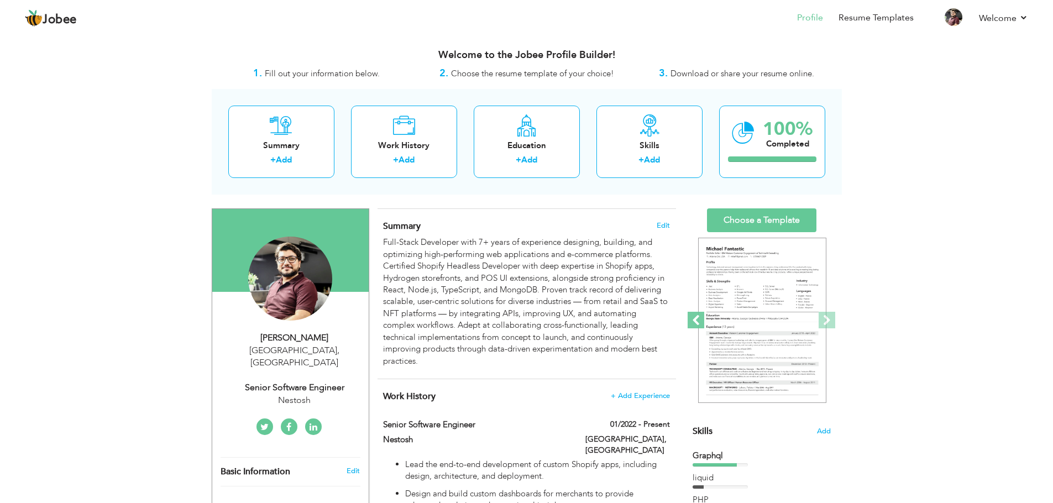
click at [702, 319] on span at bounding box center [696, 320] width 17 height 17
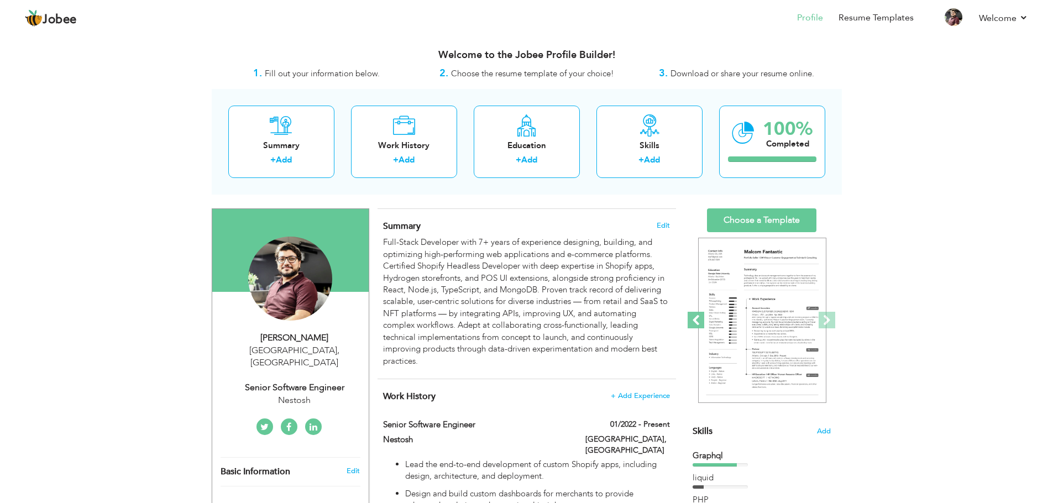
click at [702, 319] on span at bounding box center [696, 320] width 17 height 17
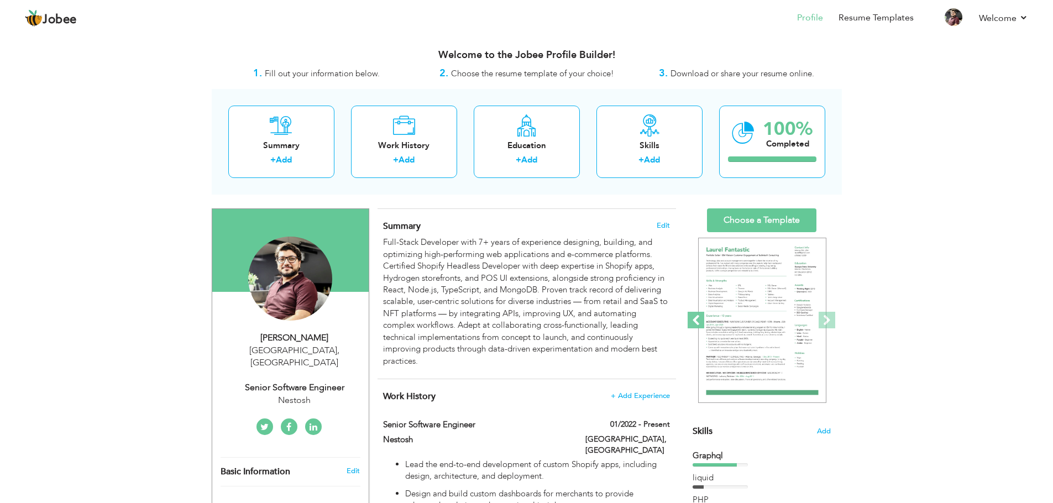
click at [702, 319] on span at bounding box center [696, 320] width 17 height 17
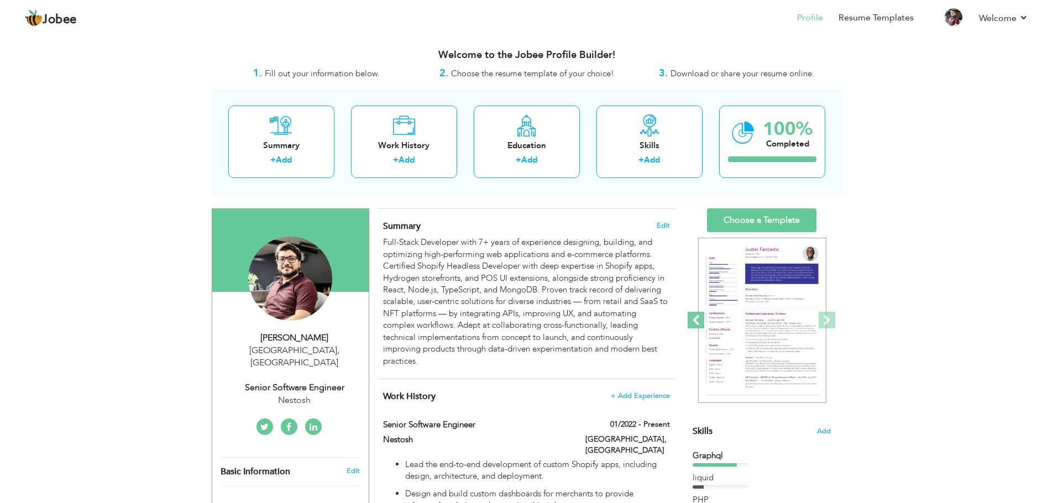
click at [702, 319] on span at bounding box center [696, 320] width 17 height 17
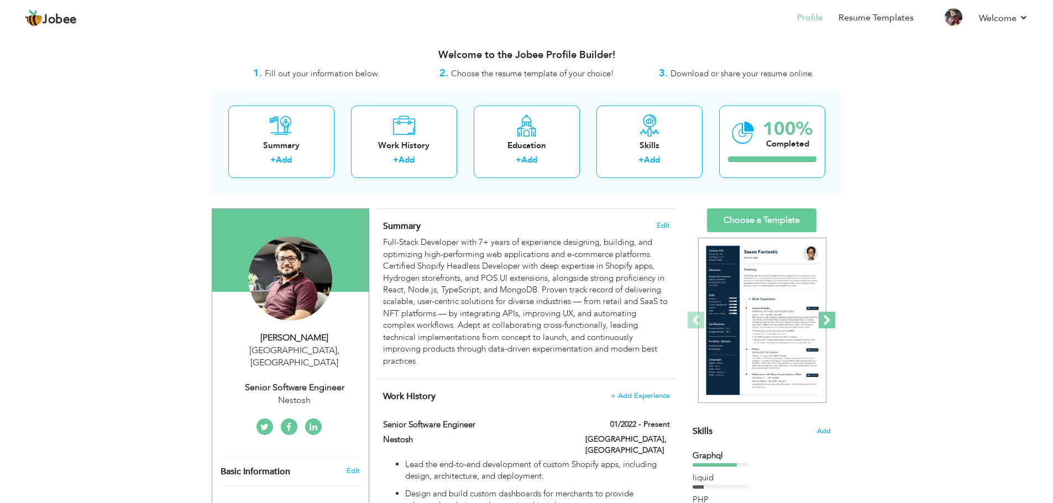
click at [827, 320] on span at bounding box center [827, 320] width 17 height 17
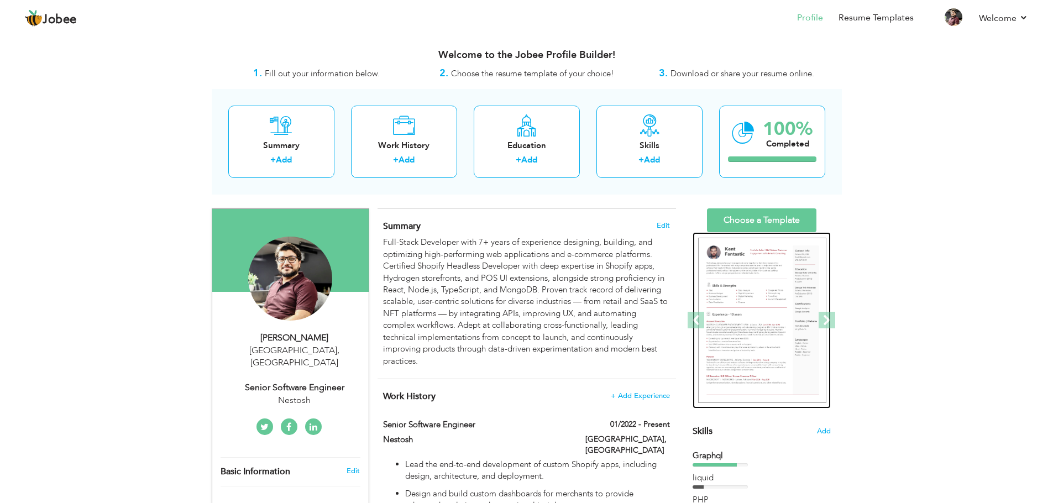
click at [769, 330] on img at bounding box center [762, 321] width 128 height 166
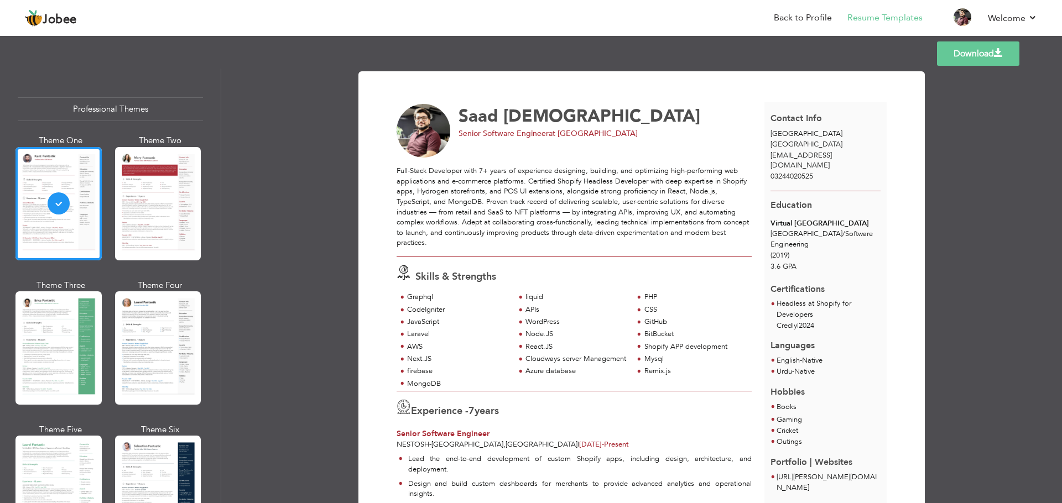
click at [987, 51] on link "Download" at bounding box center [978, 53] width 82 height 24
